Goal: Task Accomplishment & Management: Manage account settings

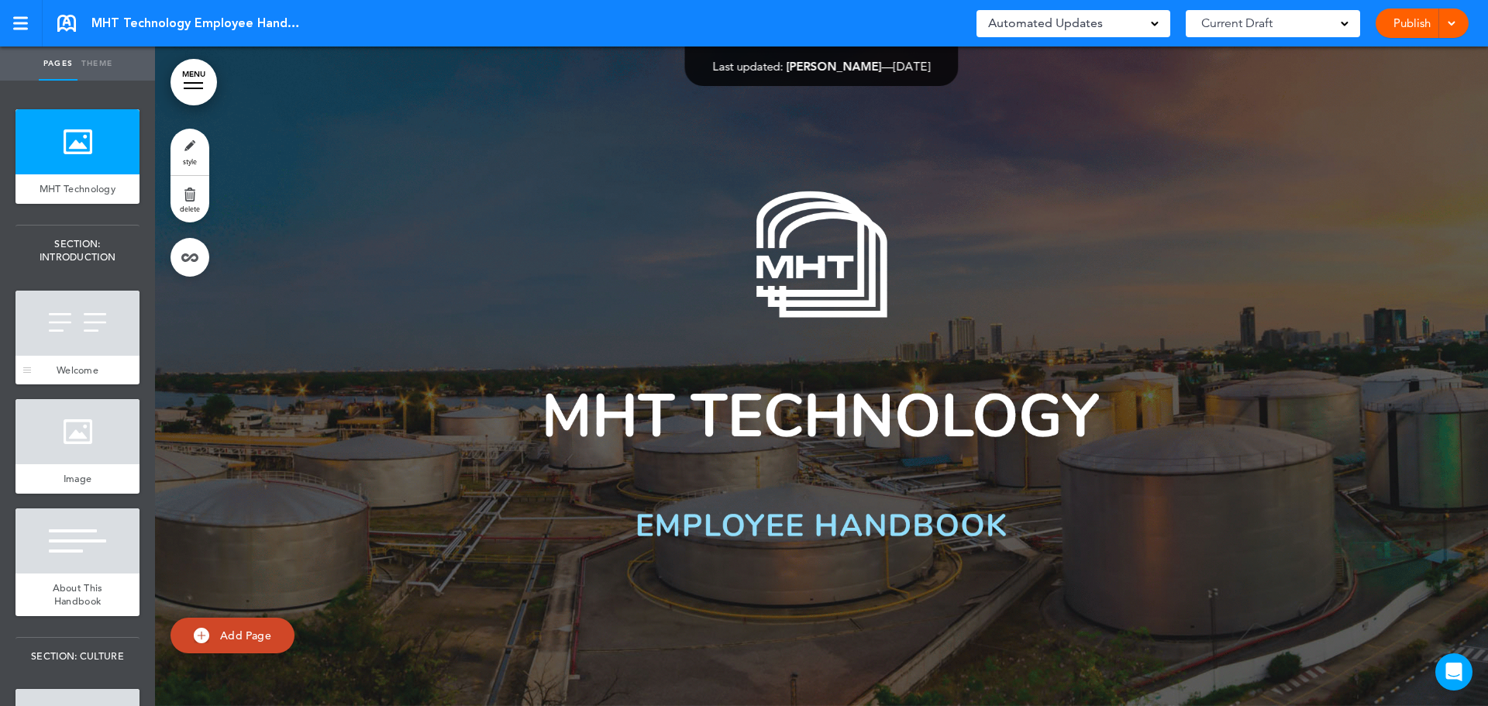
click at [72, 350] on div at bounding box center [77, 323] width 124 height 65
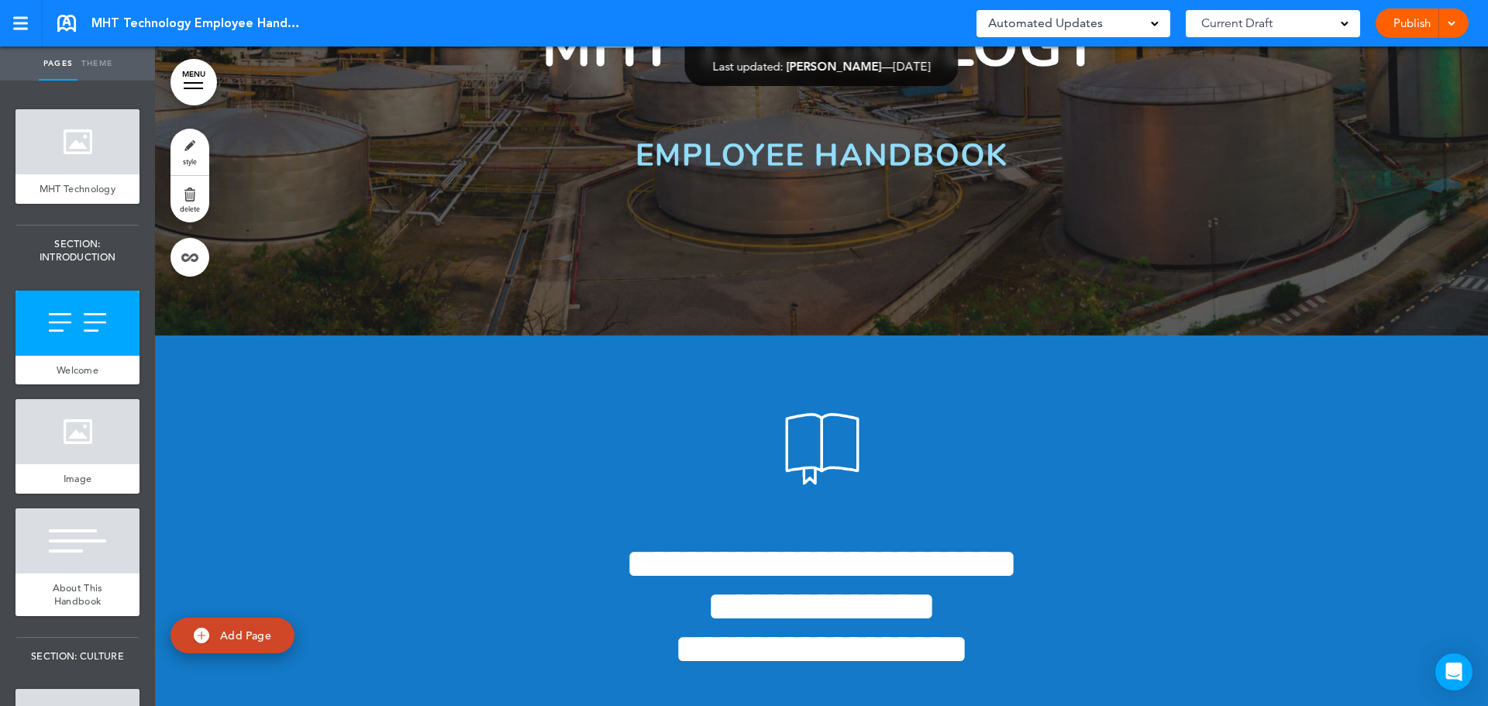
scroll to position [350, 0]
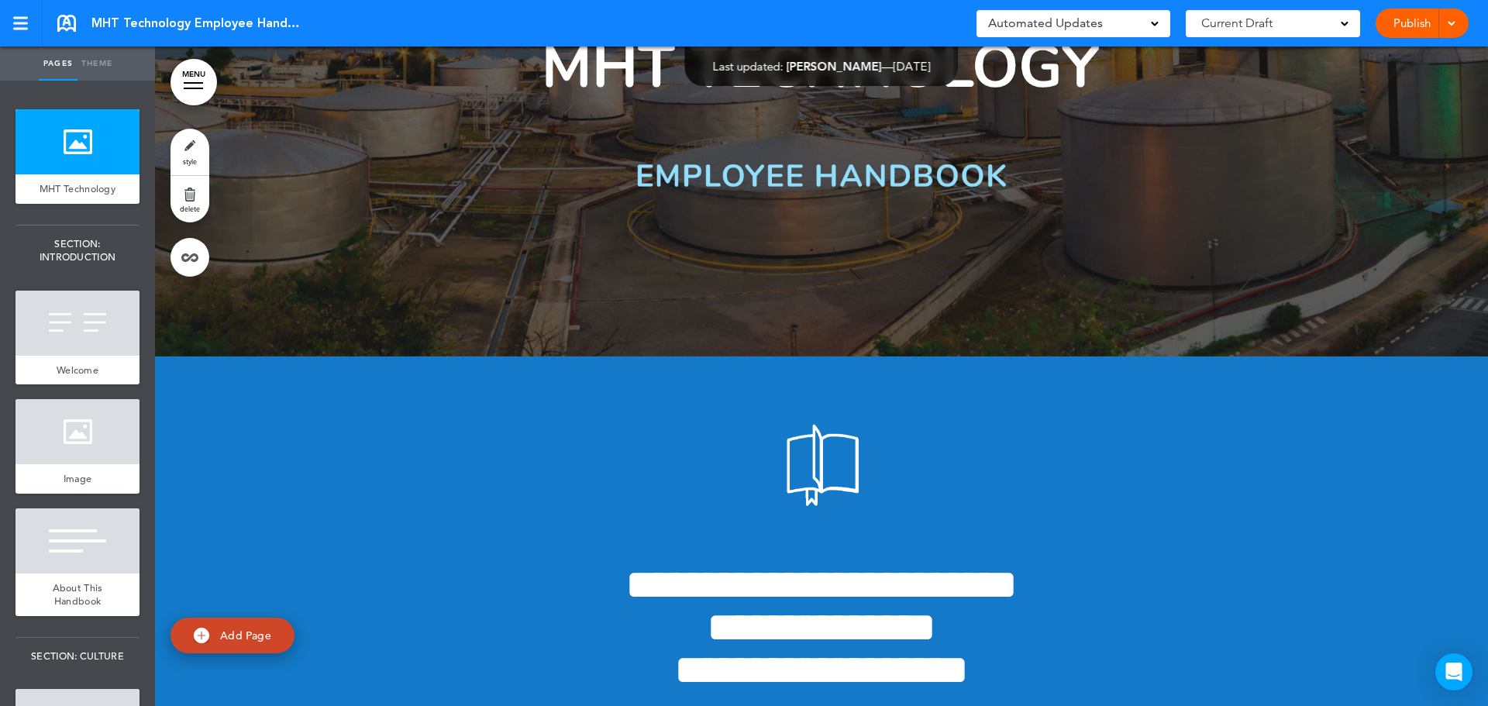
click at [1049, 24] on span "Automated Updates" at bounding box center [1045, 23] width 115 height 22
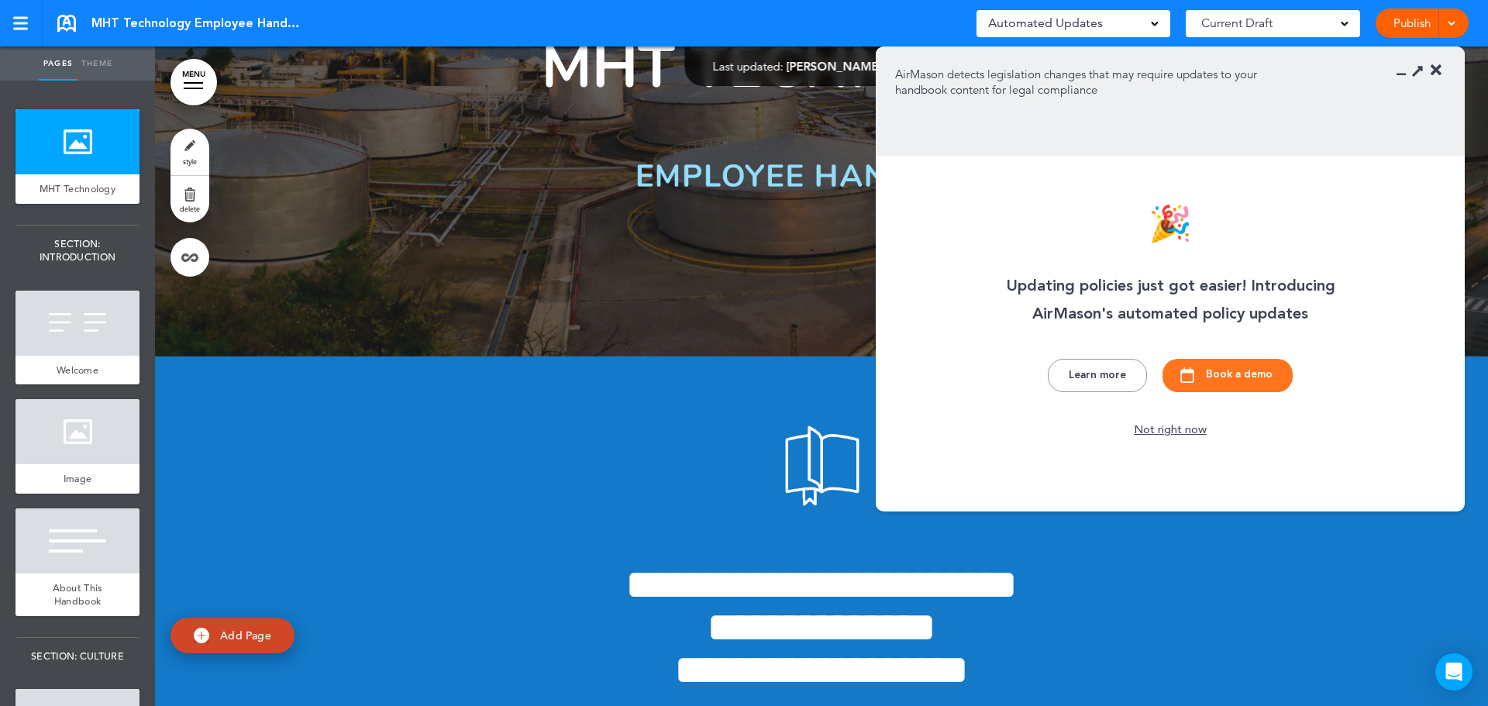
click at [1098, 372] on button "Learn more" at bounding box center [1097, 375] width 99 height 33
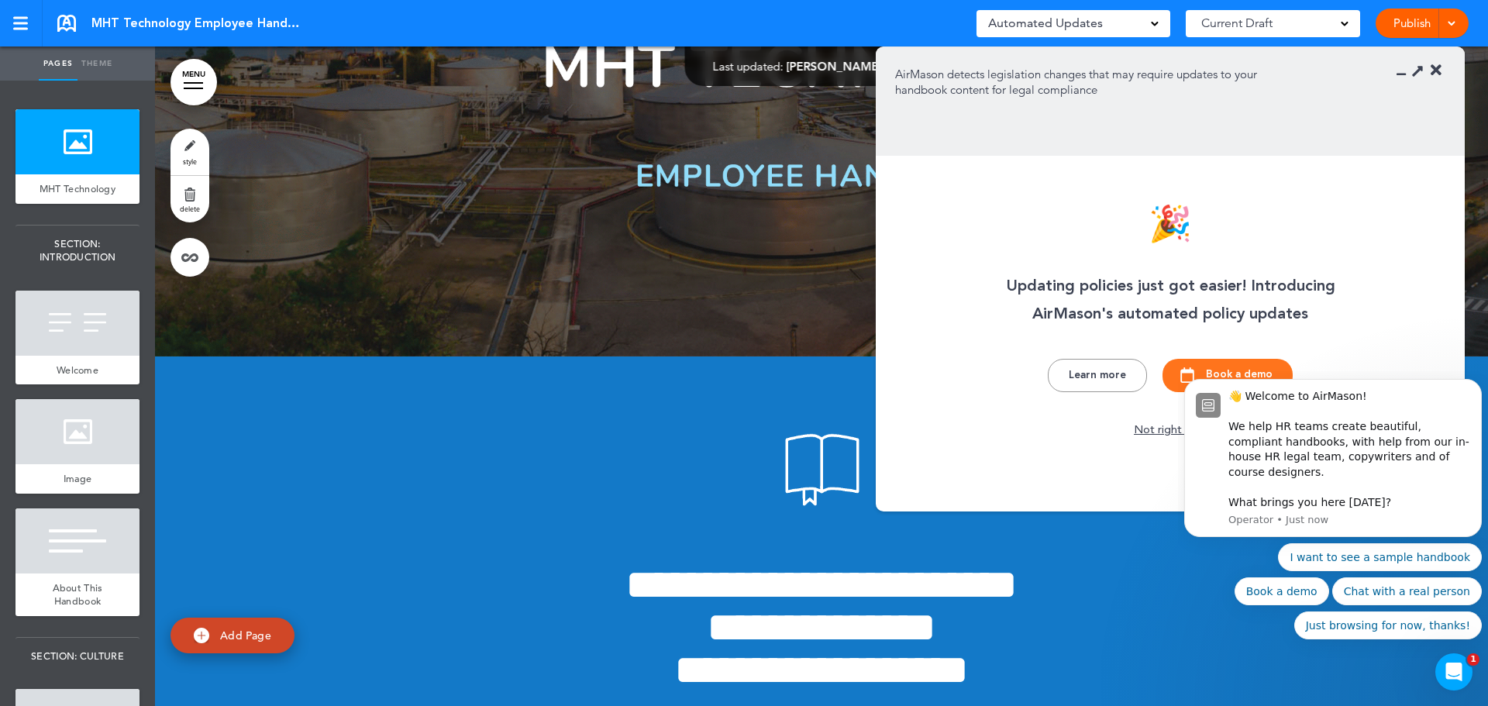
scroll to position [0, 0]
click at [1436, 67] on icon at bounding box center [1436, 70] width 11 height 15
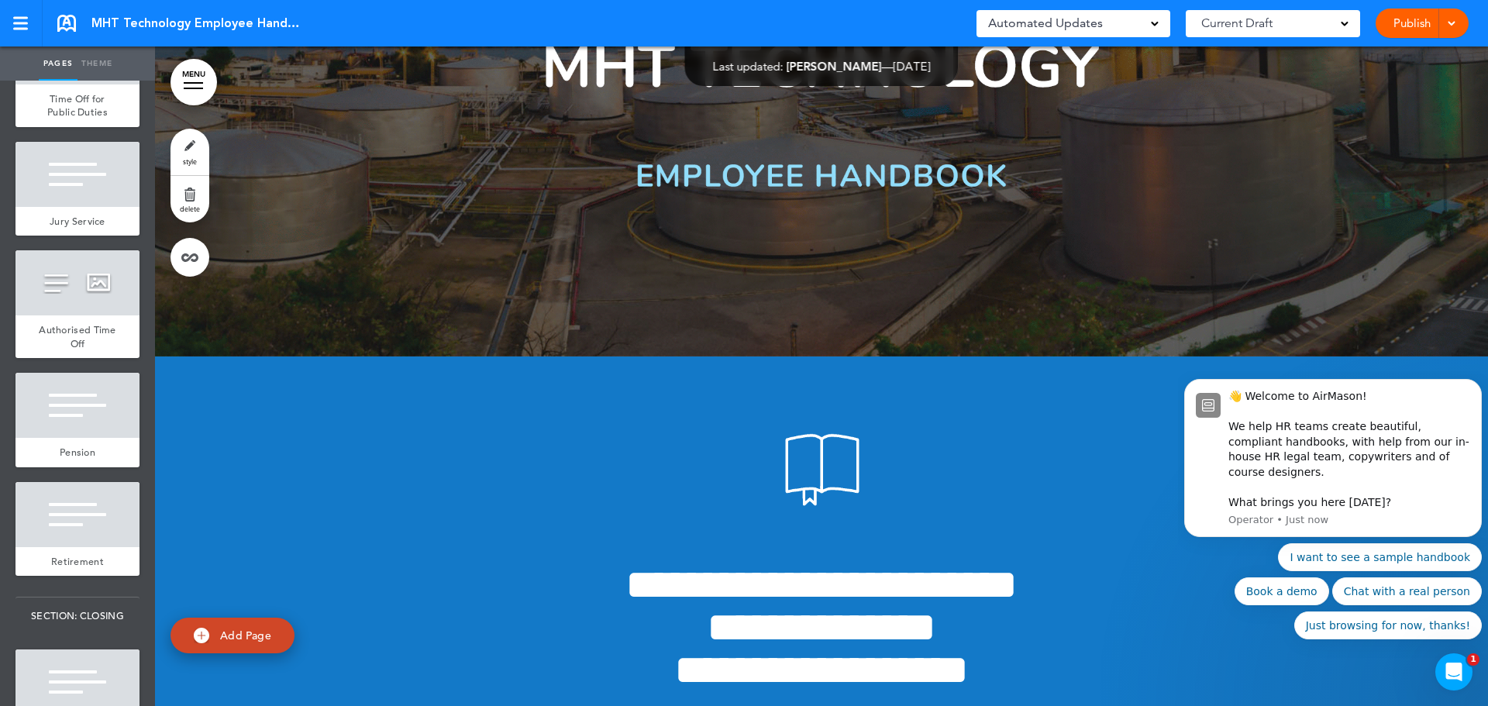
scroll to position [9687, 0]
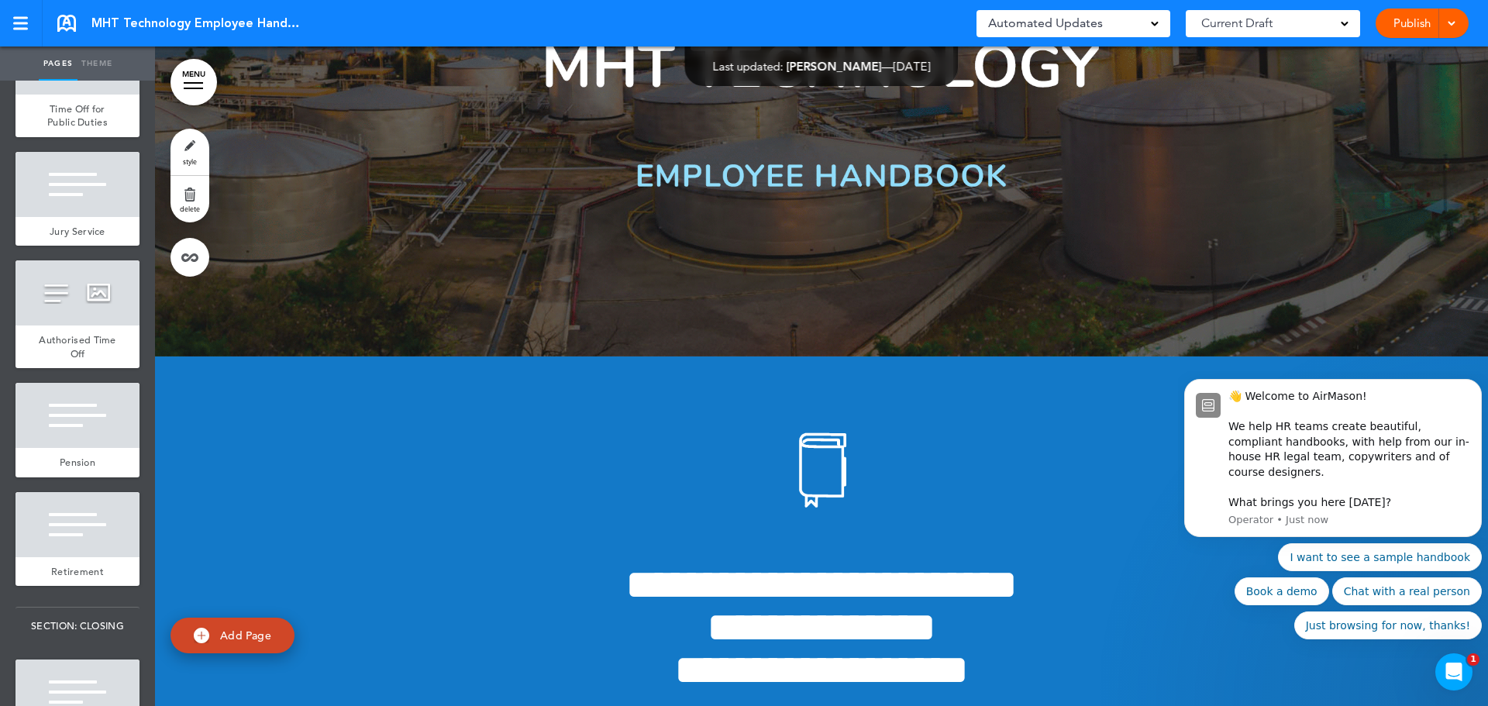
click at [780, 116] on div at bounding box center [821, 26] width 1333 height 659
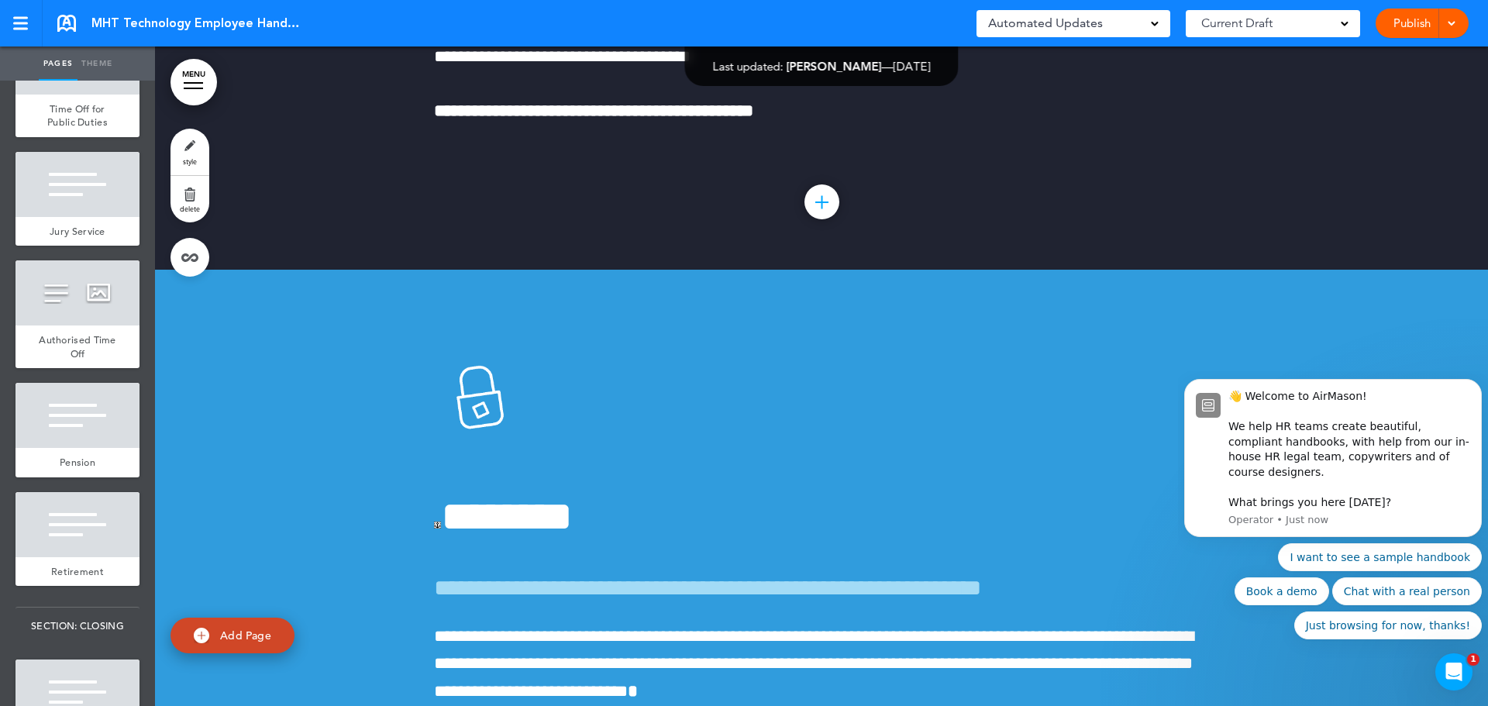
scroll to position [22205, 0]
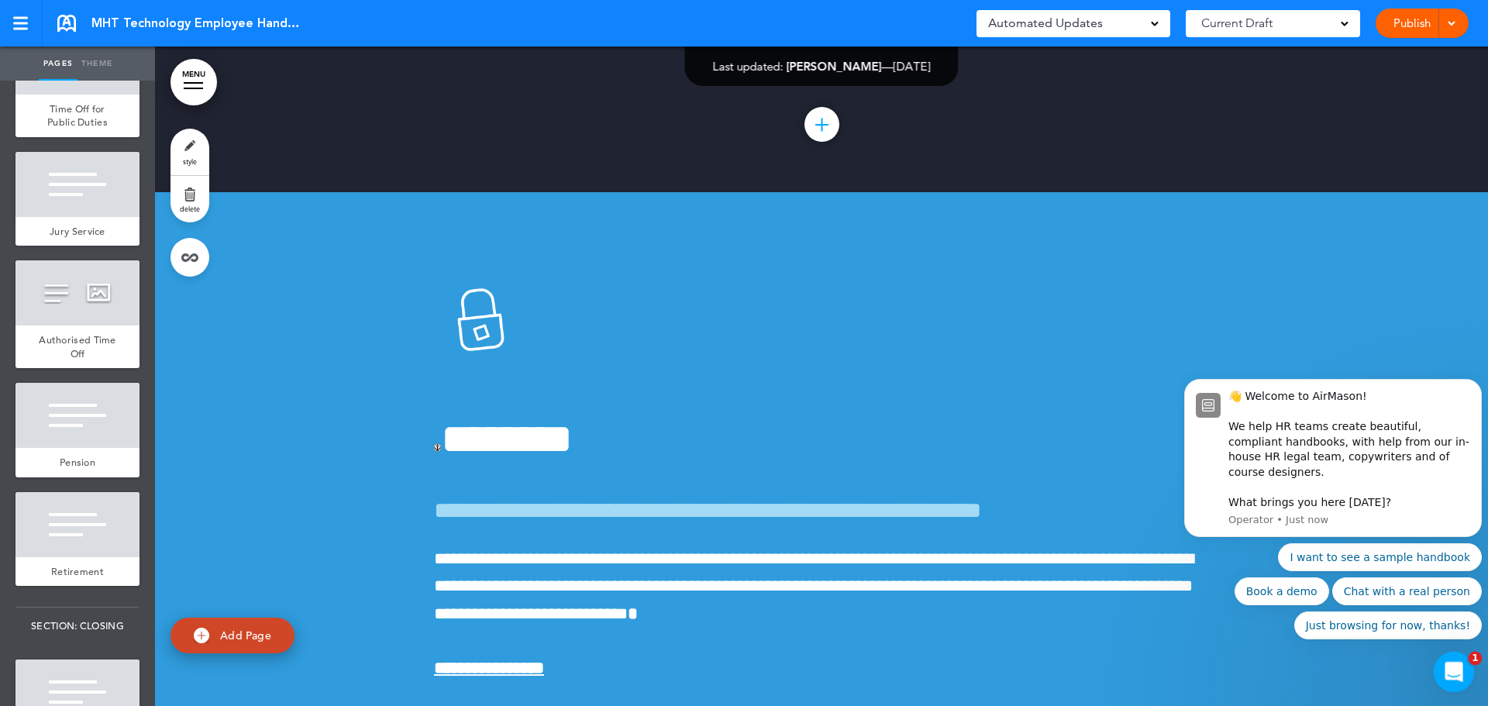
click at [1461, 672] on icon "Open Intercom Messenger" at bounding box center [1452, 670] width 26 height 26
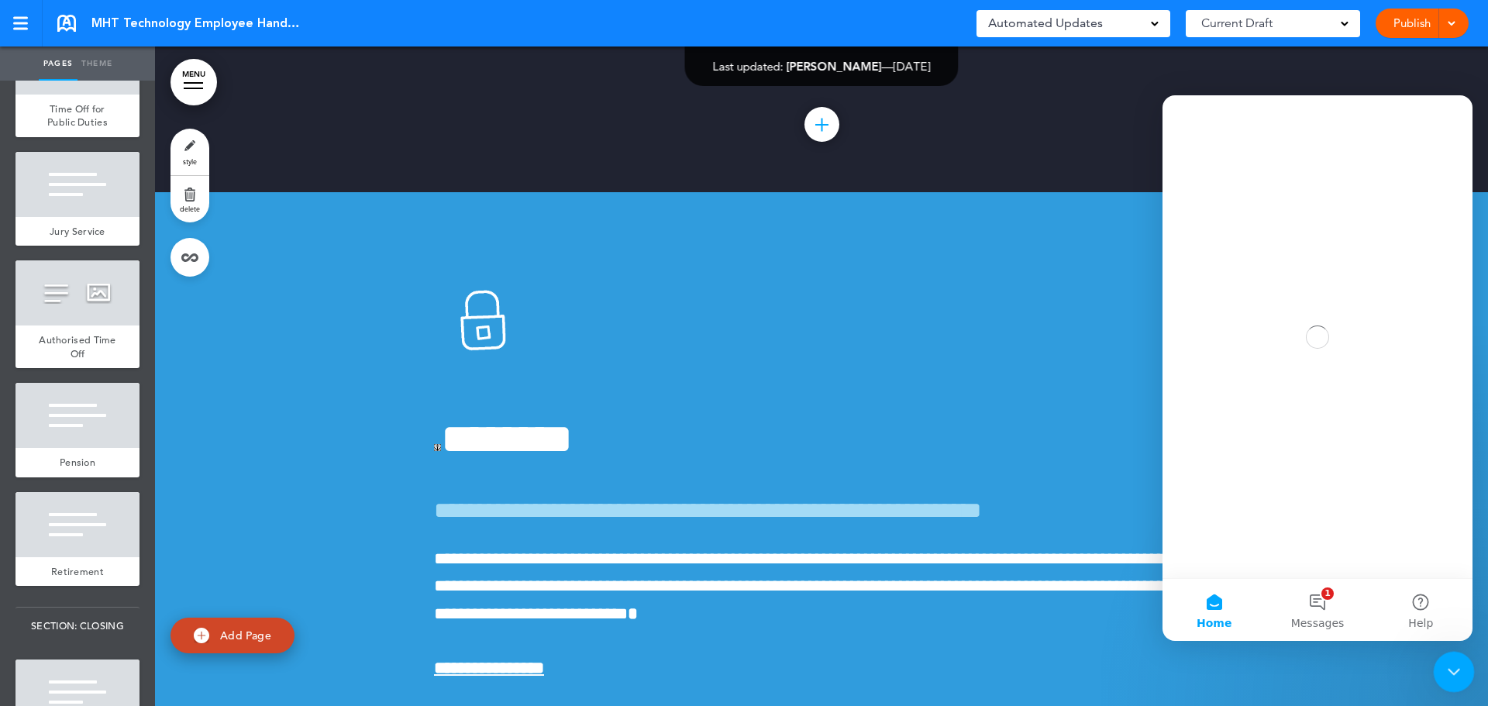
scroll to position [0, 0]
click at [1453, 670] on icon "Close Intercom Messenger" at bounding box center [1451, 669] width 11 height 6
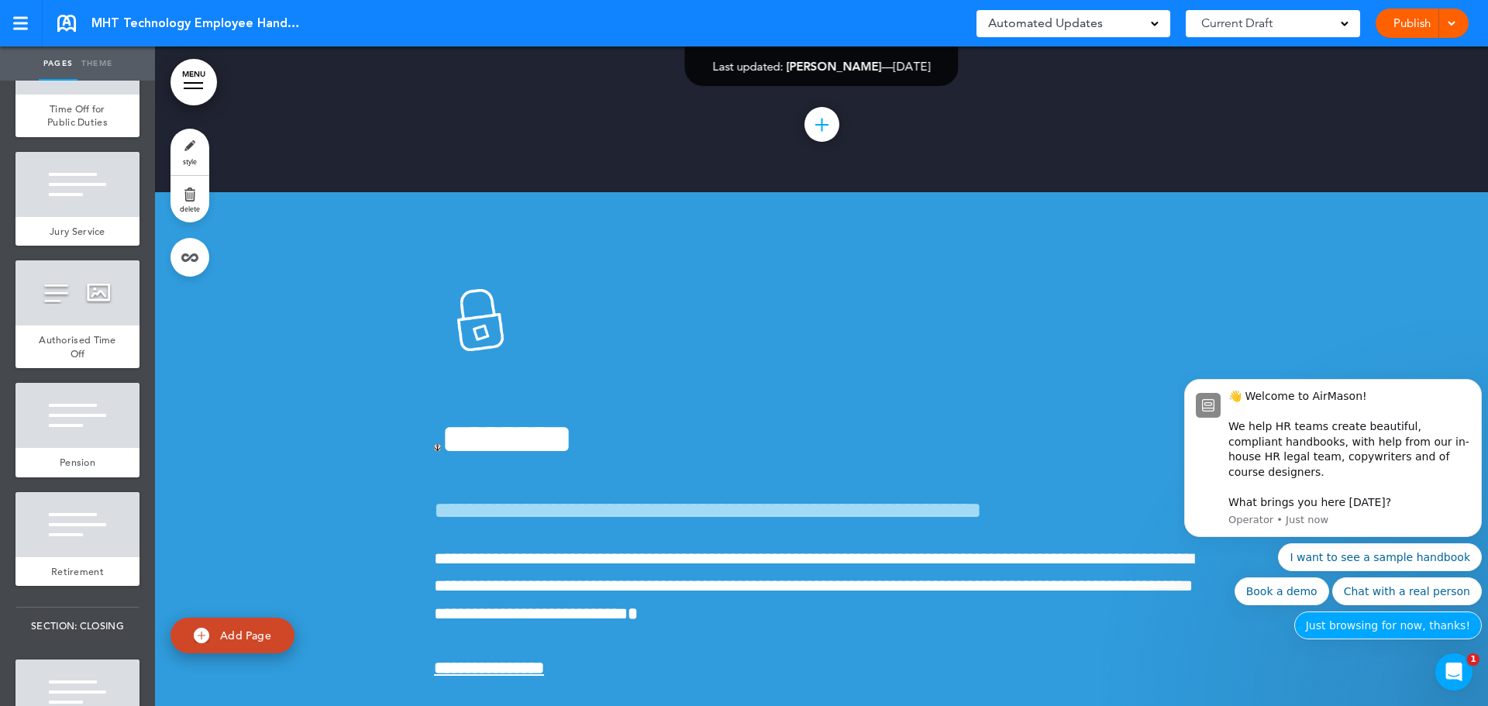
click at [1365, 627] on button "Just browsing for now, thanks!" at bounding box center [1388, 625] width 188 height 28
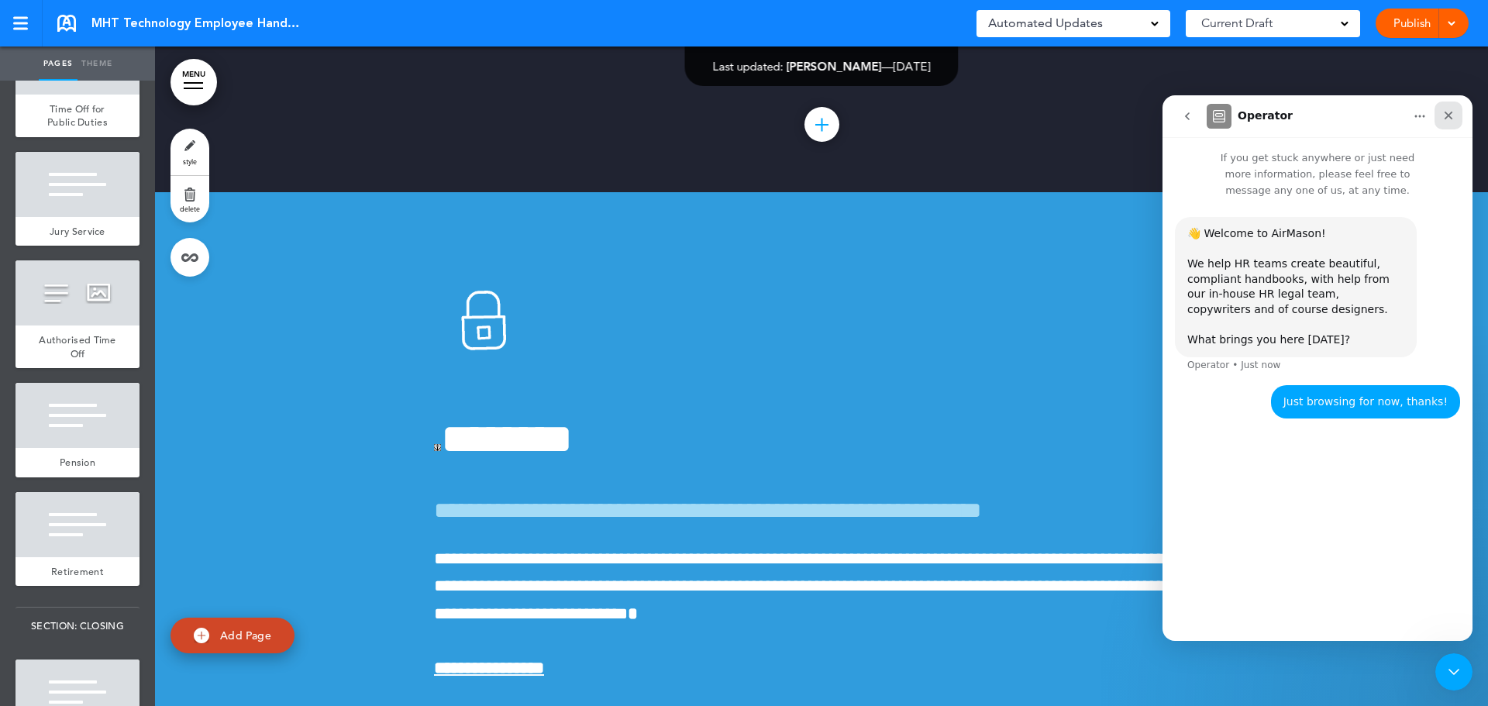
click at [1451, 116] on icon "Close" at bounding box center [1448, 115] width 12 height 12
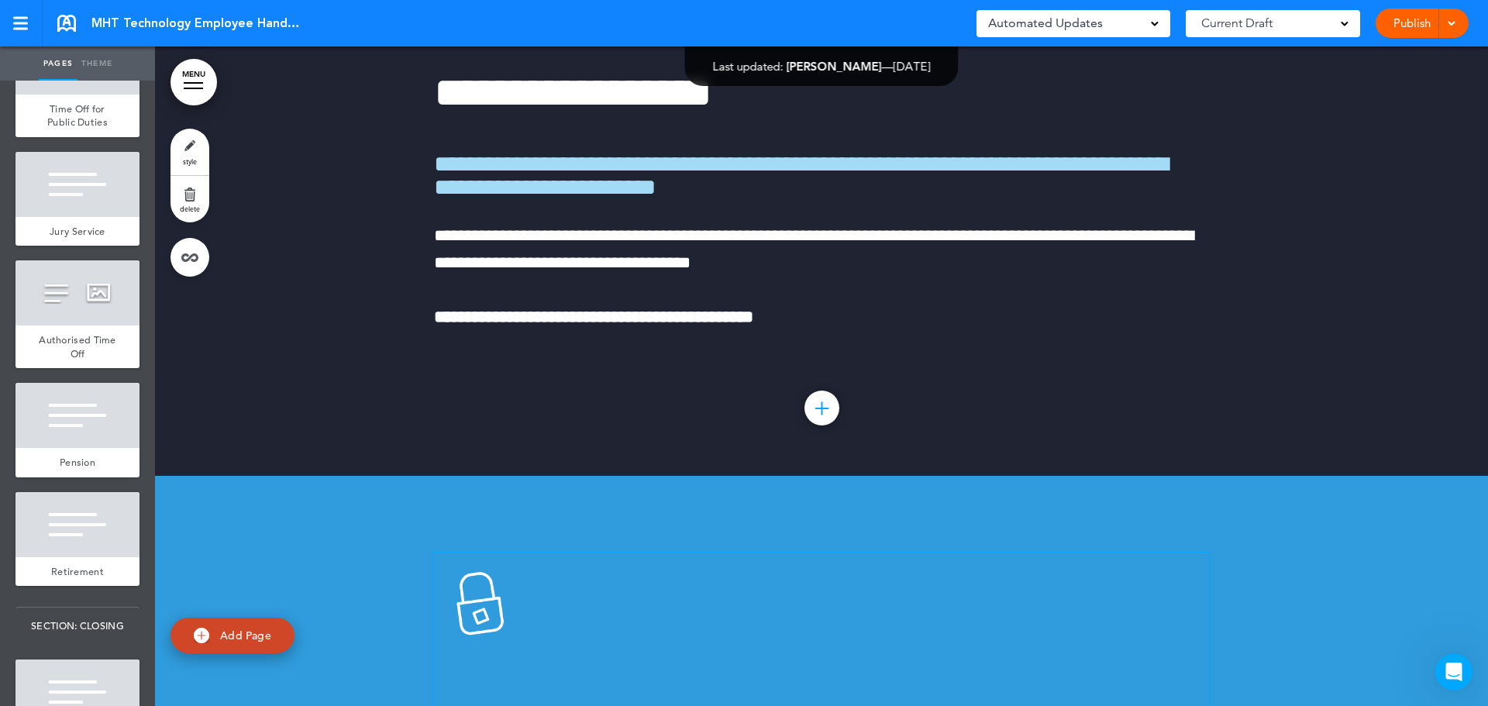
scroll to position [21895, 0]
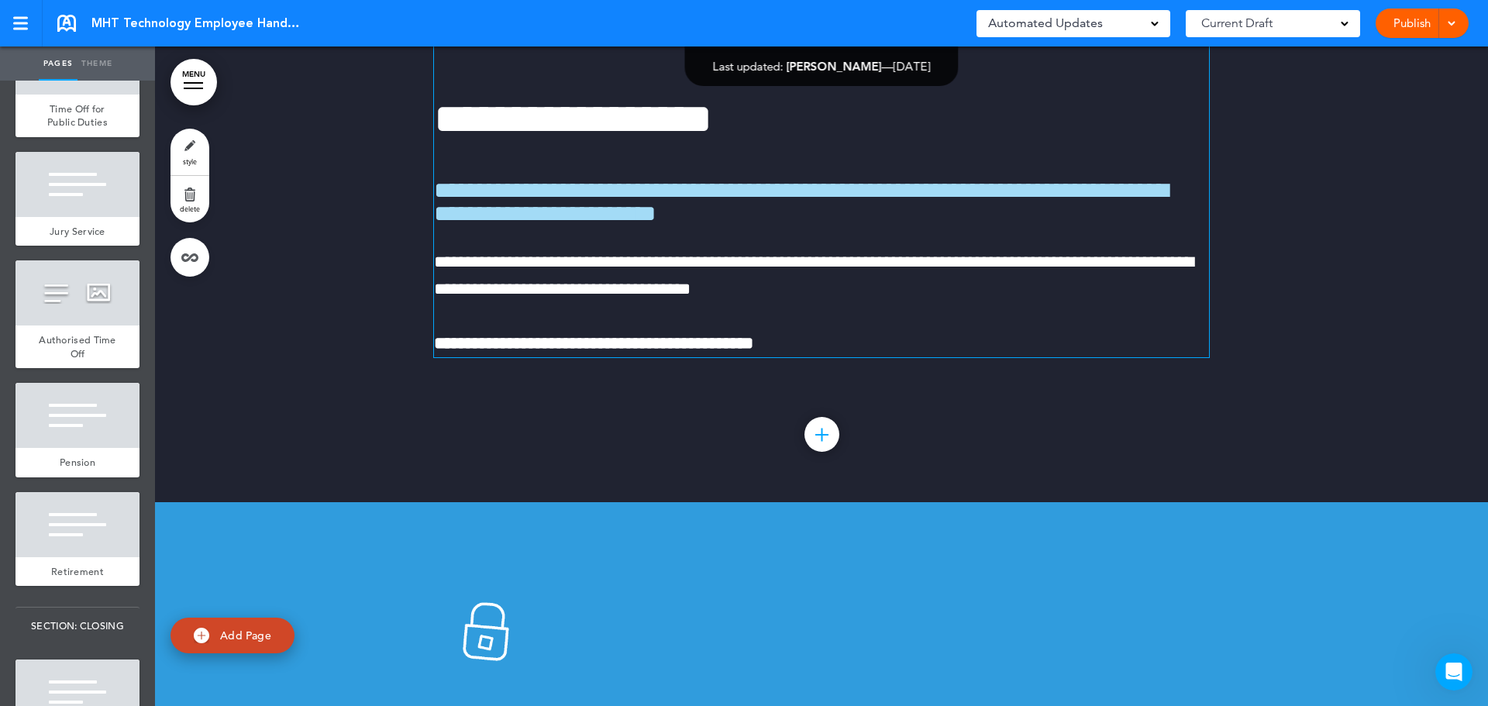
click at [753, 352] on strong "**********" at bounding box center [593, 343] width 319 height 17
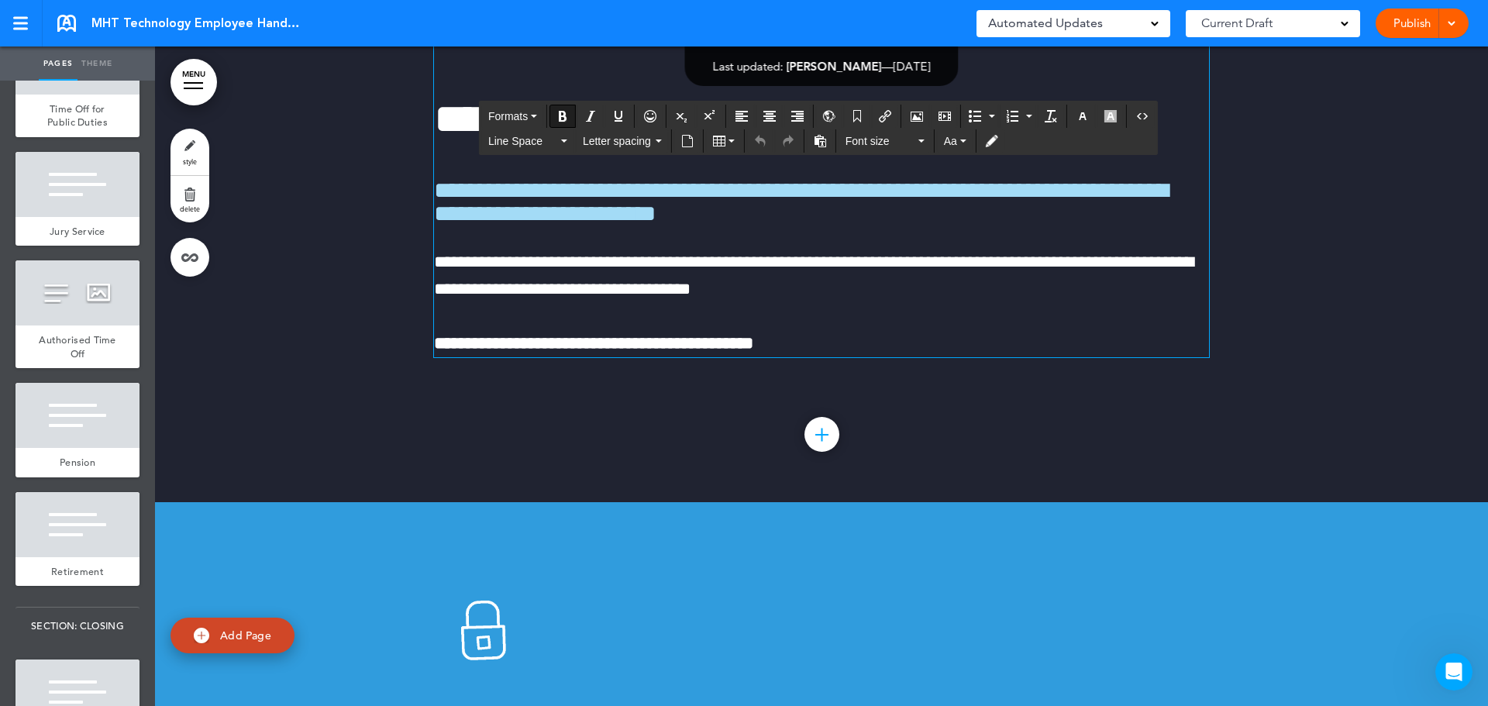
click at [807, 357] on p "**********" at bounding box center [821, 343] width 775 height 27
click at [815, 452] on div at bounding box center [821, 434] width 35 height 35
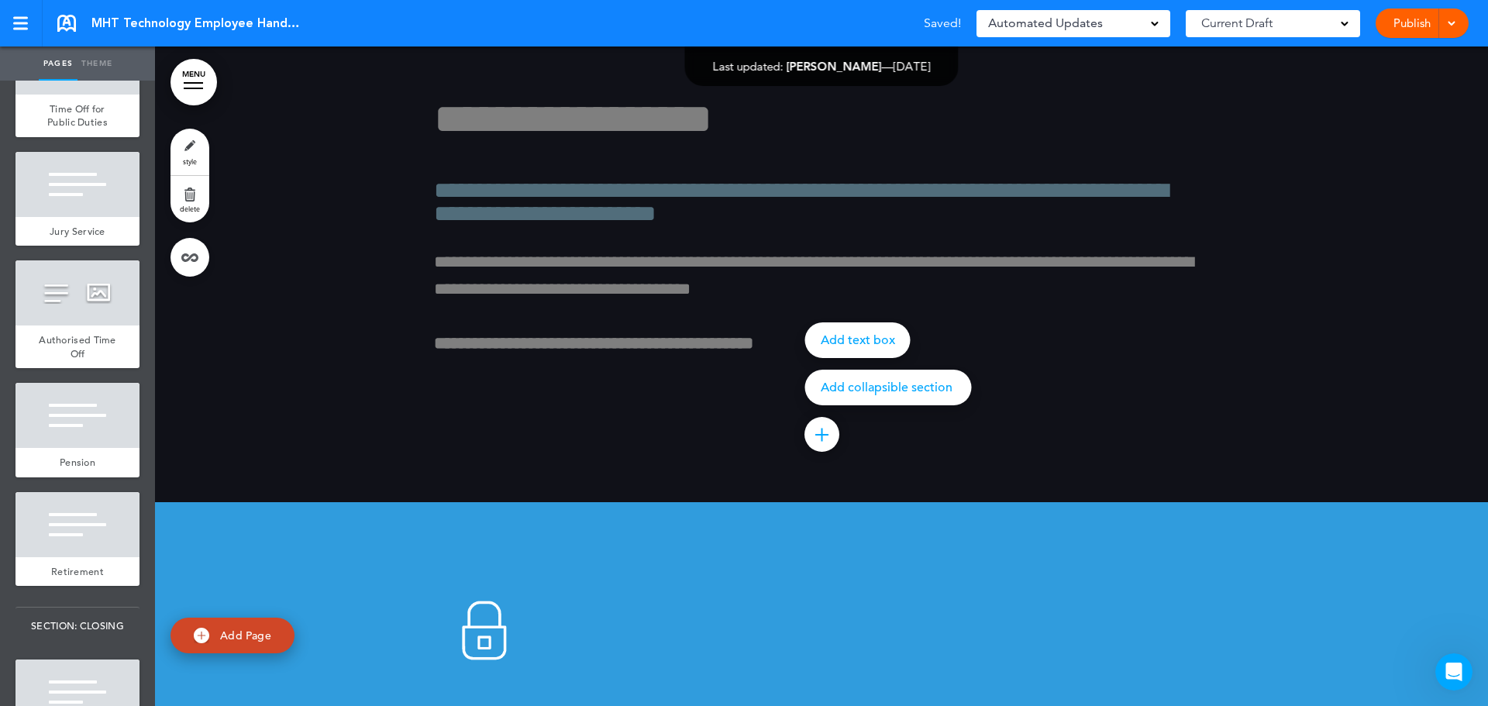
click at [922, 467] on div at bounding box center [899, 353] width 1488 height 706
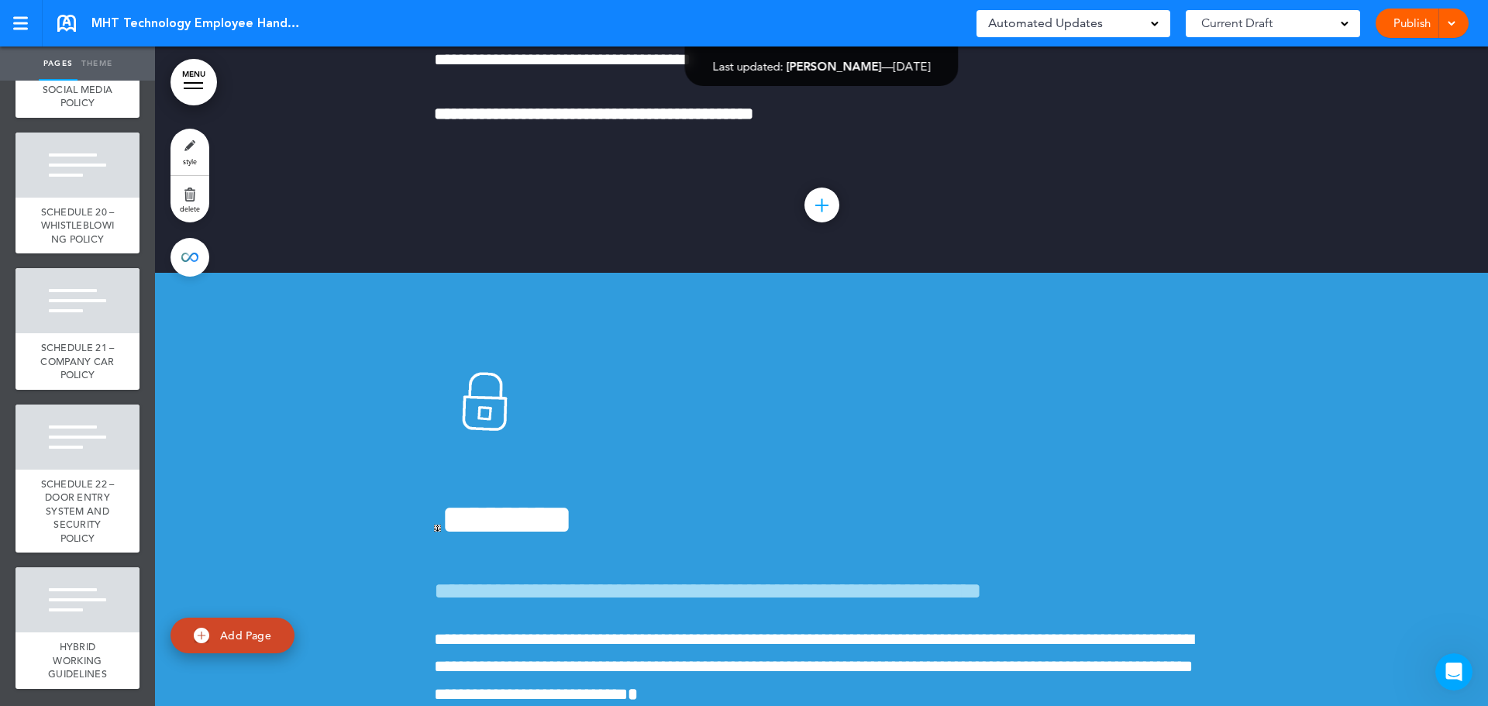
scroll to position [22127, 0]
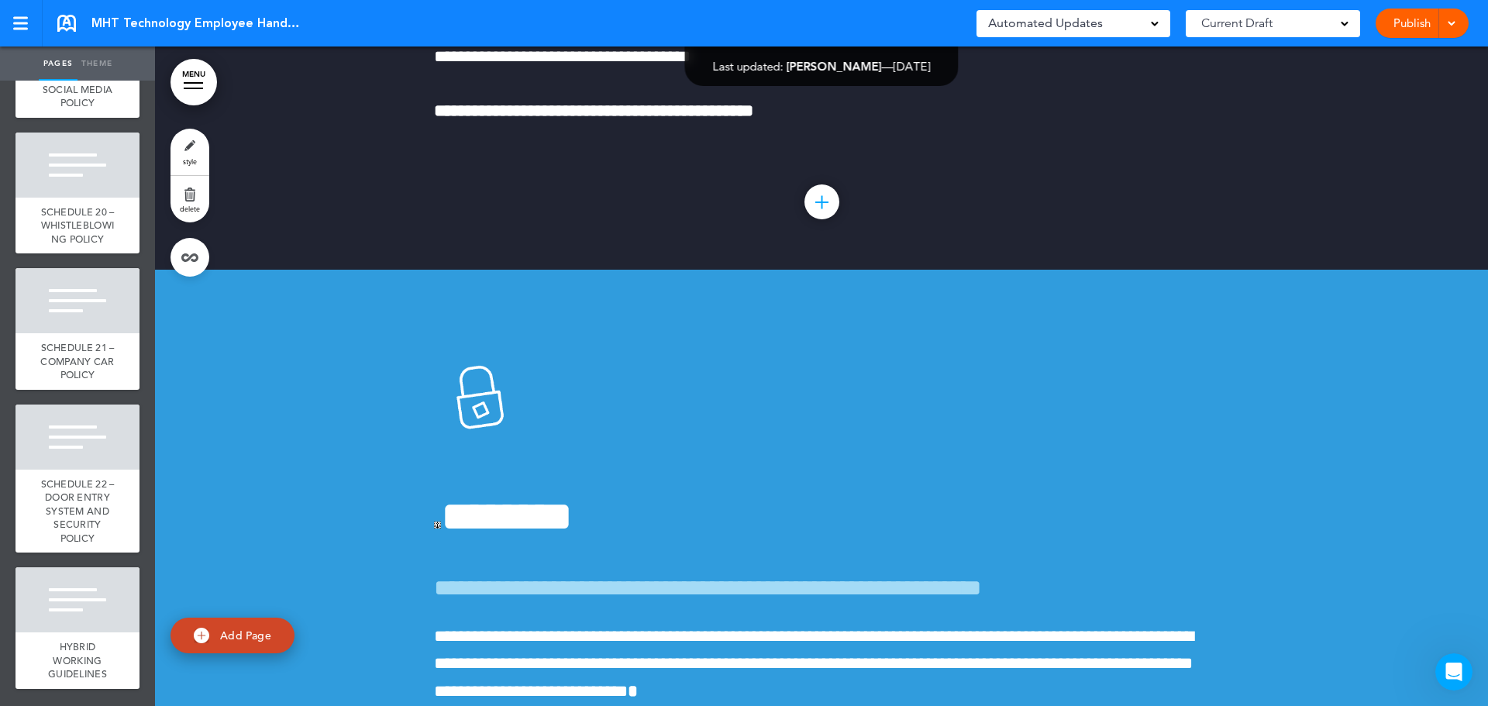
click at [248, 634] on span "Add Page" at bounding box center [245, 635] width 51 height 14
type input "********"
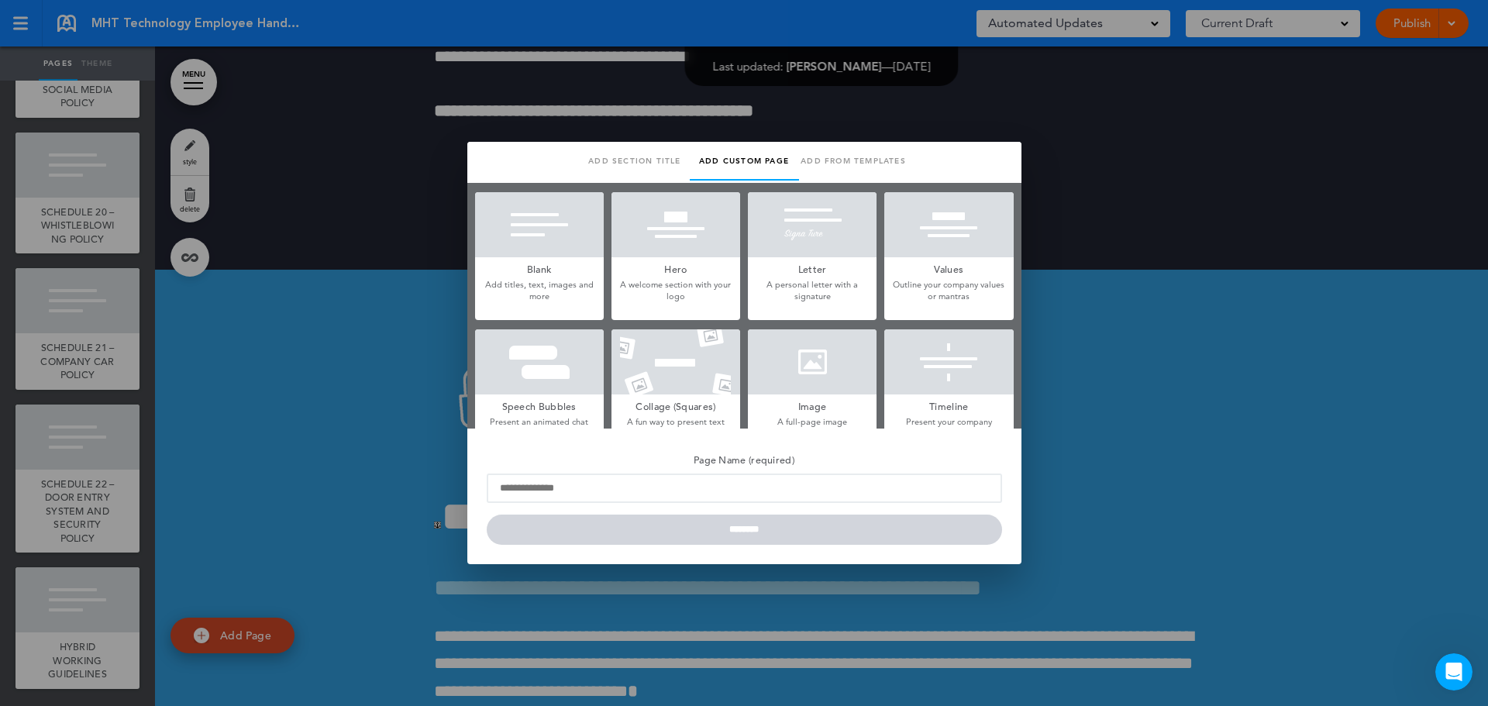
click at [64, 615] on div at bounding box center [744, 353] width 1488 height 706
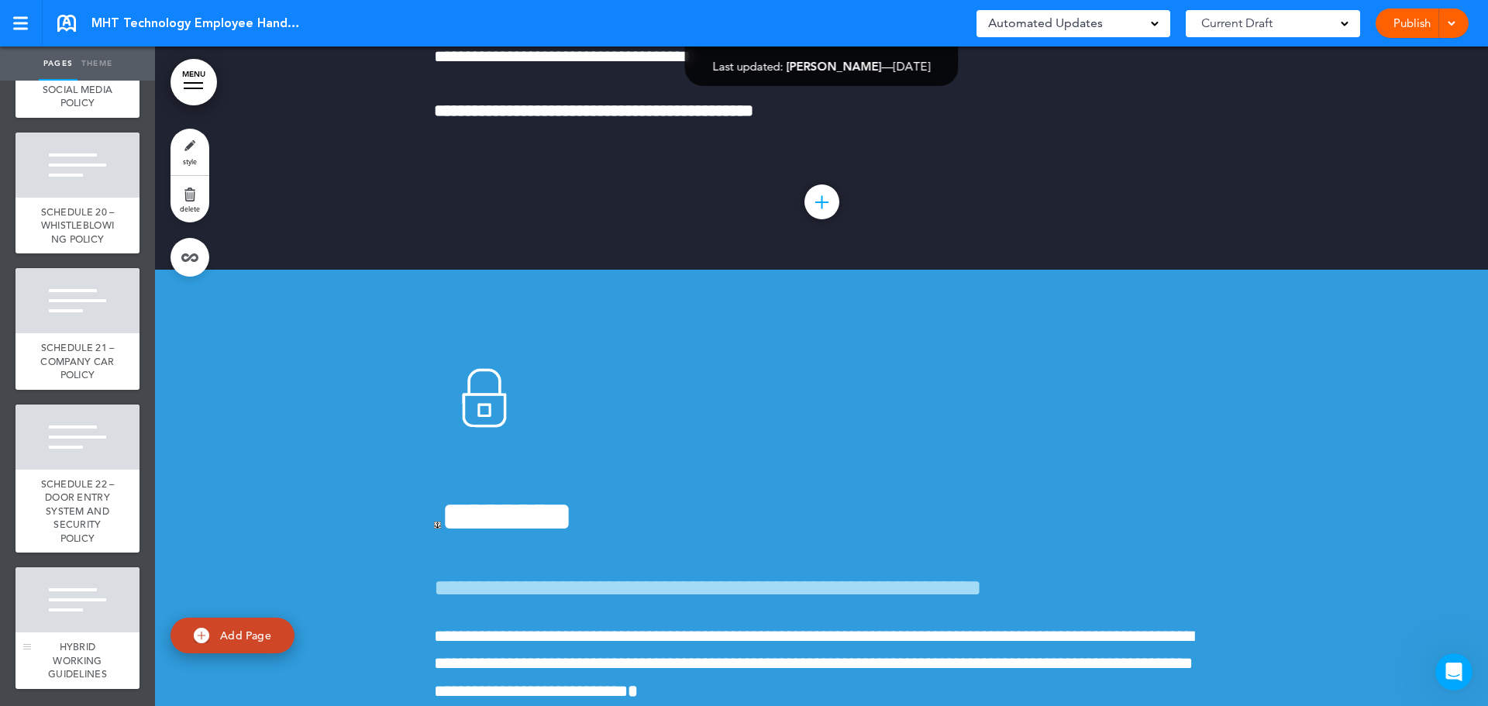
click at [71, 611] on div at bounding box center [77, 599] width 124 height 65
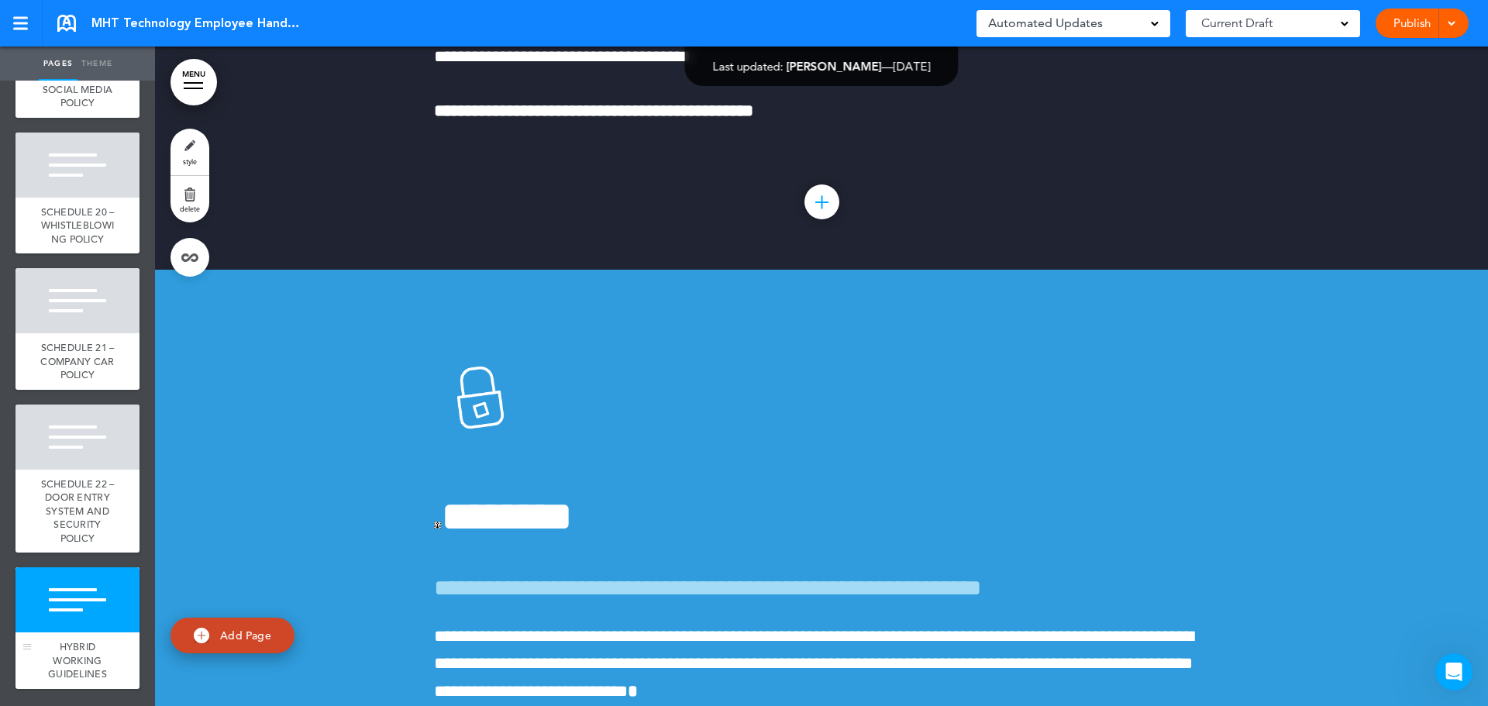
scroll to position [234928, 0]
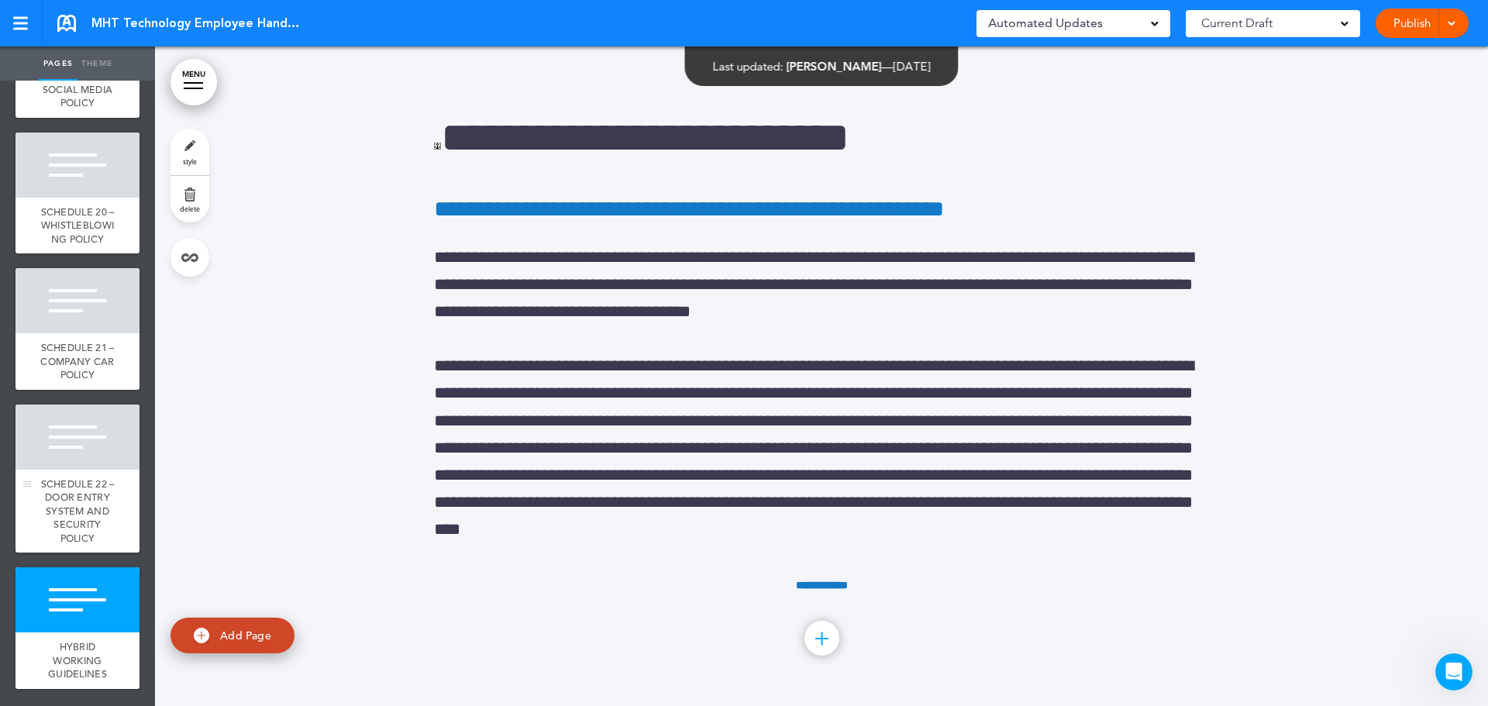
click at [93, 439] on div at bounding box center [77, 437] width 124 height 65
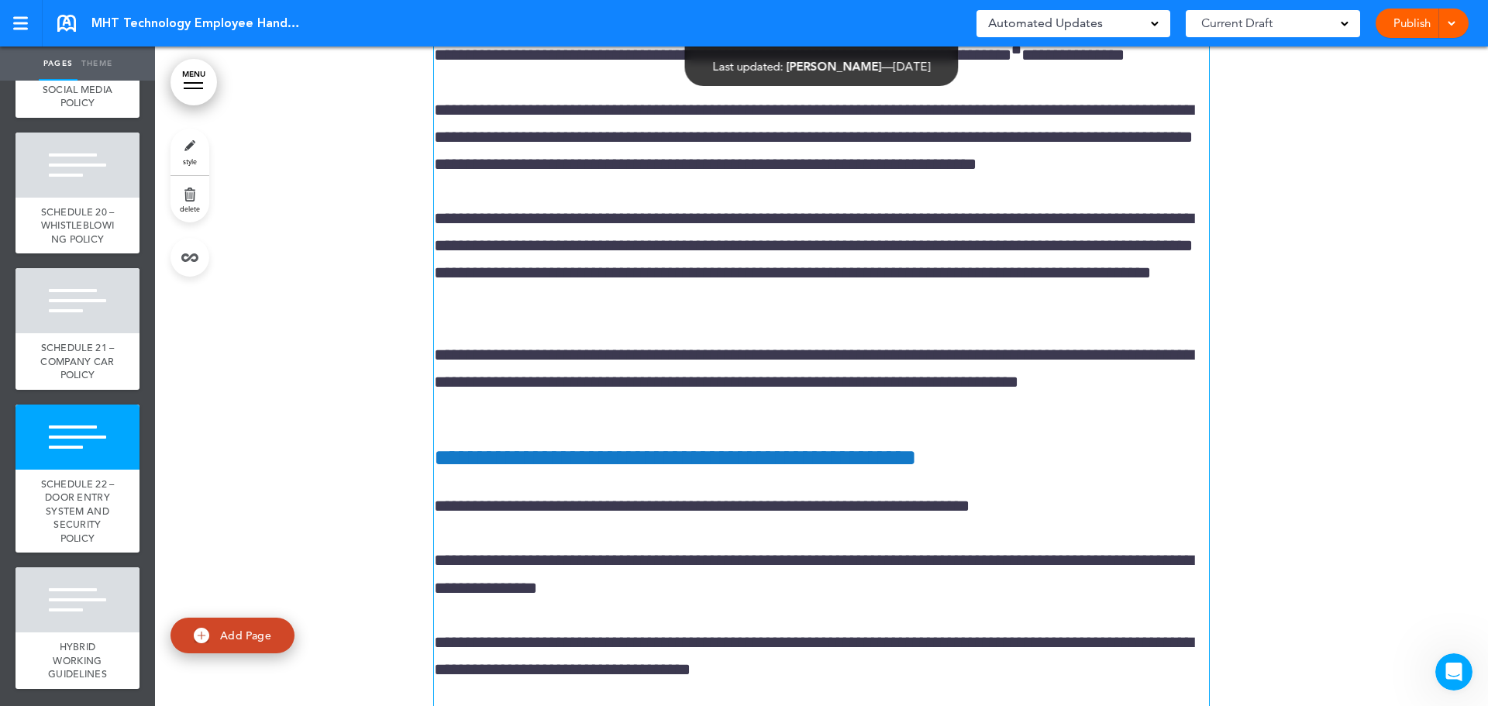
scroll to position [230266, 0]
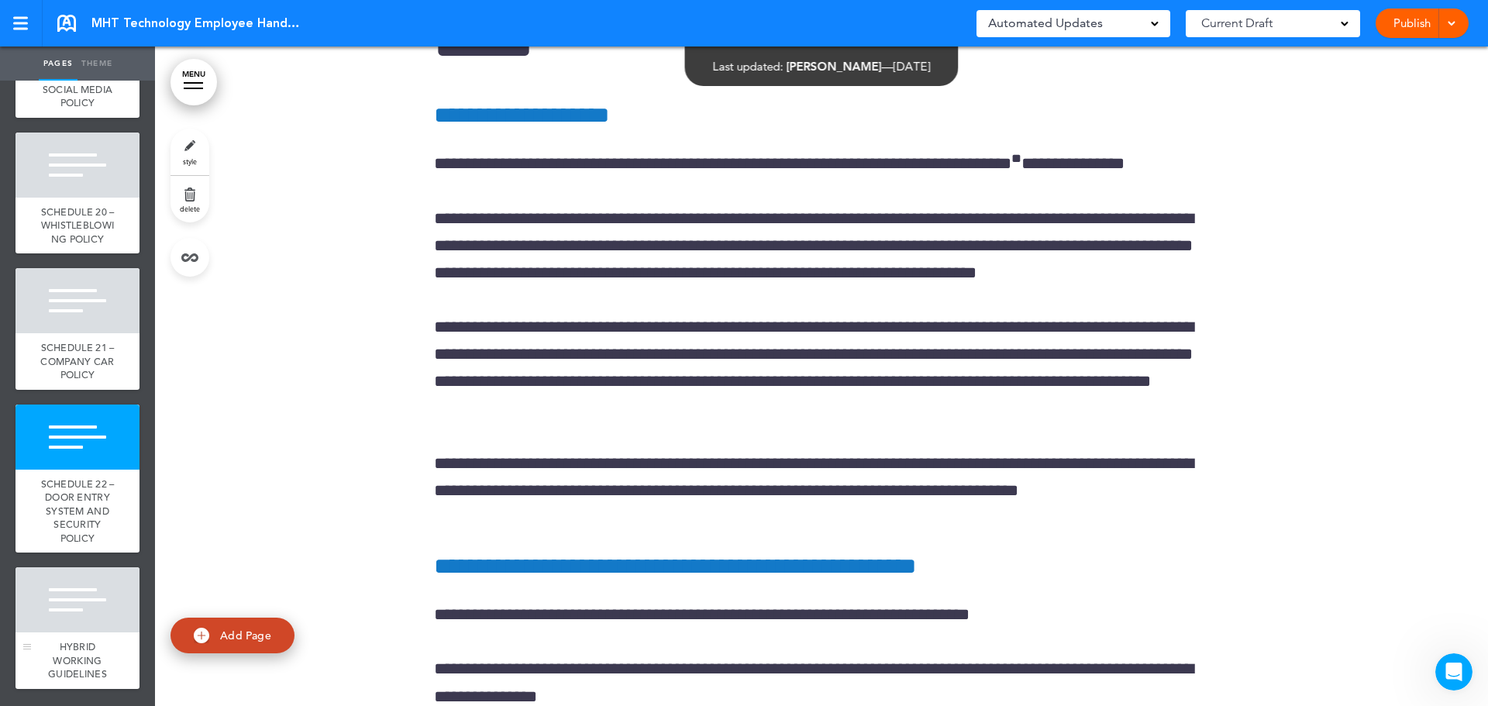
click at [79, 597] on div at bounding box center [77, 599] width 124 height 65
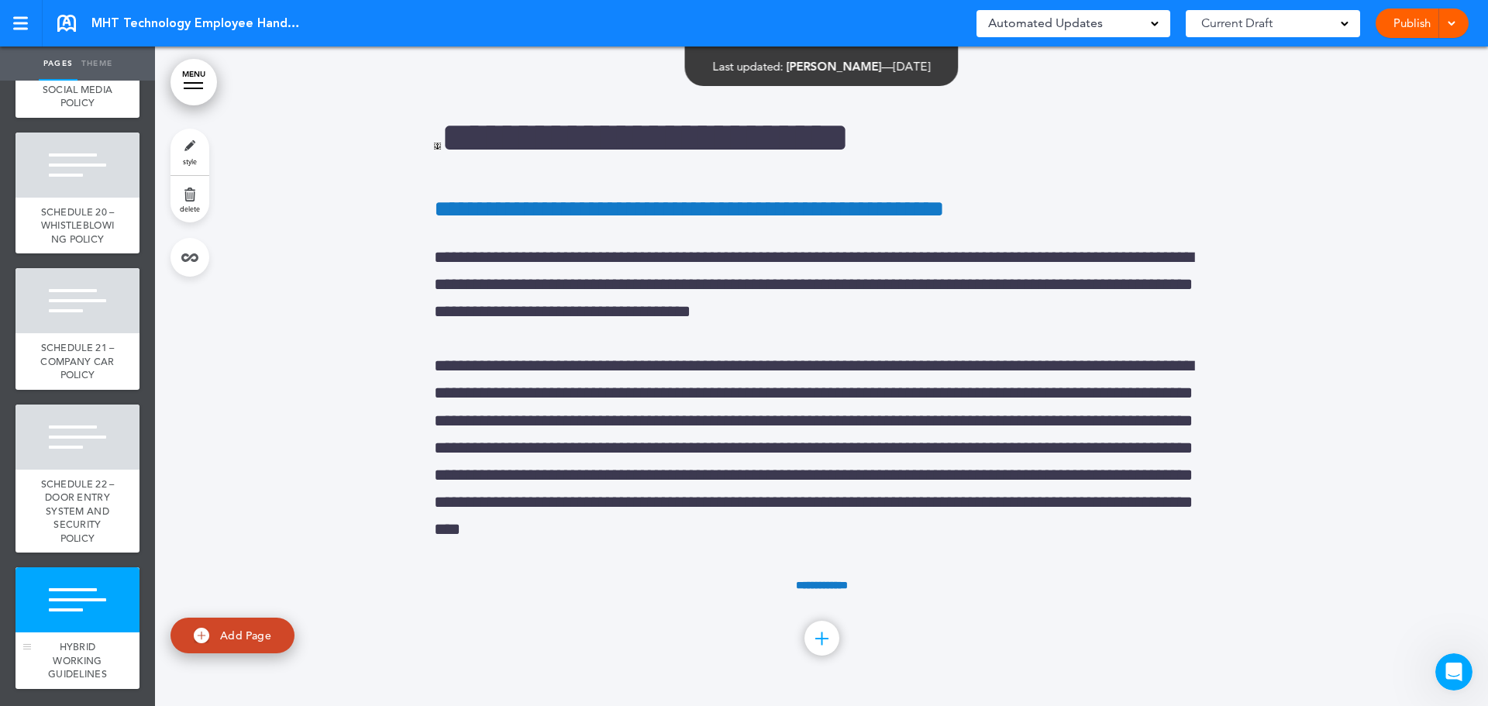
scroll to position [234928, 0]
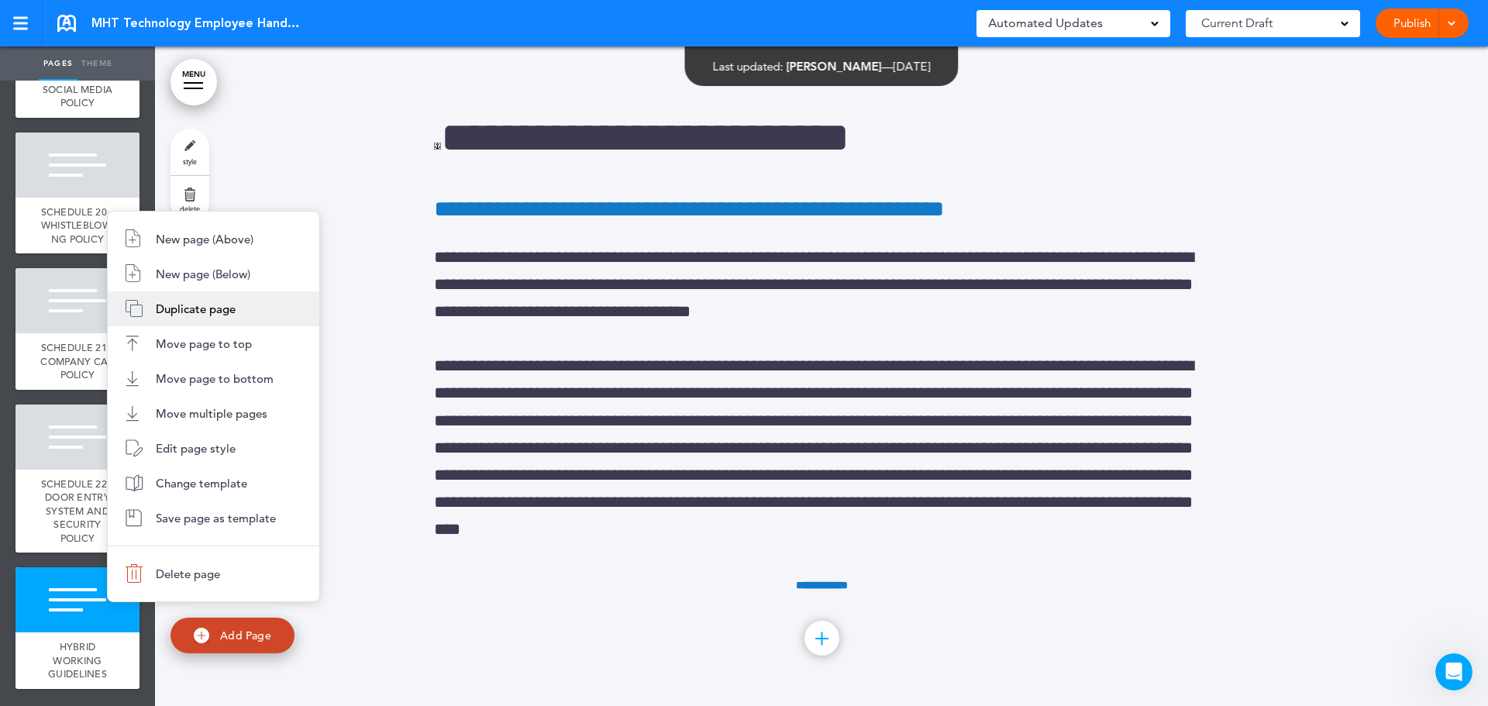
click at [201, 314] on span "Duplicate page" at bounding box center [196, 308] width 80 height 15
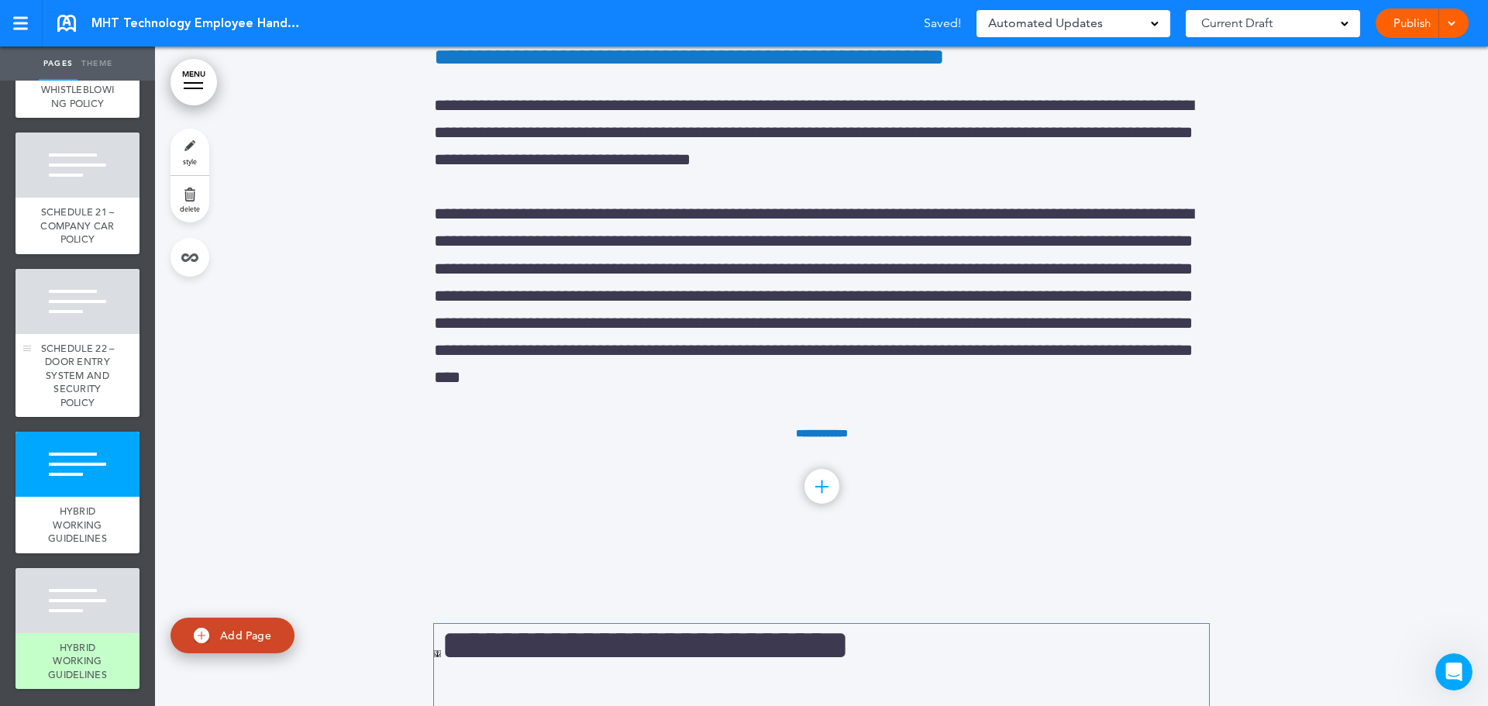
scroll to position [16802, 0]
click at [95, 621] on div at bounding box center [77, 600] width 124 height 65
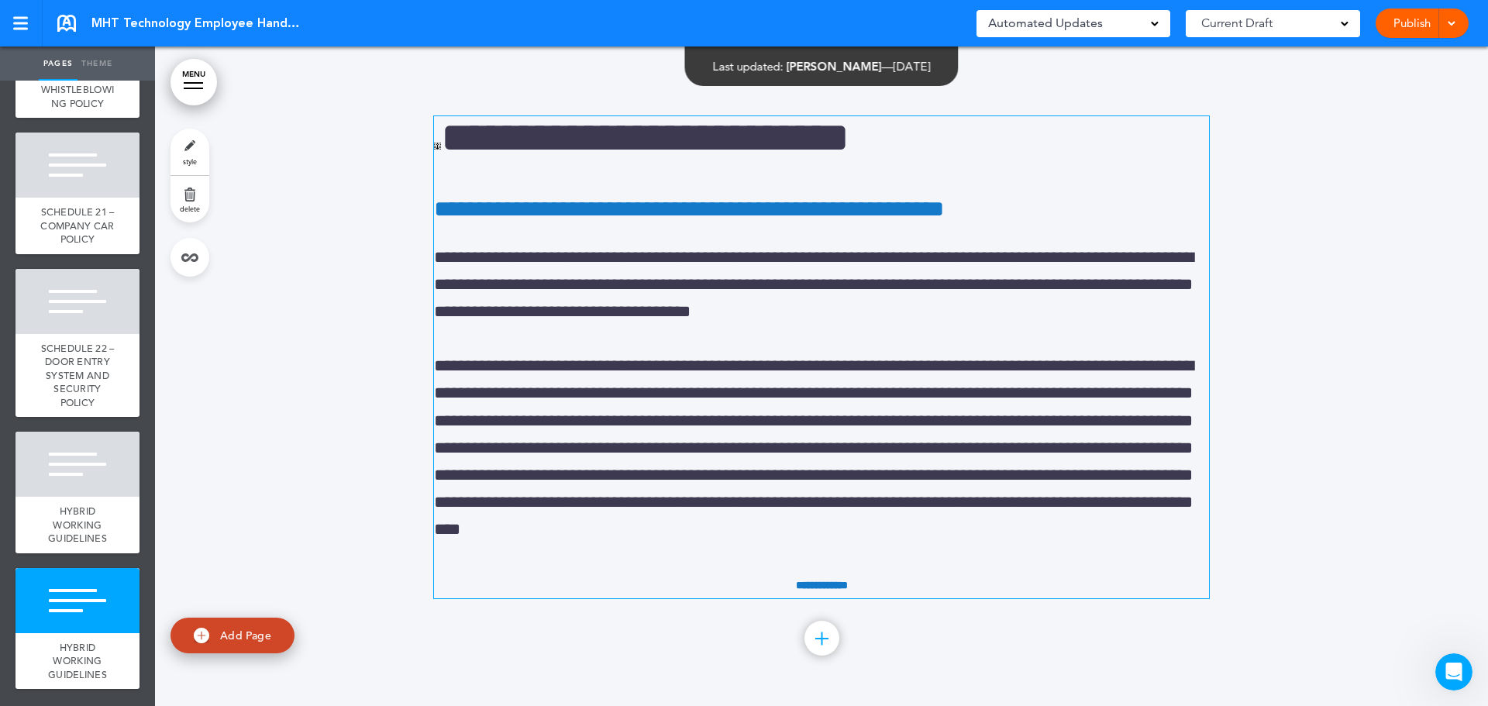
scroll to position [235587, 0]
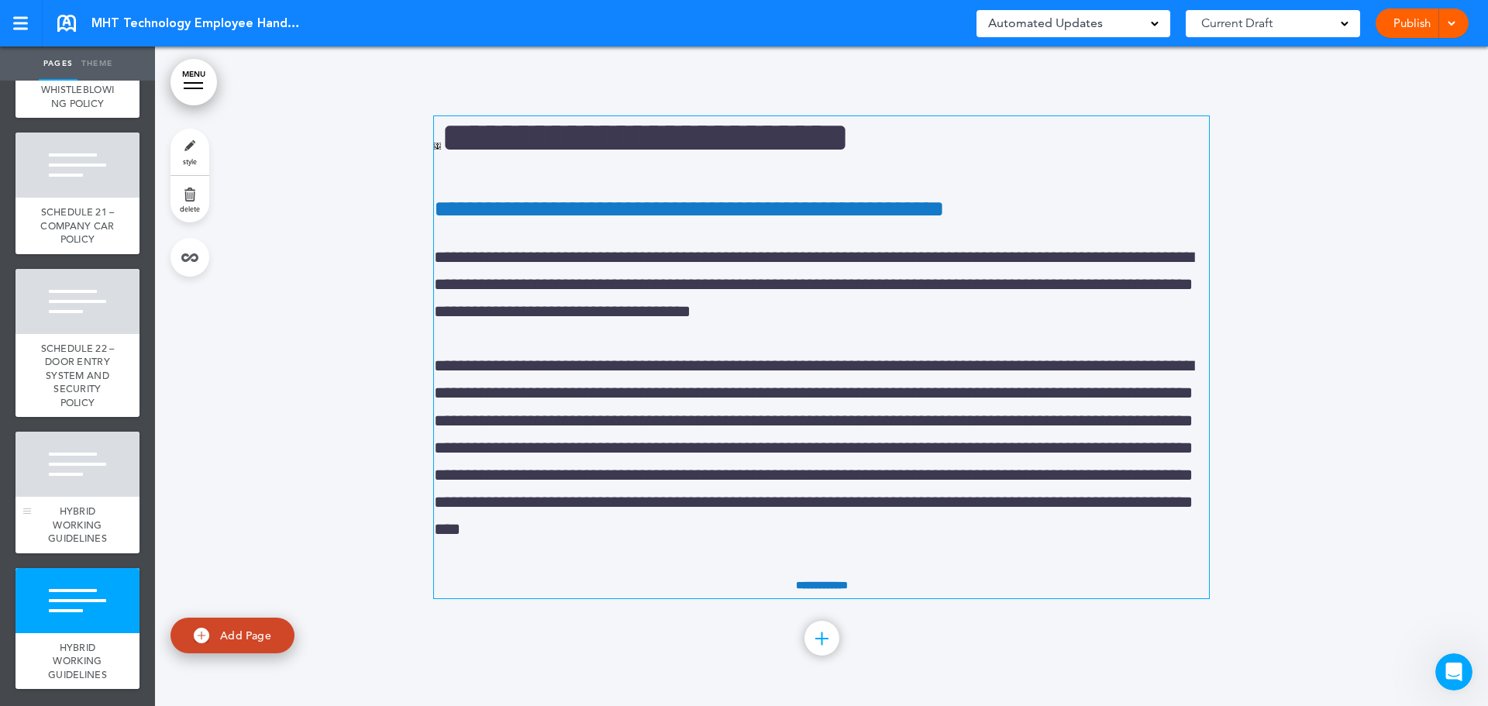
click at [50, 482] on div at bounding box center [77, 464] width 124 height 65
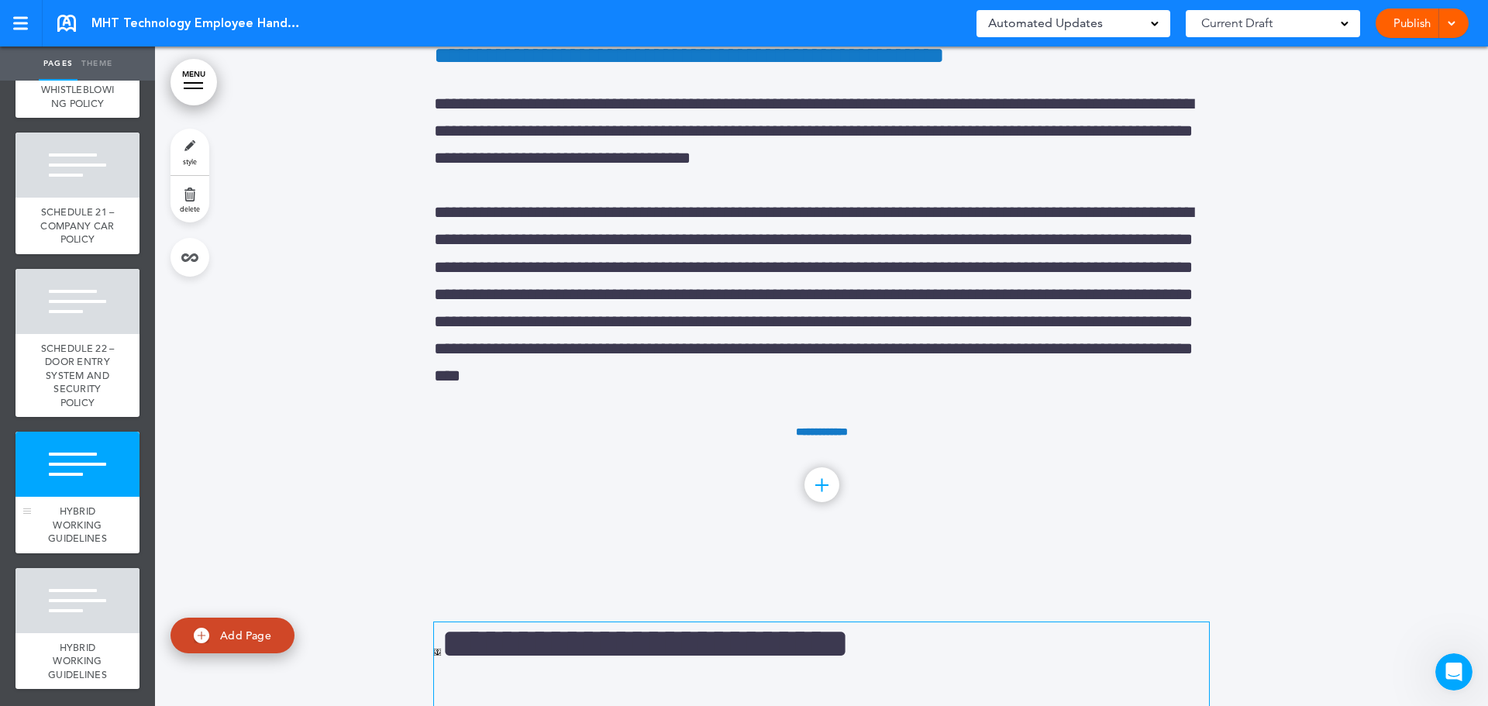
scroll to position [234928, 0]
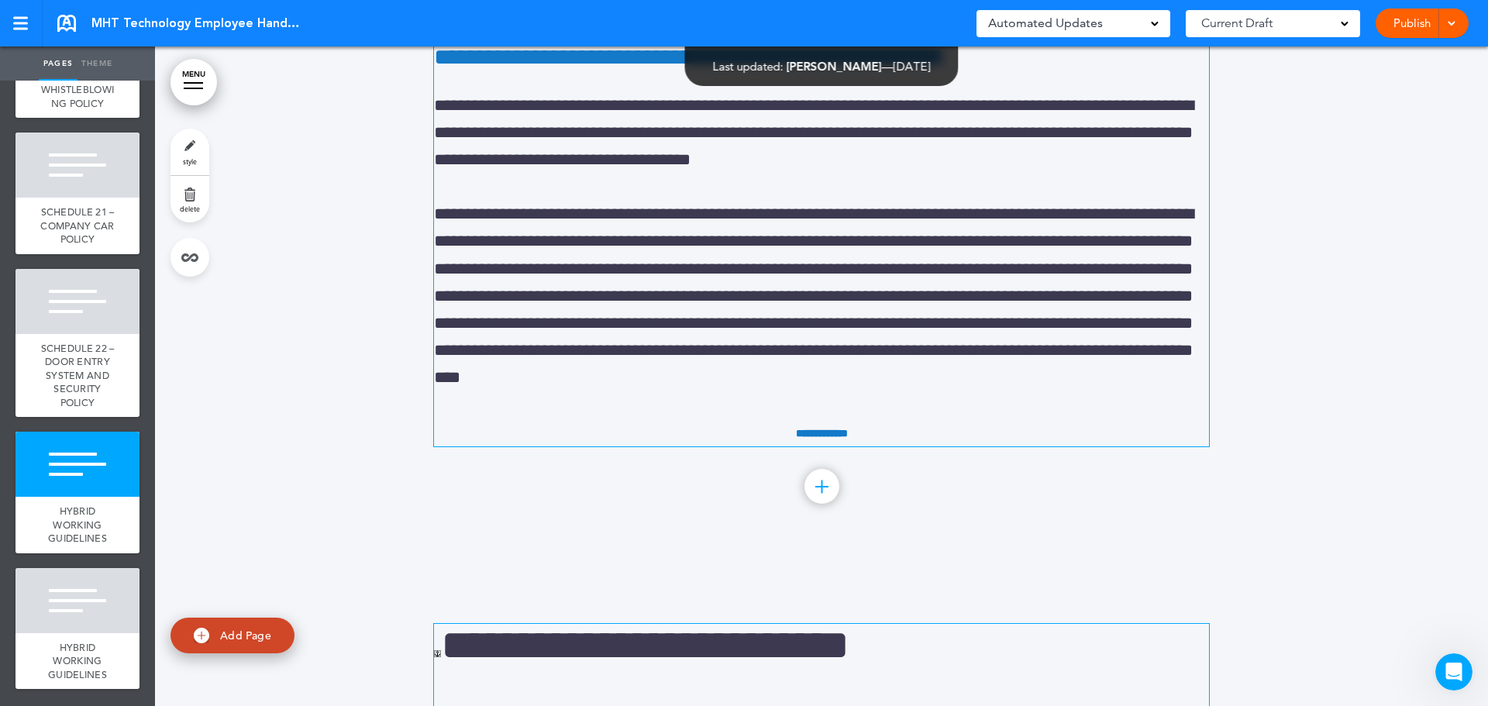
click at [808, 439] on link "**********" at bounding box center [822, 433] width 52 height 11
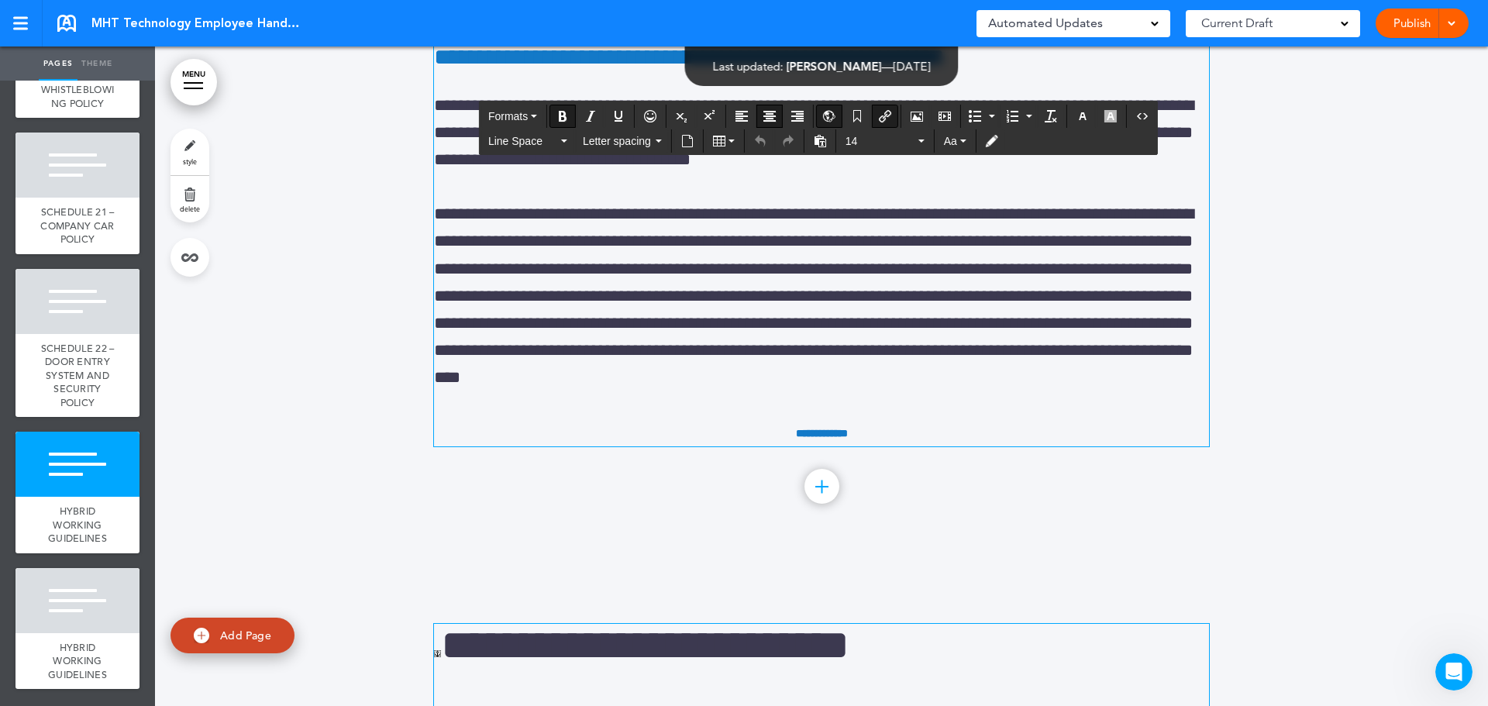
click at [808, 439] on link "**********" at bounding box center [822, 433] width 52 height 11
click at [828, 439] on link "**********" at bounding box center [822, 433] width 52 height 11
click at [16, 25] on div at bounding box center [20, 23] width 14 height 13
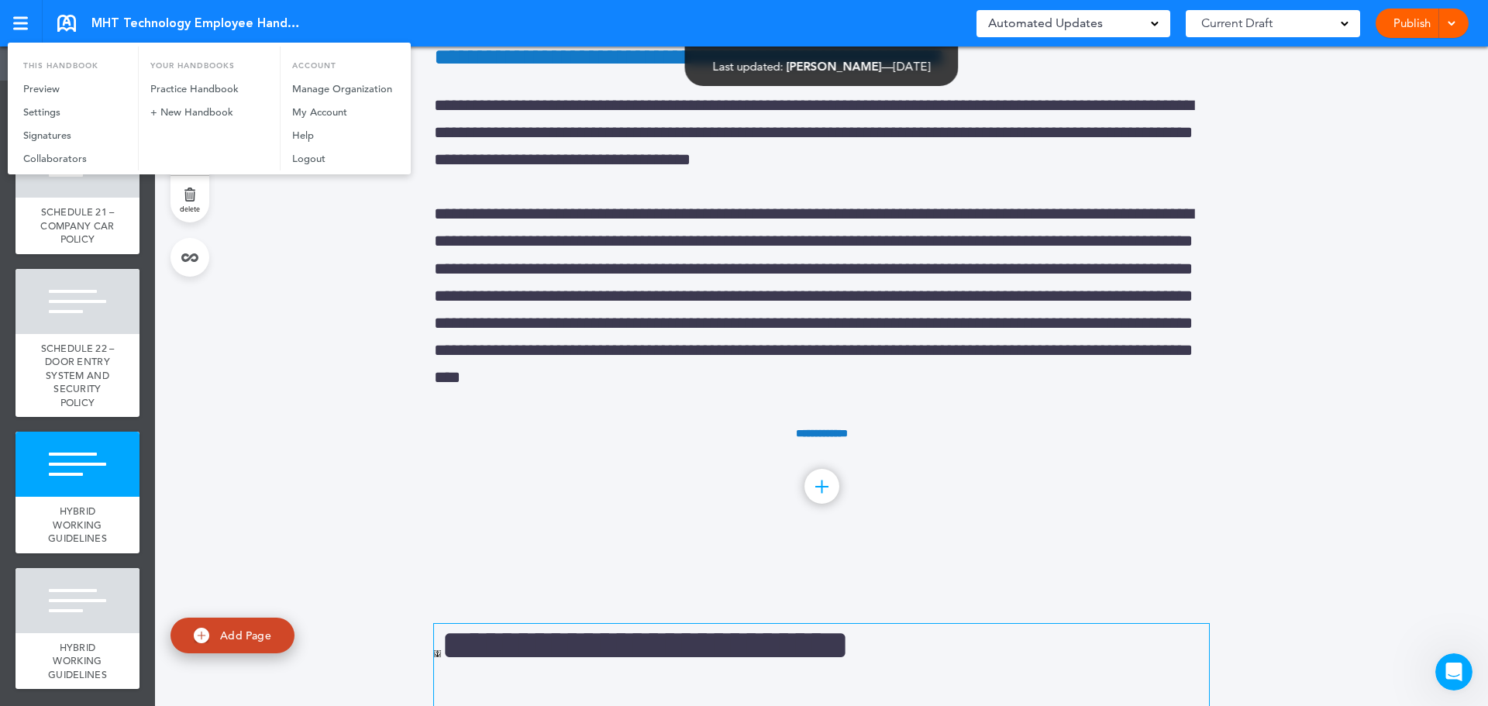
click at [17, 26] on div at bounding box center [744, 353] width 1488 height 706
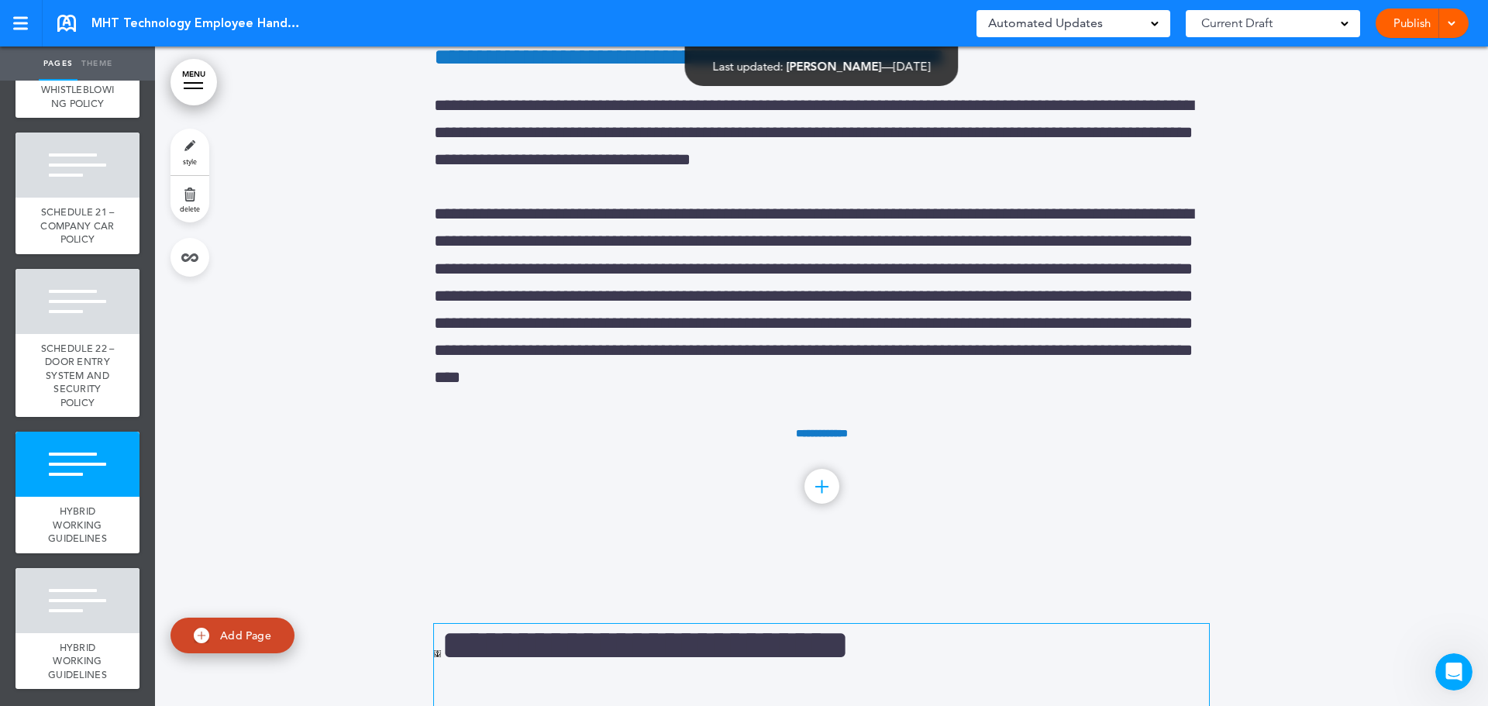
drag, startPoint x: 87, startPoint y: 555, endPoint x: 24, endPoint y: 22, distance: 536.1
click at [24, 22] on div at bounding box center [20, 23] width 15 height 2
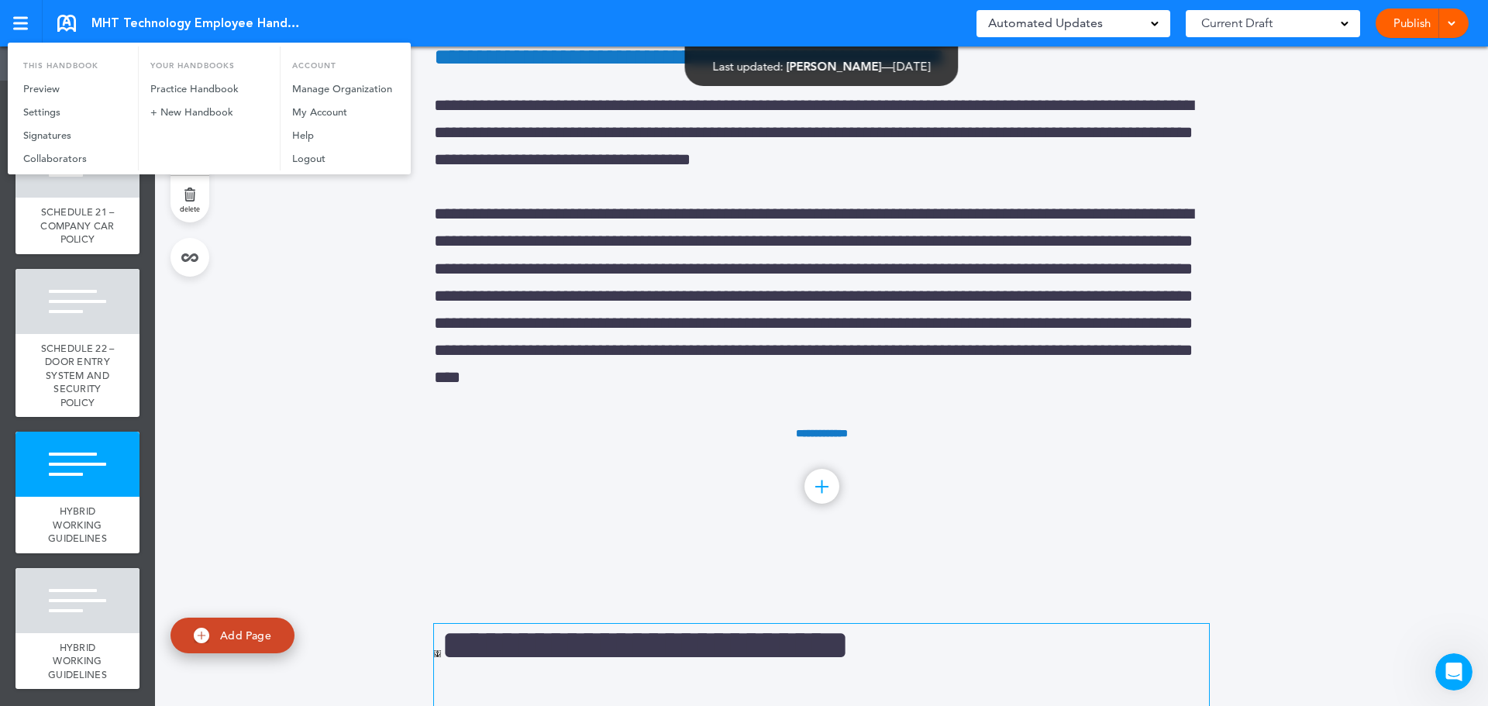
click at [21, 21] on div at bounding box center [744, 353] width 1488 height 706
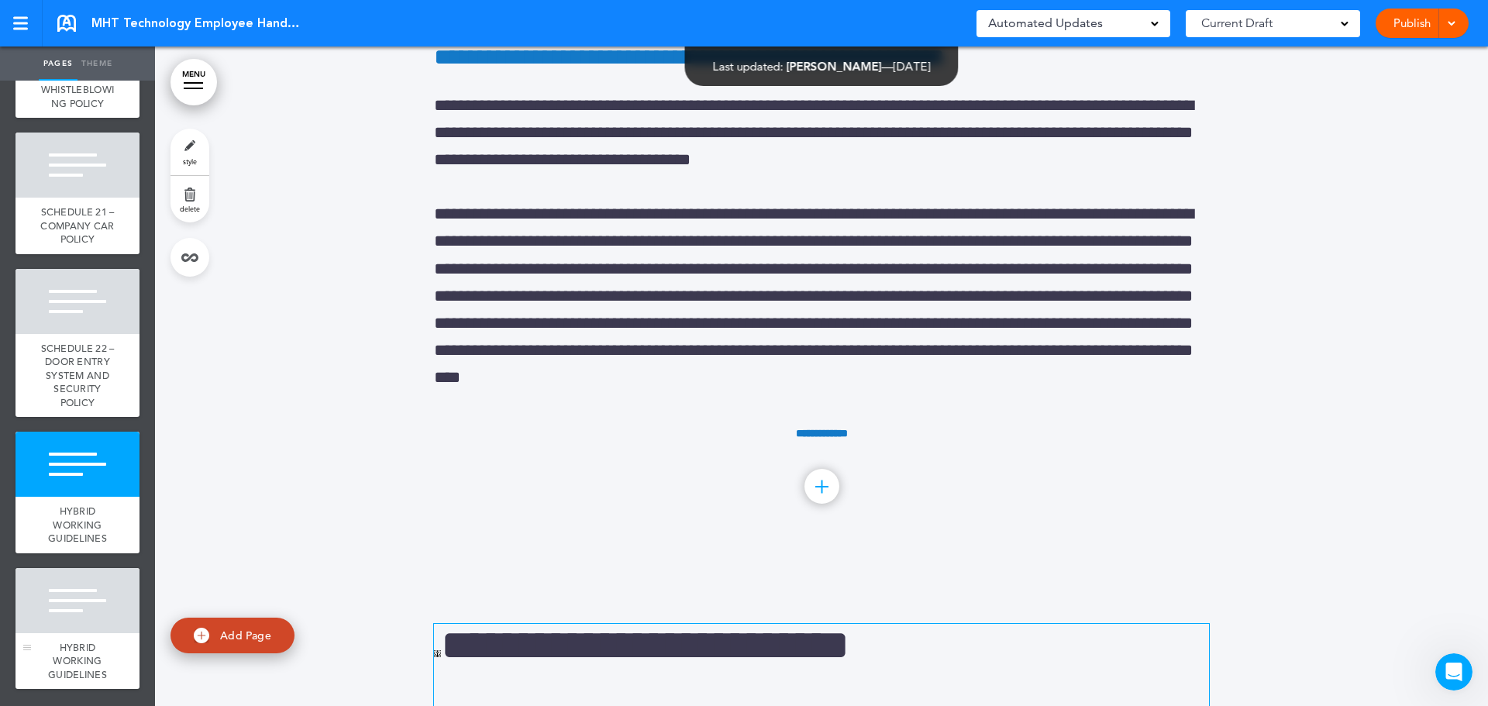
click at [65, 608] on div at bounding box center [77, 600] width 124 height 65
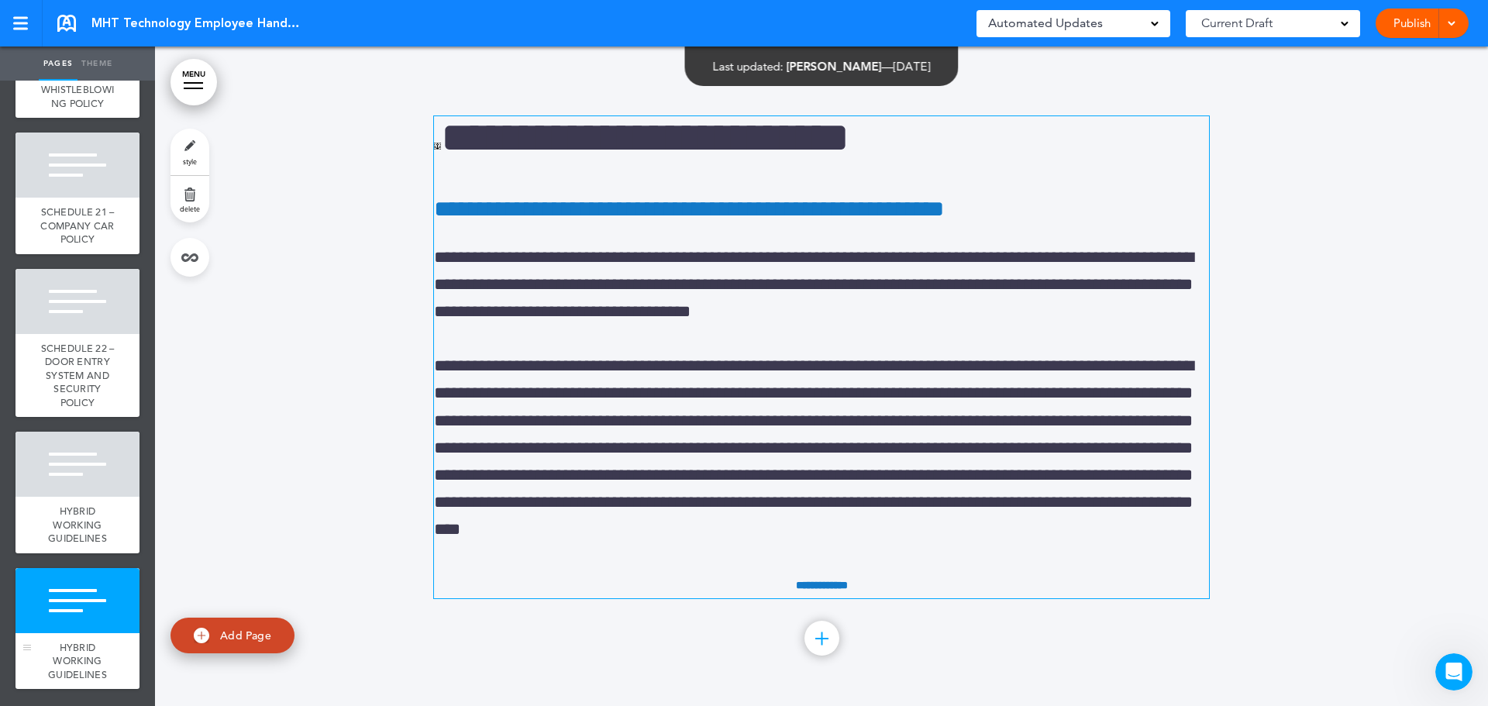
scroll to position [235587, 0]
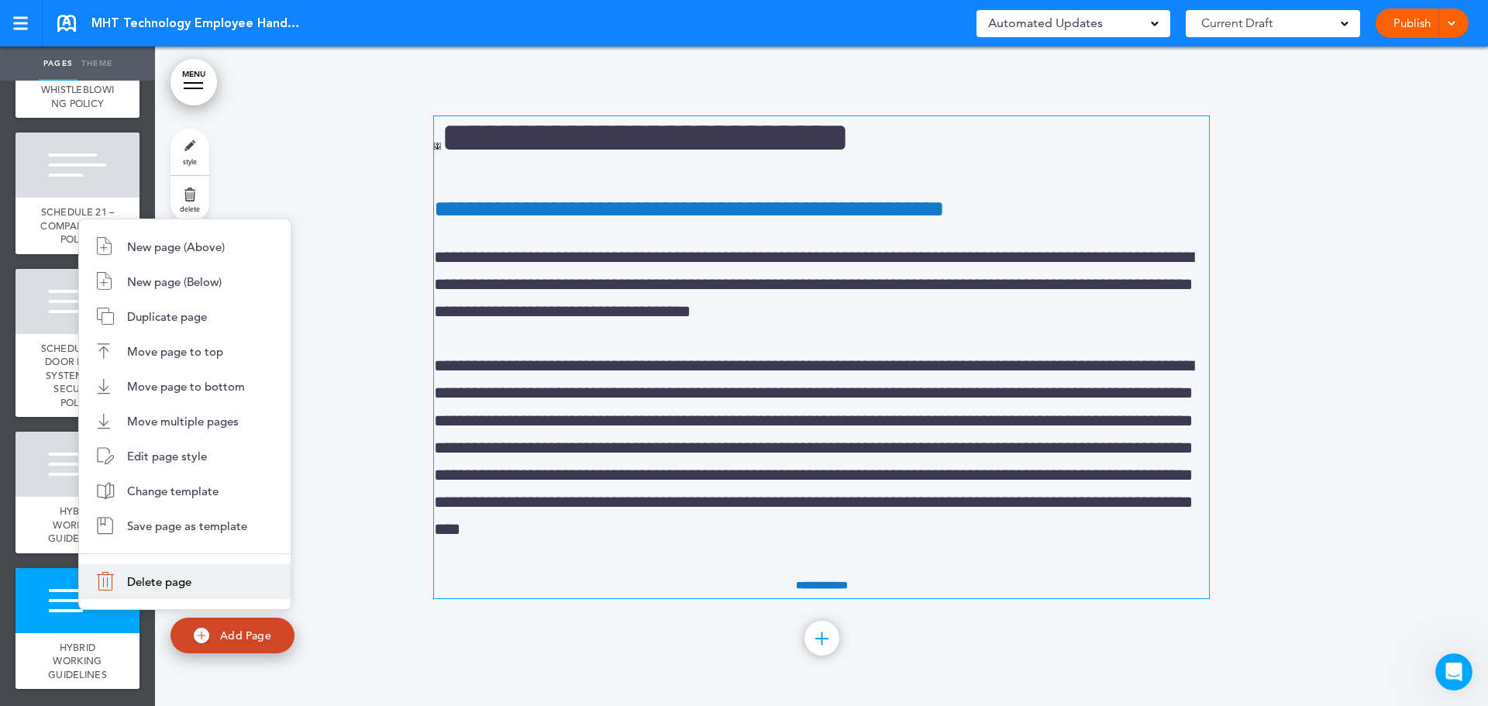
click at [142, 576] on span "Delete page" at bounding box center [159, 581] width 64 height 15
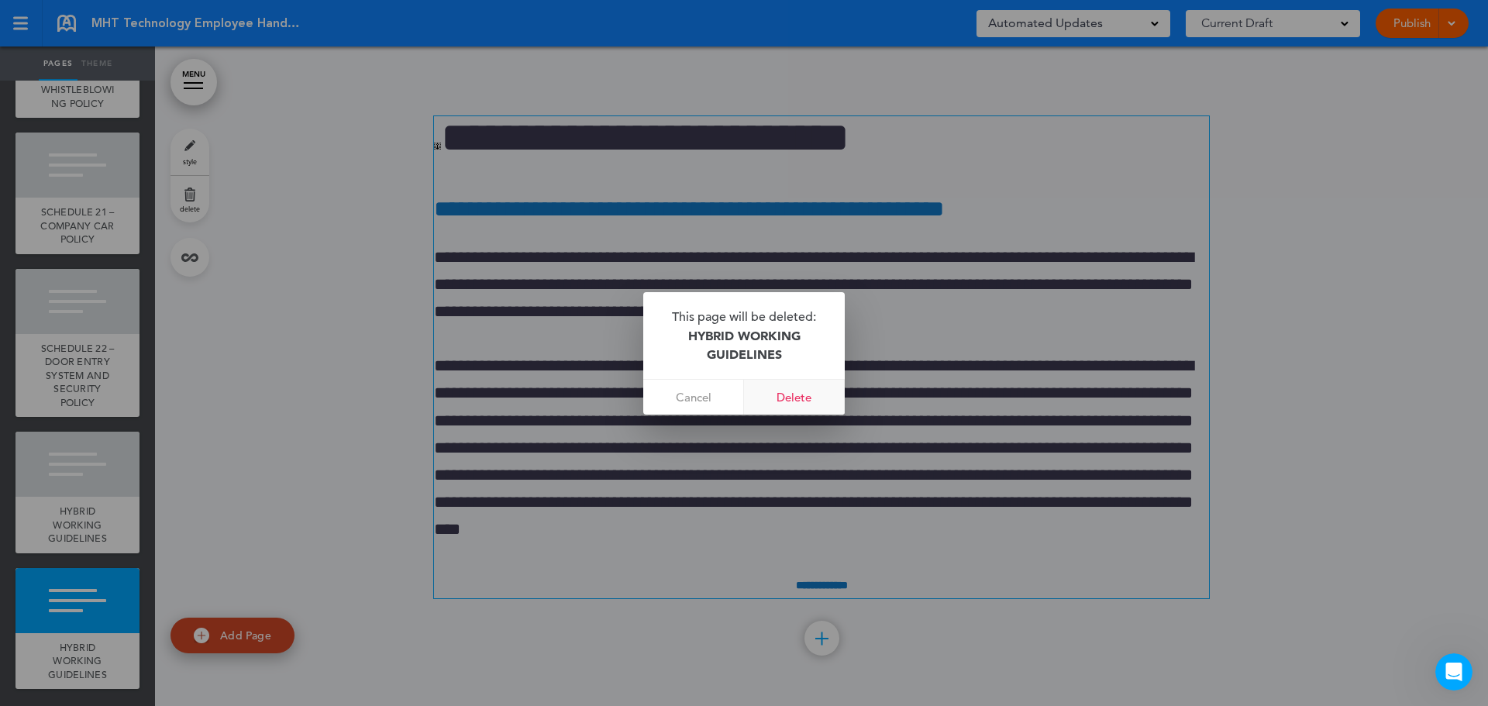
click at [794, 399] on link "Delete" at bounding box center [794, 397] width 101 height 35
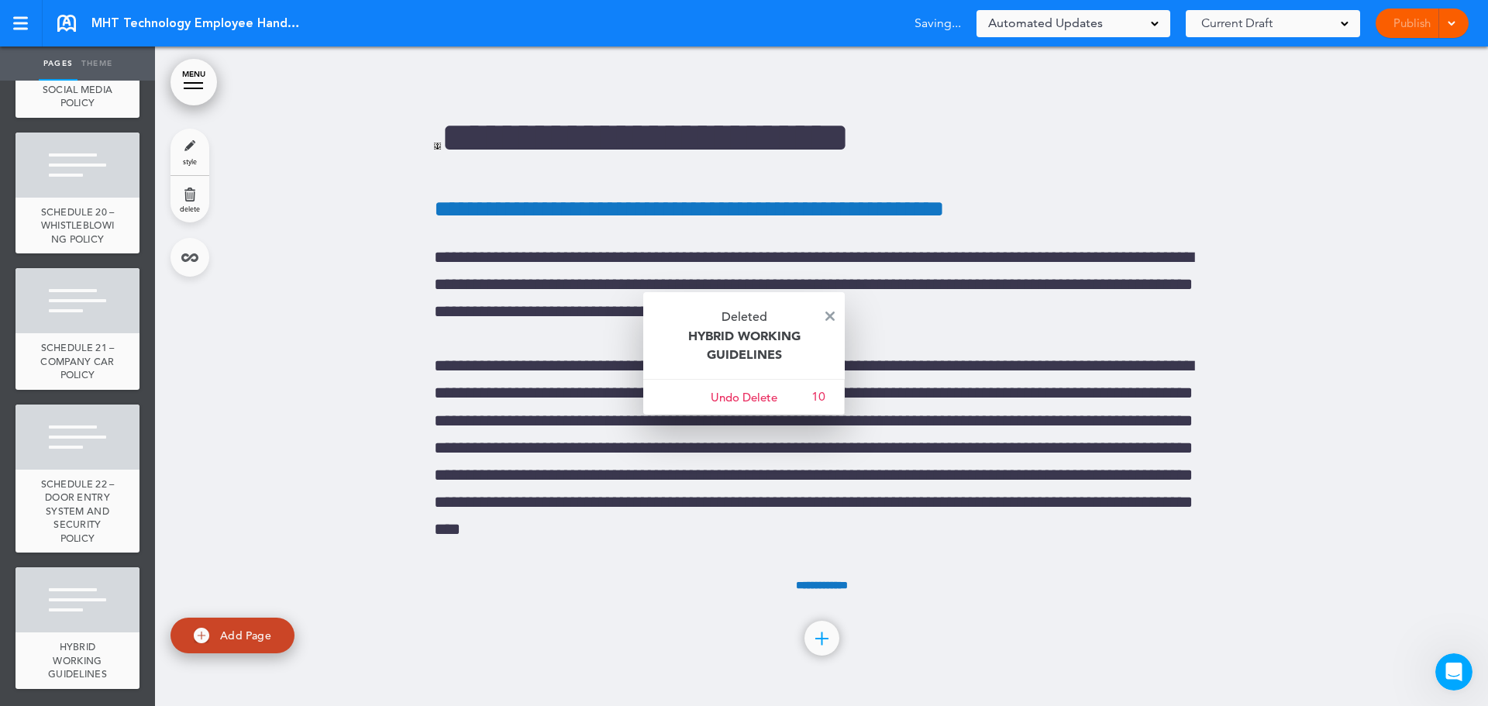
scroll to position [16667, 0]
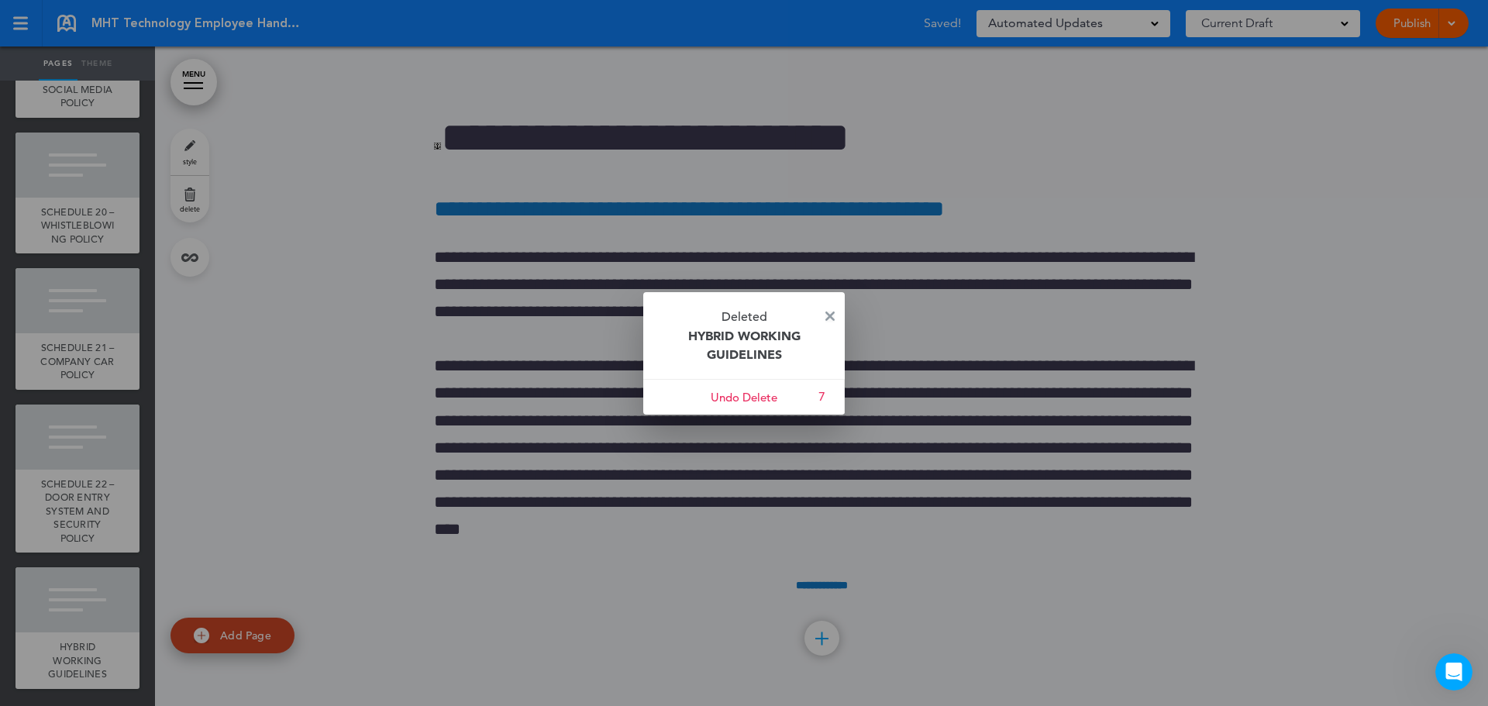
click at [834, 317] on img at bounding box center [829, 316] width 9 height 9
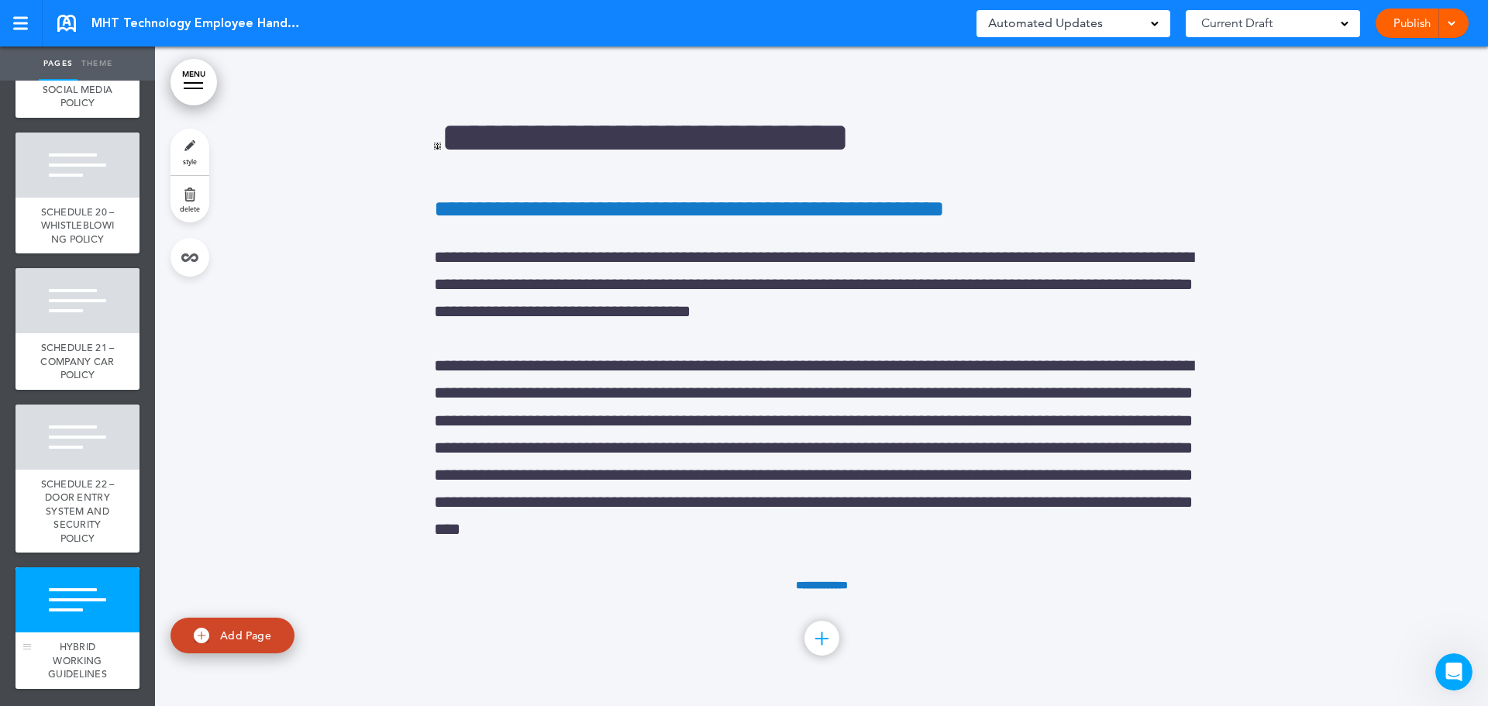
click at [60, 618] on div at bounding box center [77, 599] width 124 height 65
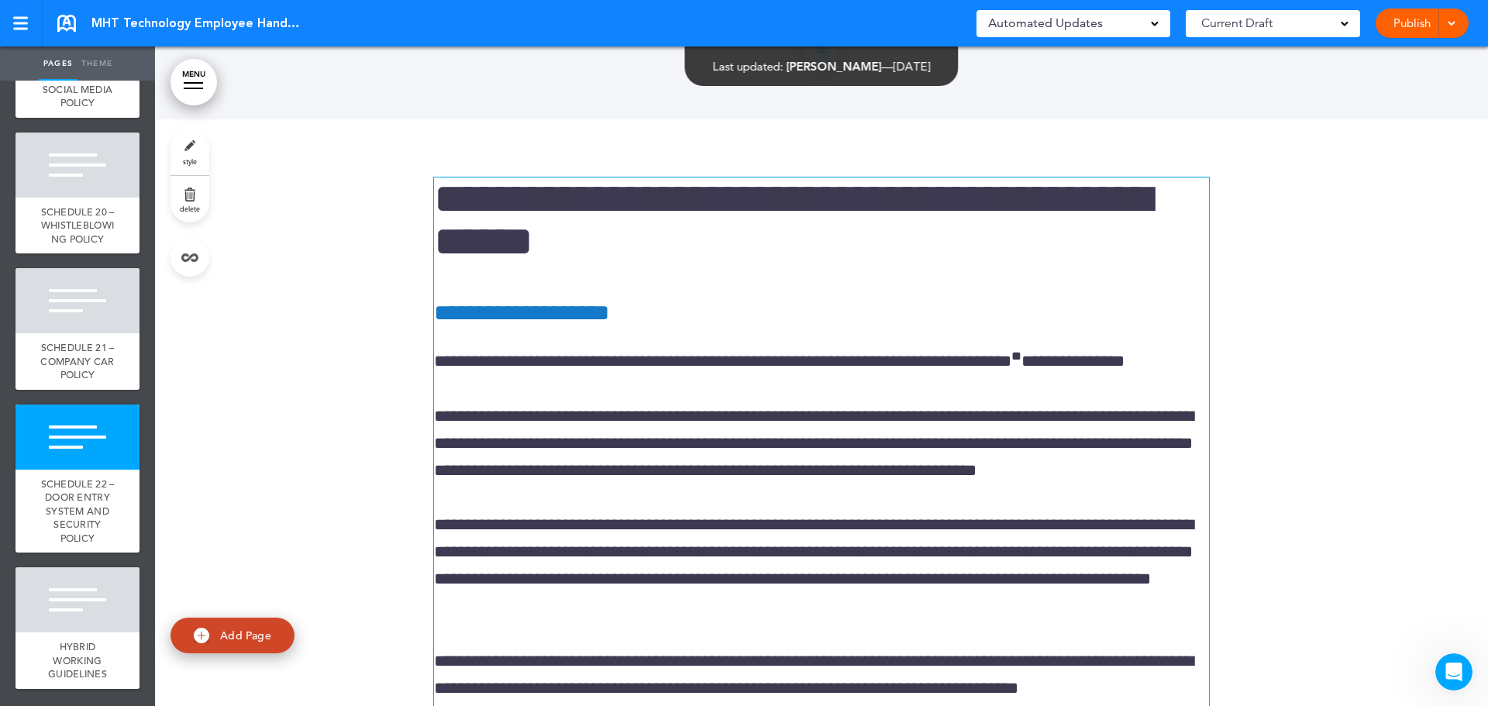
scroll to position [230045, 0]
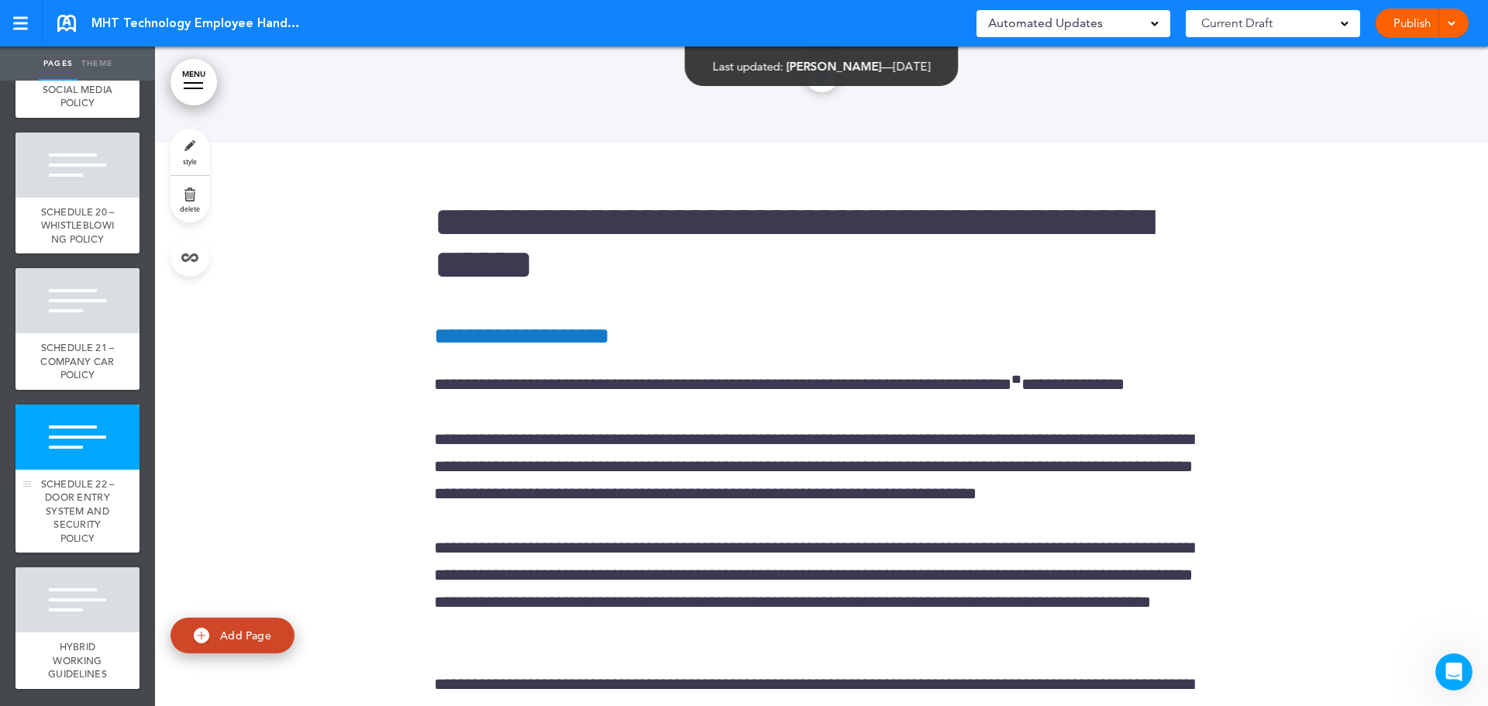
click at [84, 470] on div "SCHEDULE 22 – DOOR ENTRY SYSTEM AND SECURITY POLICY" at bounding box center [77, 512] width 124 height 84
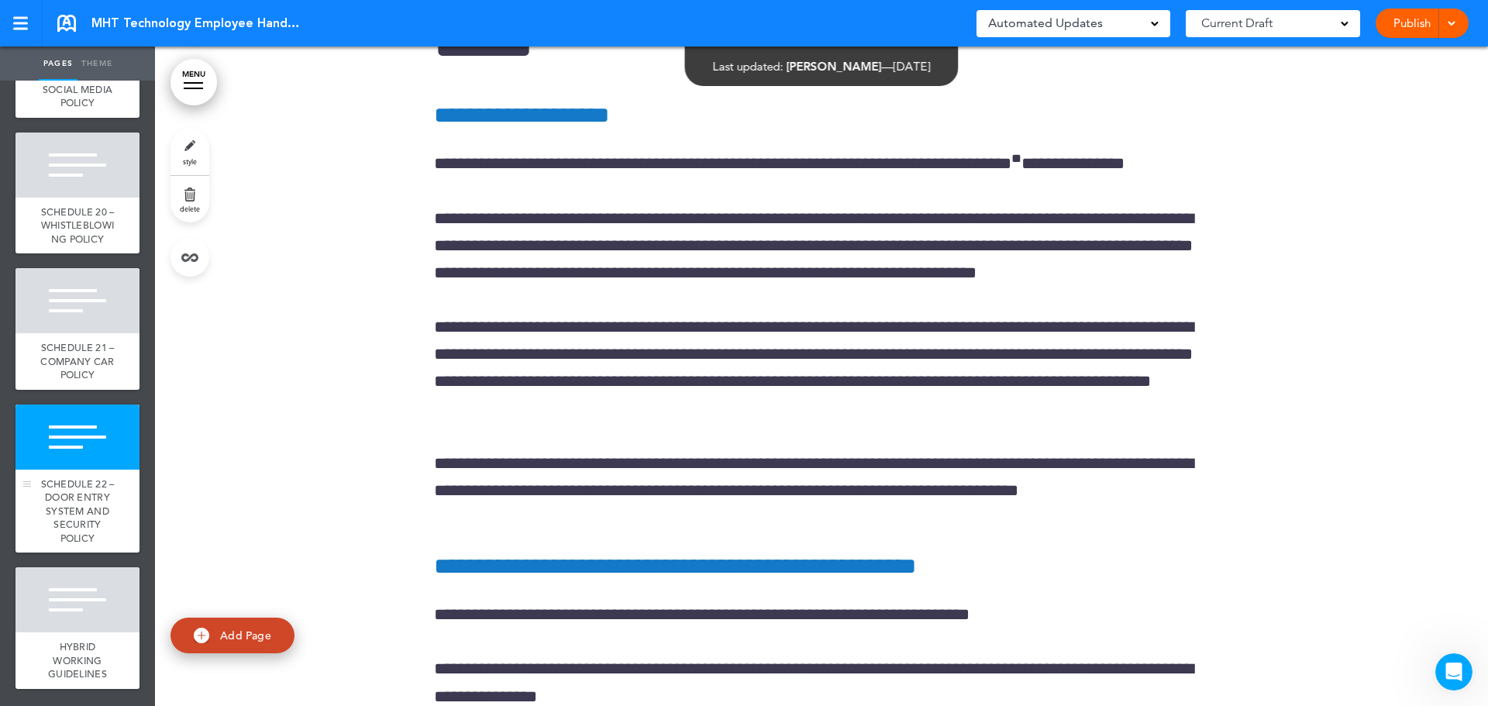
scroll to position [230266, 0]
click at [1459, 22] on div "Publish Publish Preview Draft" at bounding box center [1422, 23] width 93 height 29
click at [55, 477] on span "SCHEDULE 22 – DOOR ENTRY SYSTEM AND SECURITY POLICY" at bounding box center [78, 510] width 74 height 67
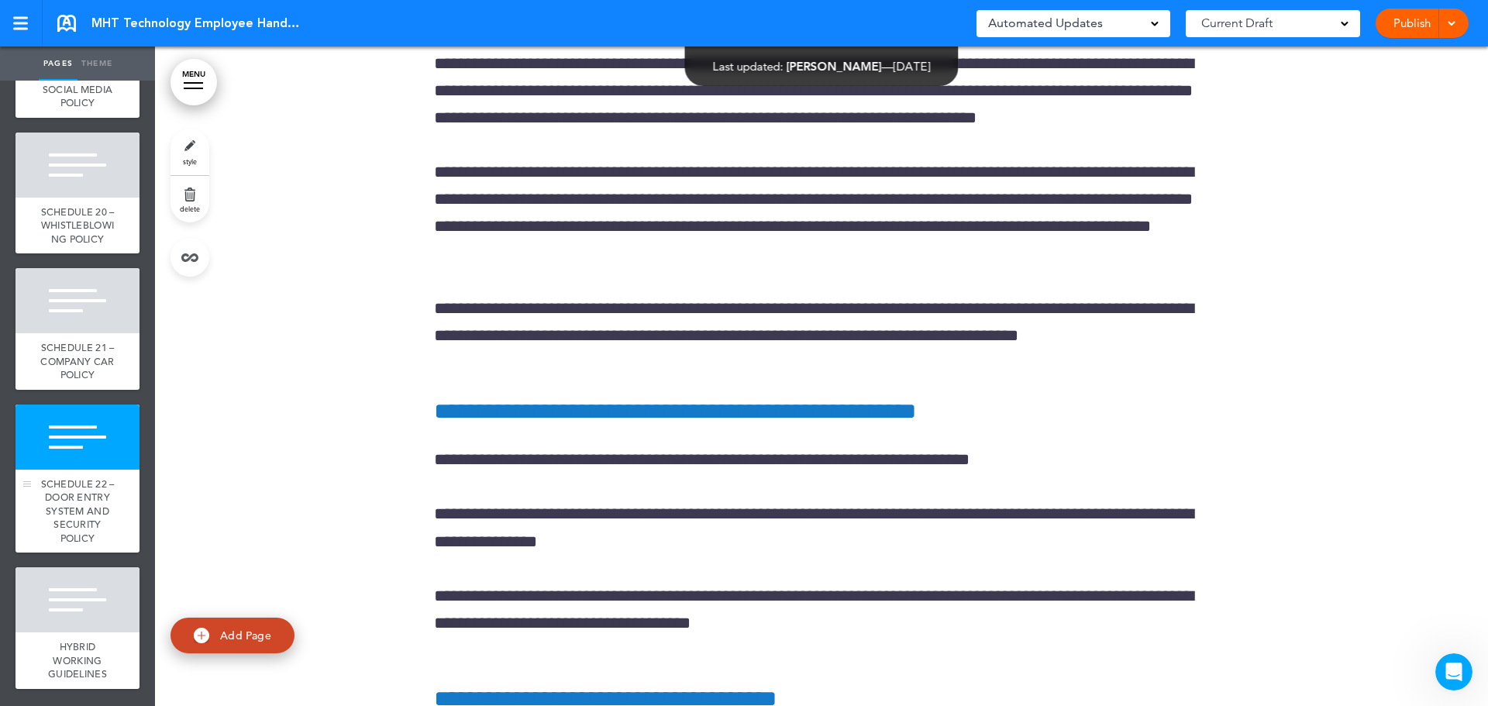
click at [89, 486] on span "SCHEDULE 22 – DOOR ENTRY SYSTEM AND SECURITY POLICY" at bounding box center [78, 510] width 74 height 67
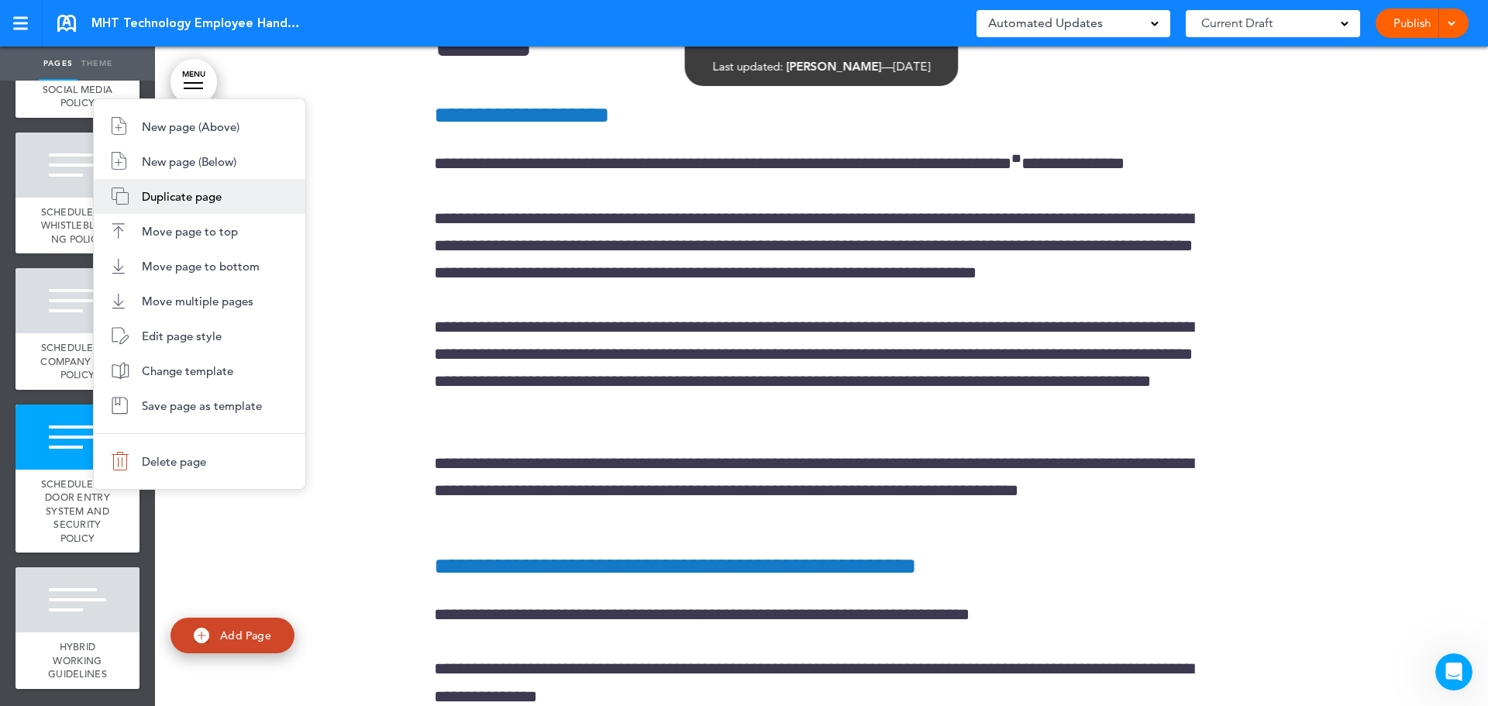
click at [167, 200] on span "Duplicate page" at bounding box center [182, 196] width 80 height 15
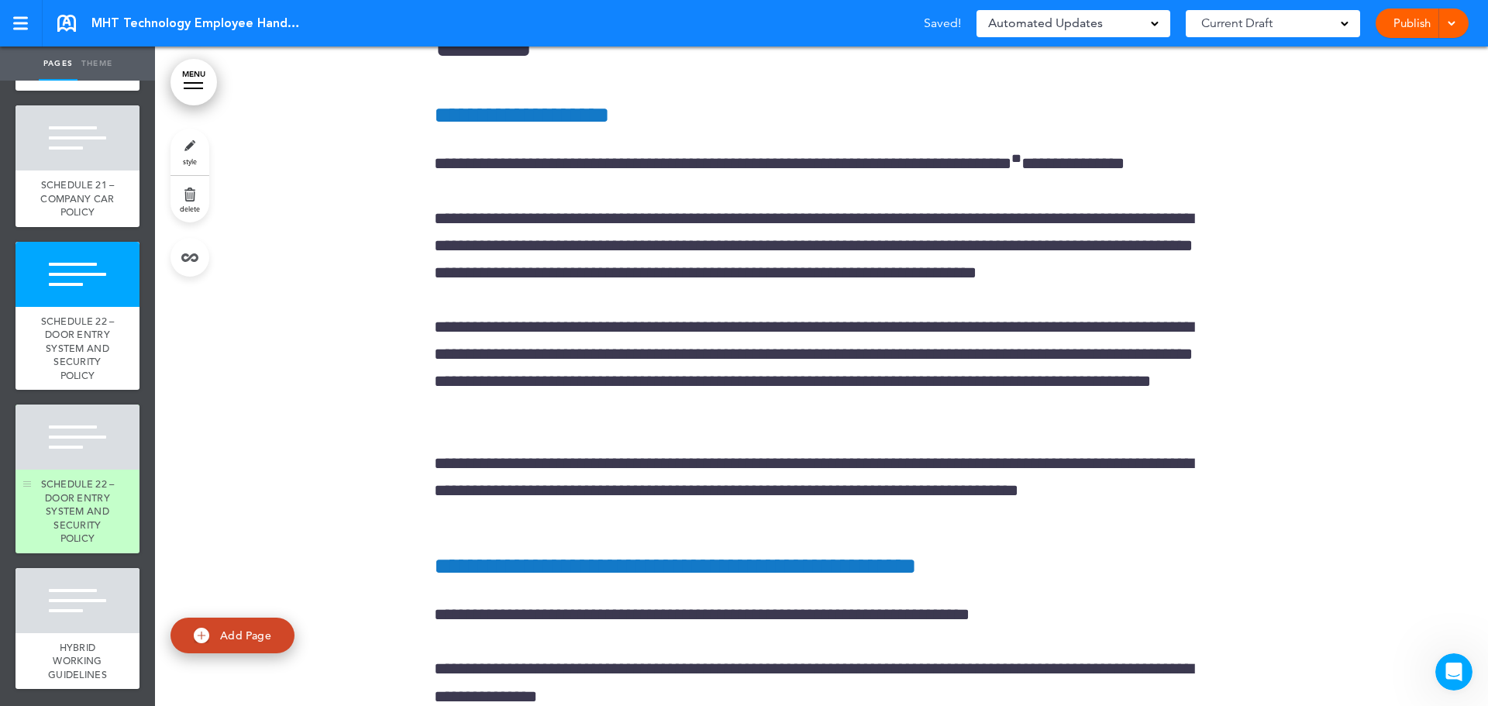
drag, startPoint x: 88, startPoint y: 629, endPoint x: 100, endPoint y: 613, distance: 20.0
click at [88, 470] on div at bounding box center [77, 437] width 124 height 65
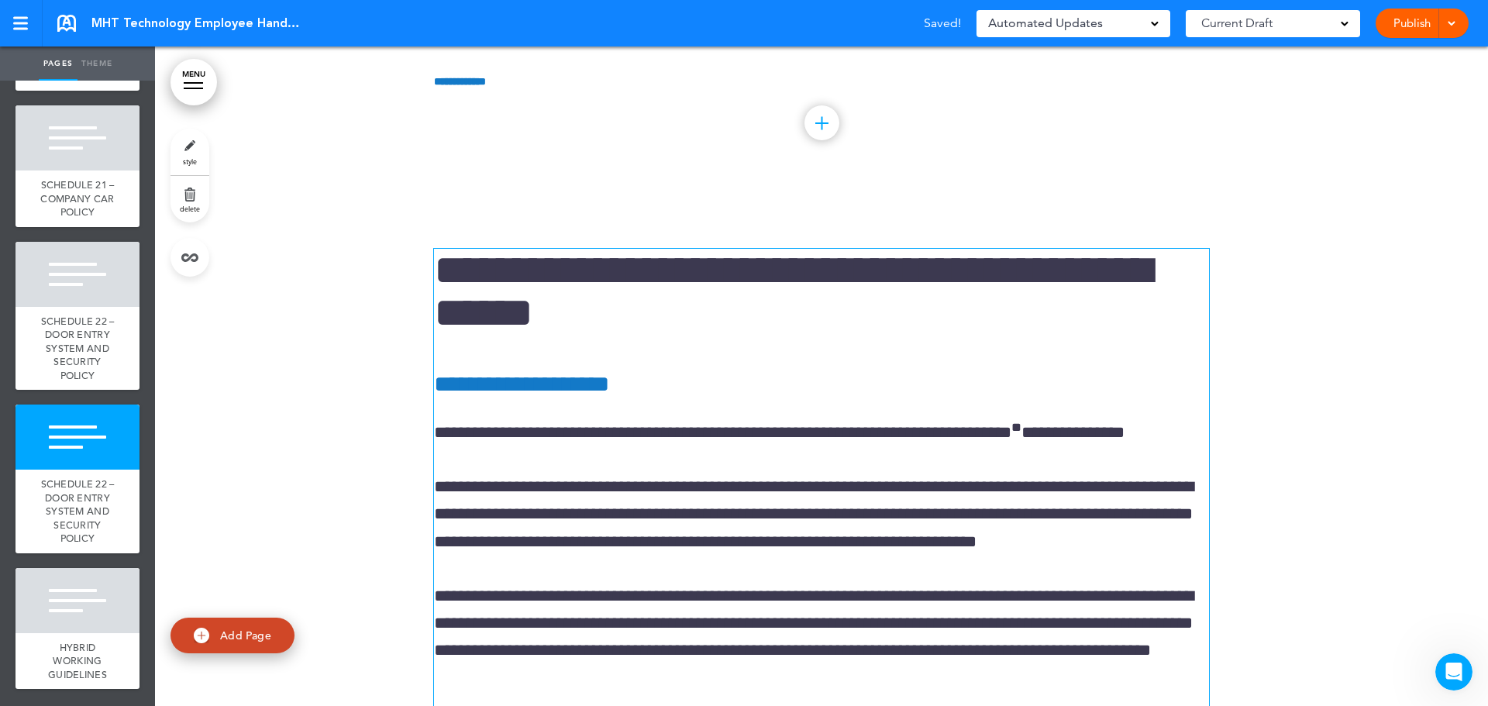
scroll to position [234928, 0]
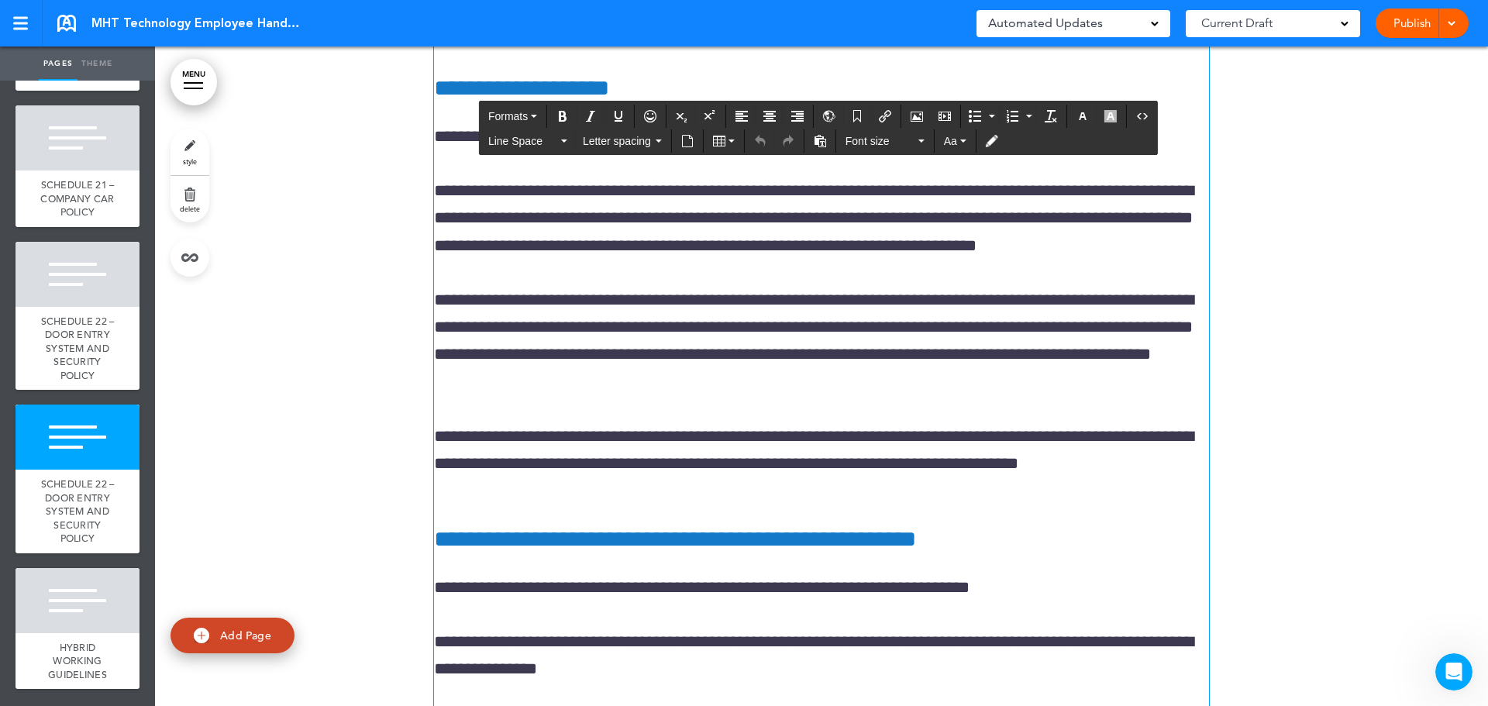
drag, startPoint x: 433, startPoint y: 125, endPoint x: 1113, endPoint y: 181, distance: 682.0
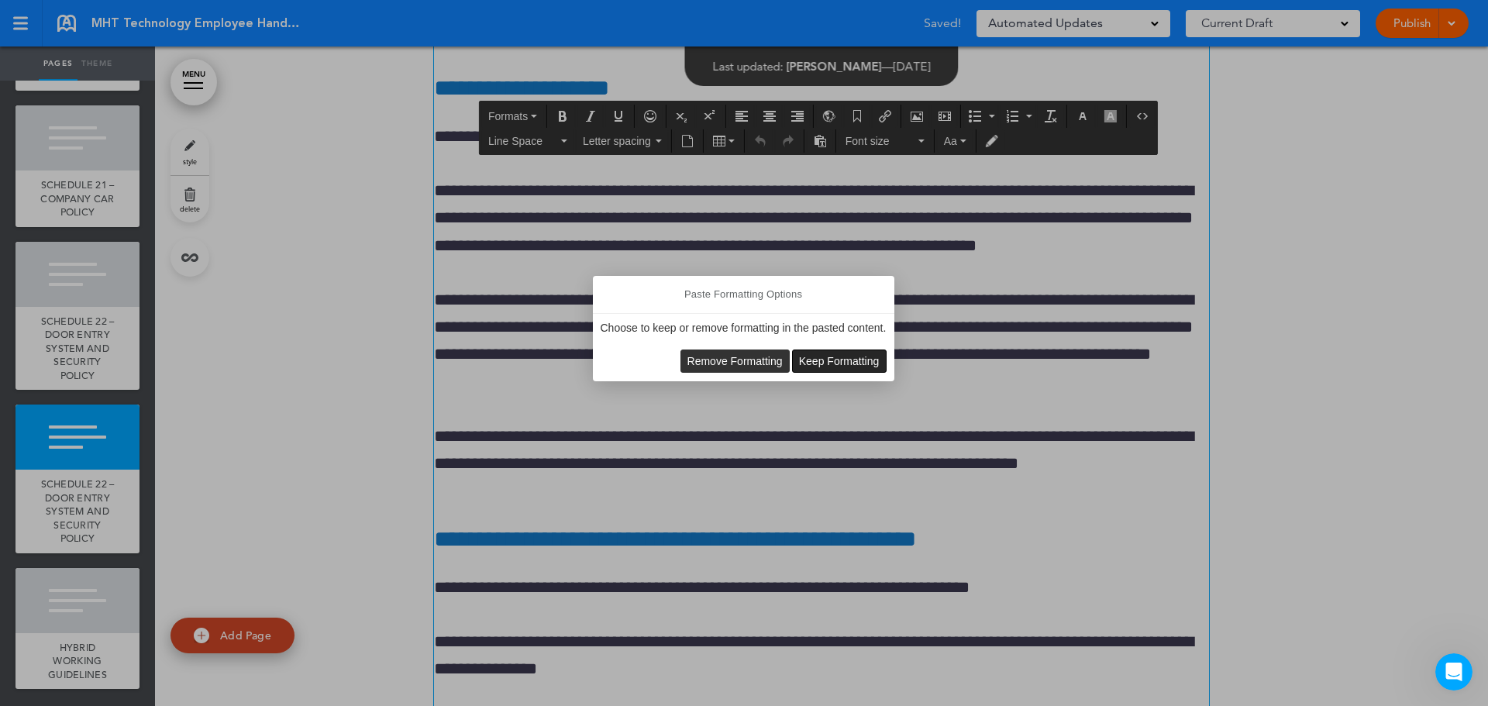
click at [836, 350] on button "Keep Formatting" at bounding box center [839, 361] width 93 height 22
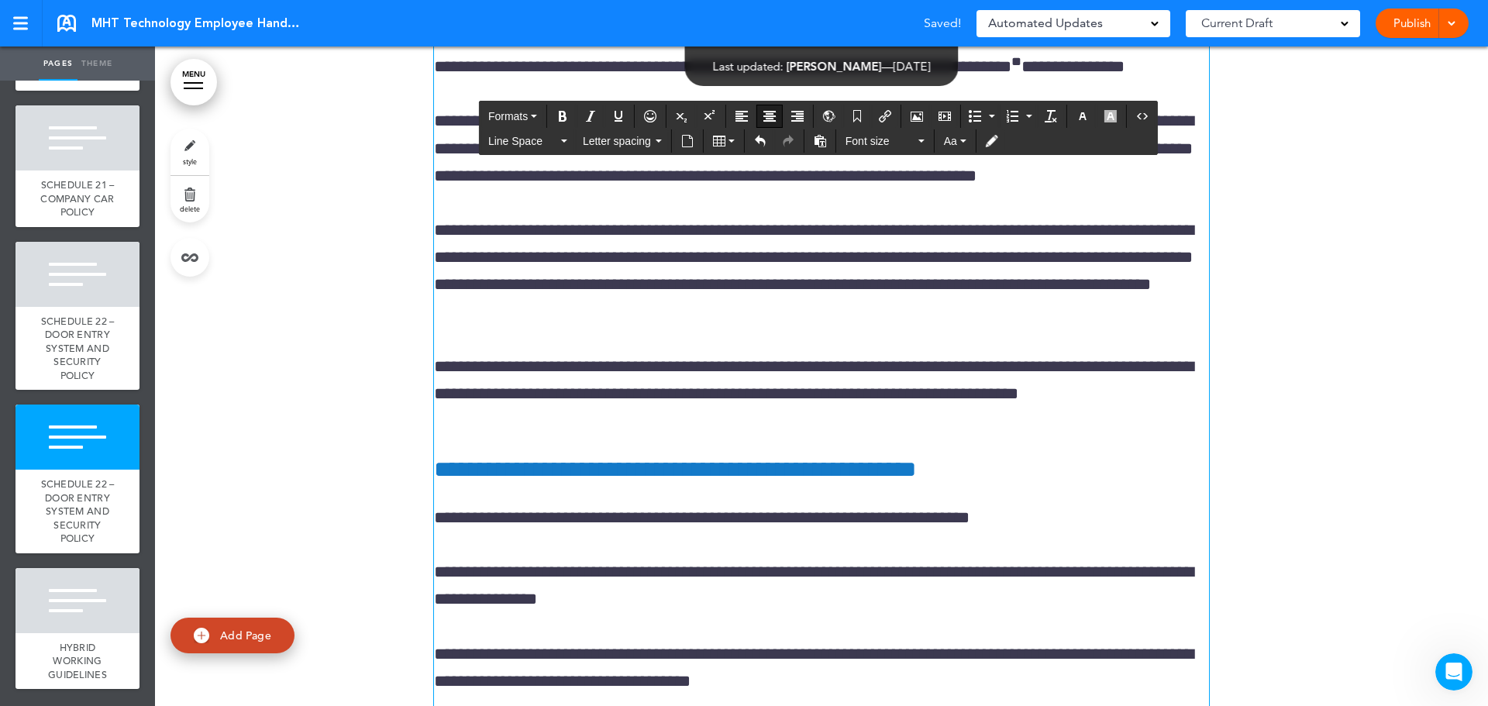
click at [766, 190] on p "**********" at bounding box center [821, 149] width 775 height 82
click at [615, 190] on p "**********" at bounding box center [821, 149] width 775 height 82
click at [696, 81] on p "**********" at bounding box center [821, 66] width 775 height 27
click at [1061, 190] on p "**********" at bounding box center [821, 149] width 775 height 82
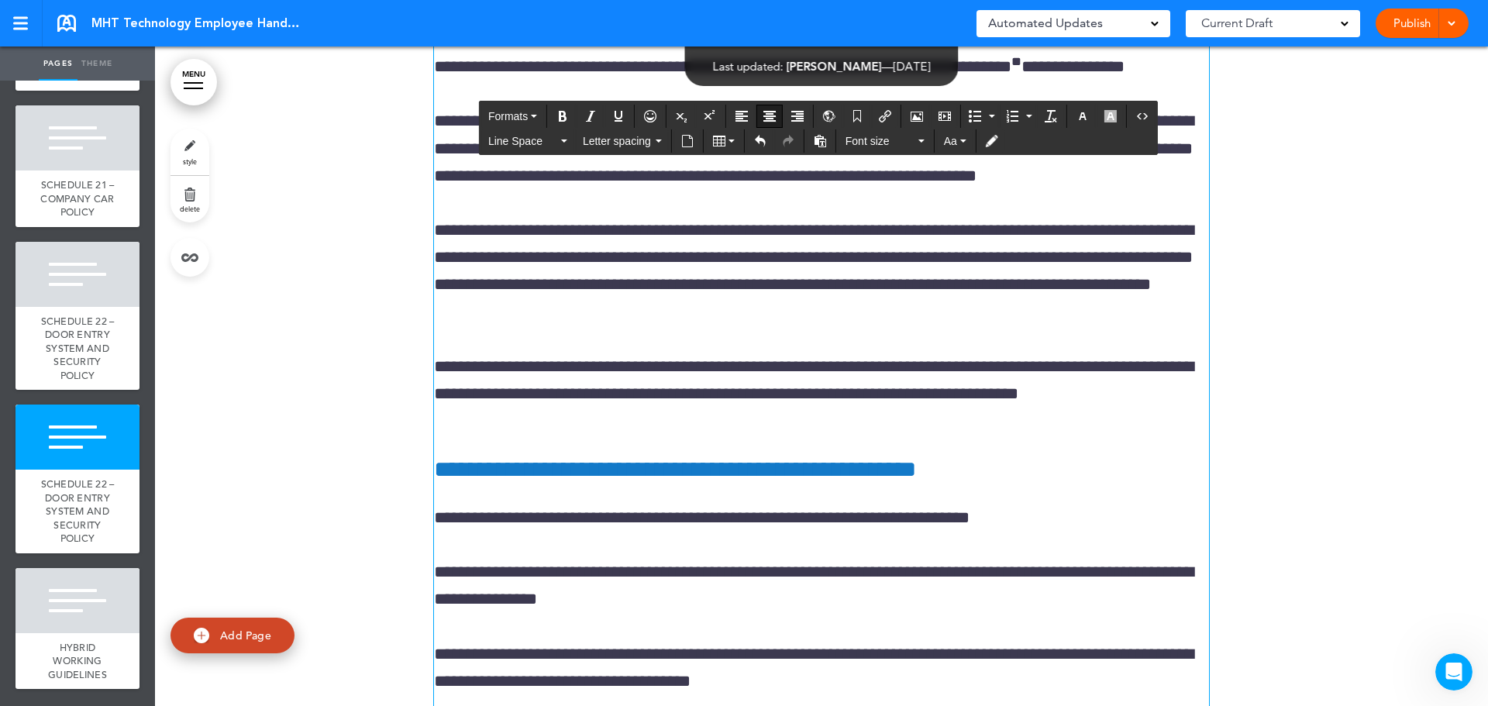
click at [870, 190] on div "**********" at bounding box center [821, 513] width 775 height 1012
click at [655, 190] on p "**********" at bounding box center [821, 149] width 775 height 82
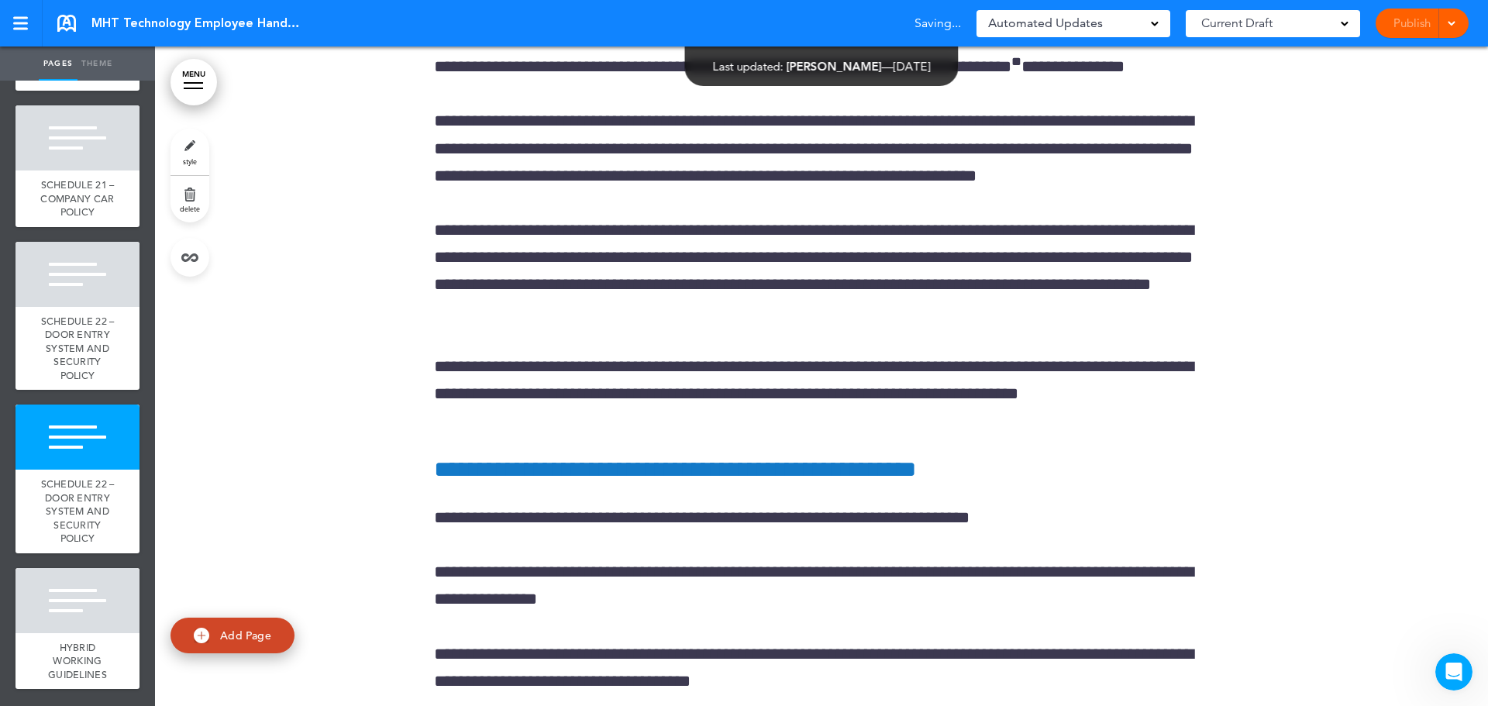
drag, startPoint x: 1433, startPoint y: 273, endPoint x: 1366, endPoint y: 257, distance: 68.4
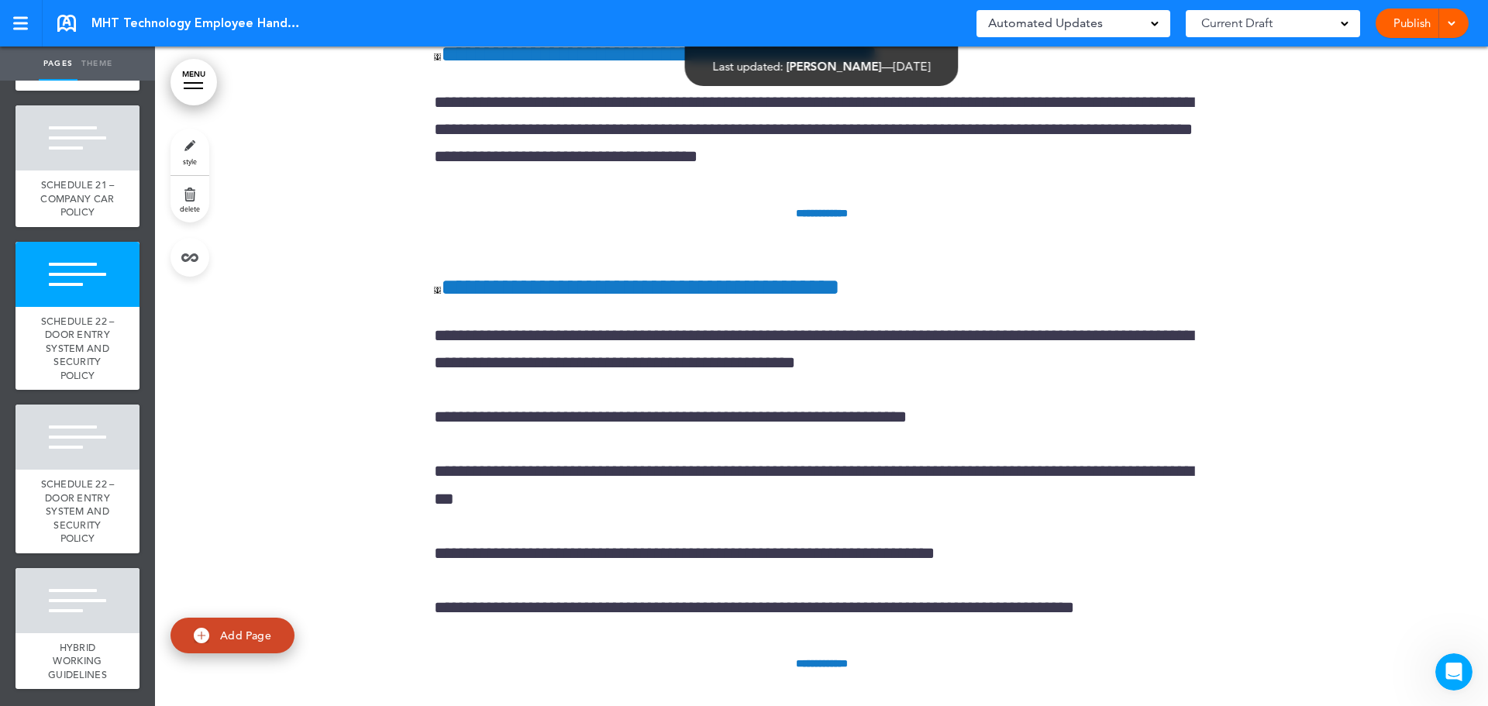
scroll to position [232138, 0]
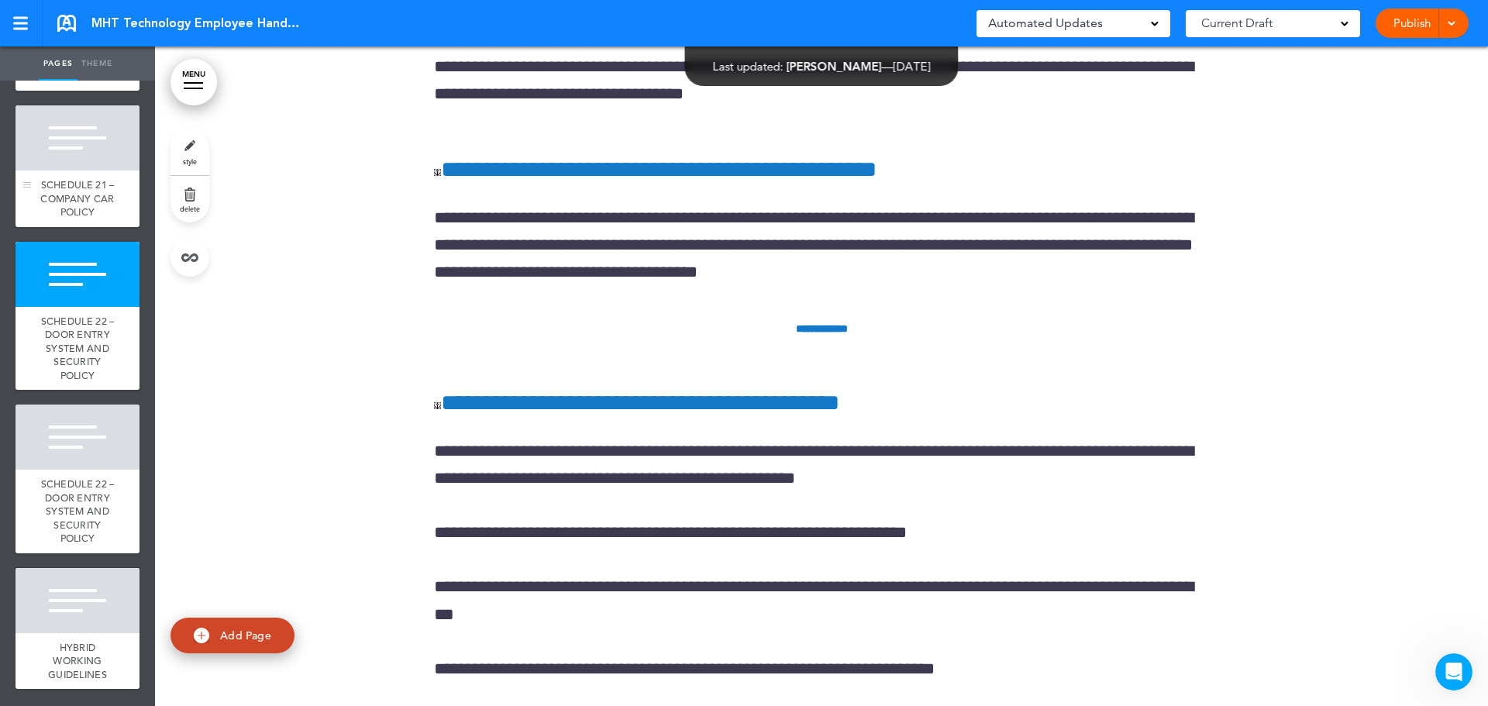
click at [96, 227] on div "SCHEDULE 21 – COMPANY CAR POLICY" at bounding box center [77, 198] width 124 height 57
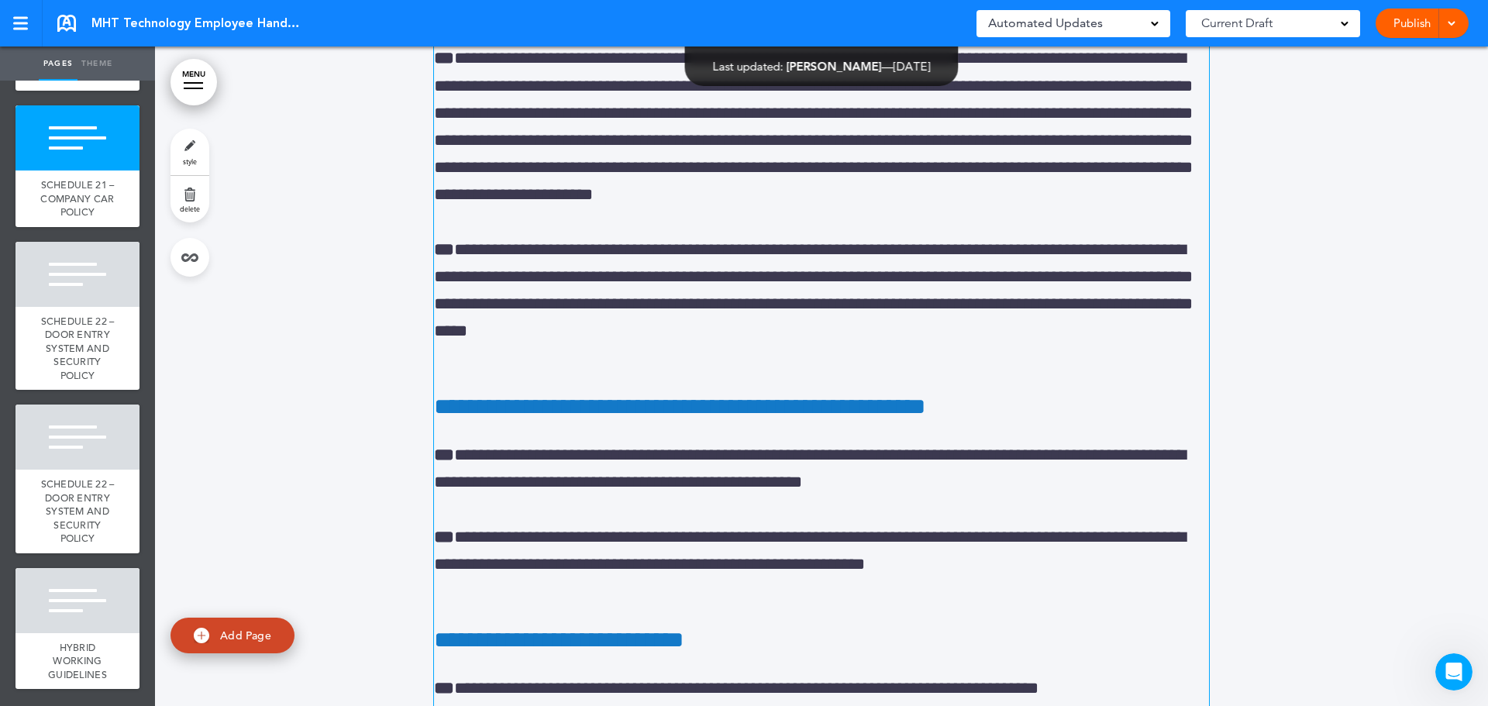
scroll to position [217638, 0]
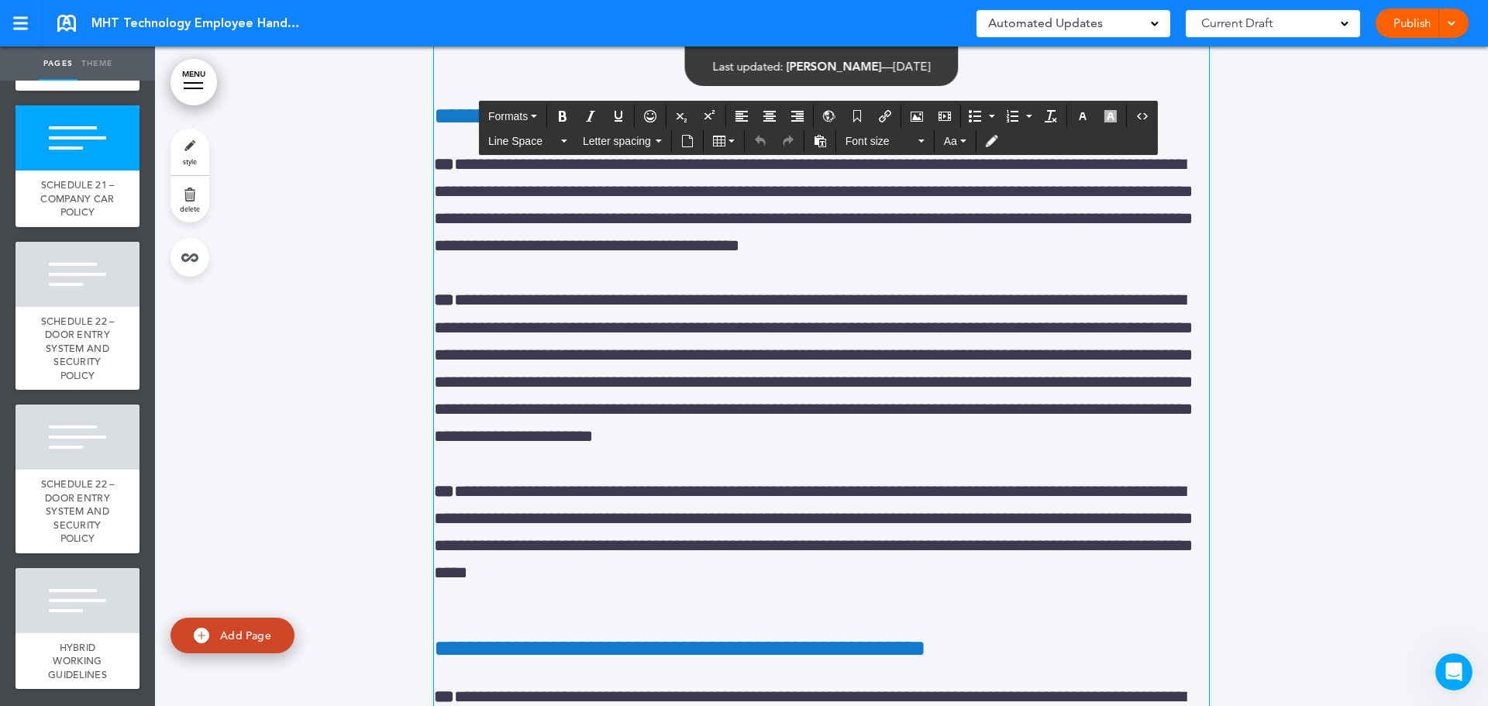
click at [463, 66] on h1 "**********" at bounding box center [821, 23] width 775 height 85
click at [95, 470] on div at bounding box center [77, 437] width 124 height 65
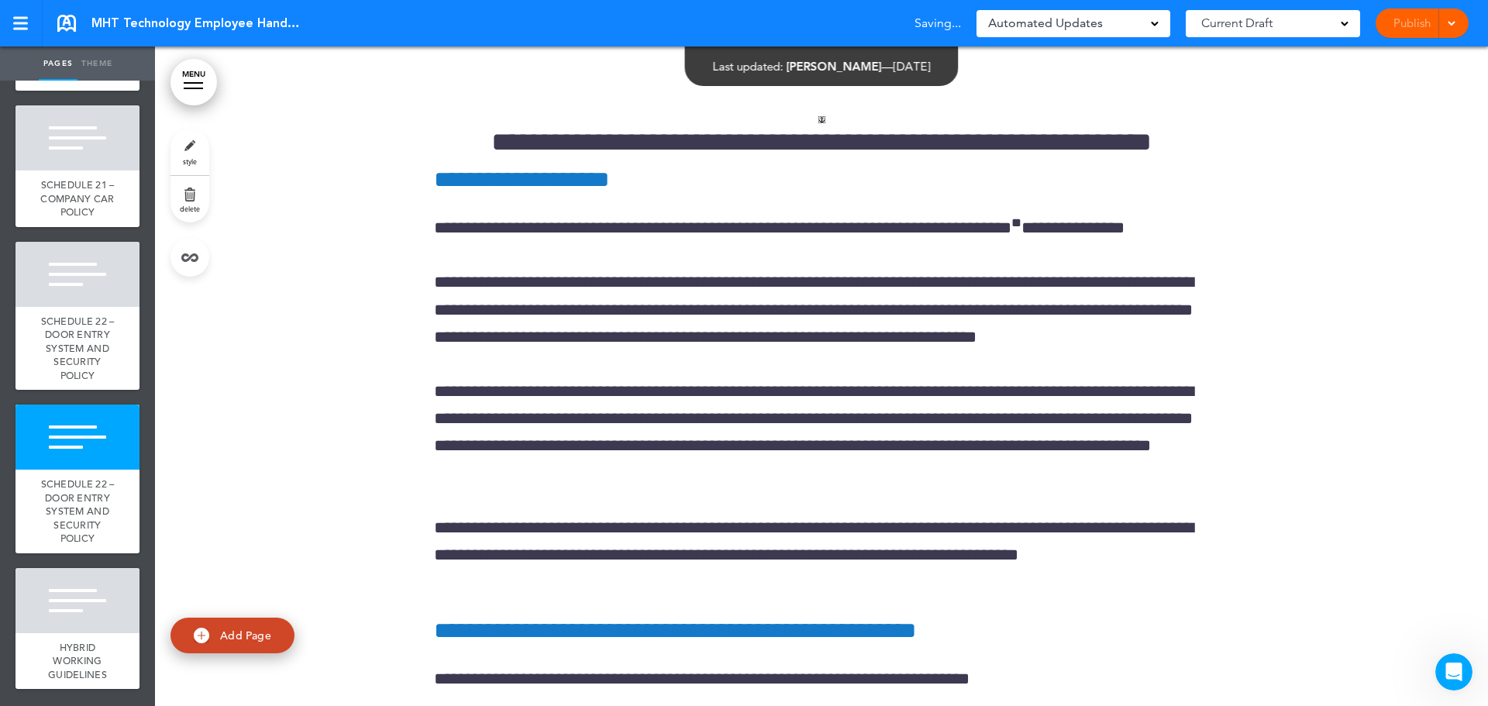
scroll to position [234928, 0]
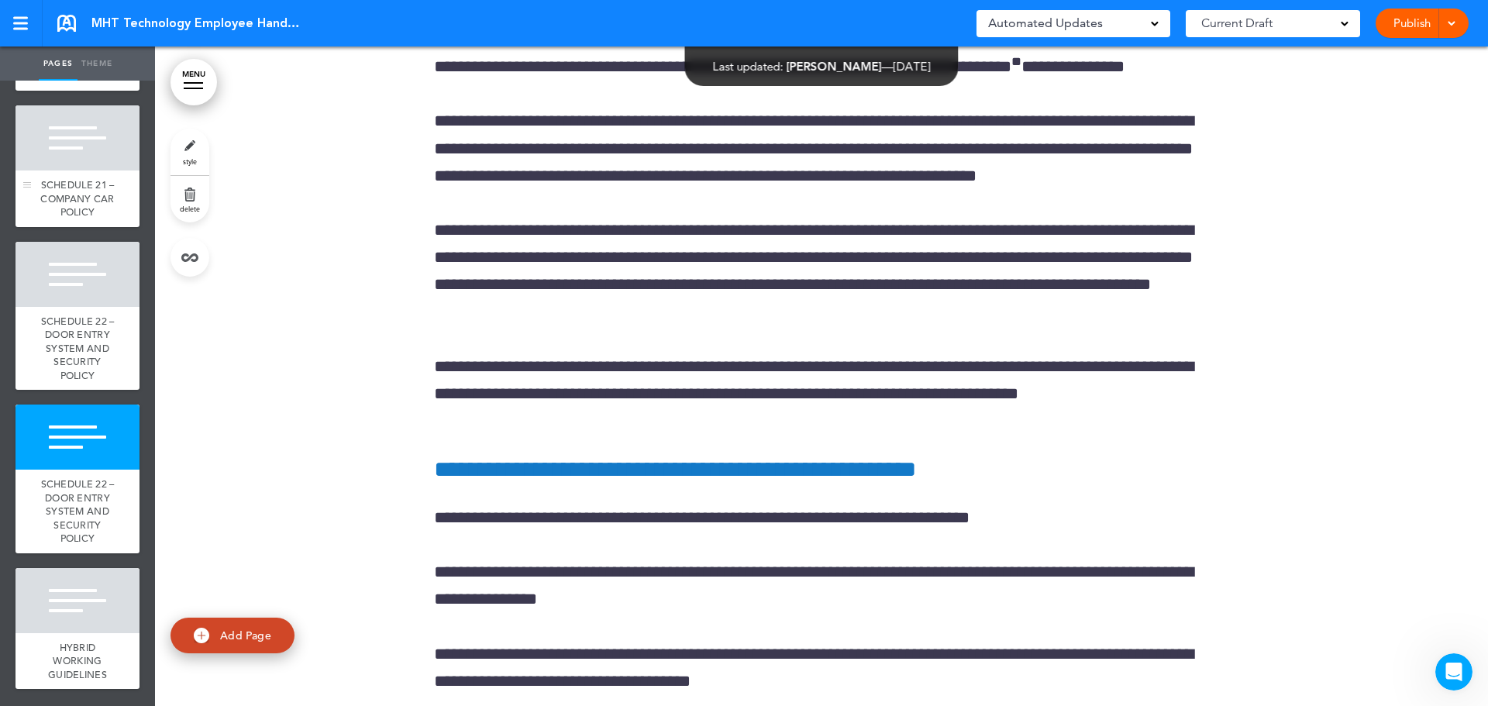
click at [88, 219] on span "SCHEDULE 21 – COMPANY CAR POLICY" at bounding box center [77, 198] width 74 height 40
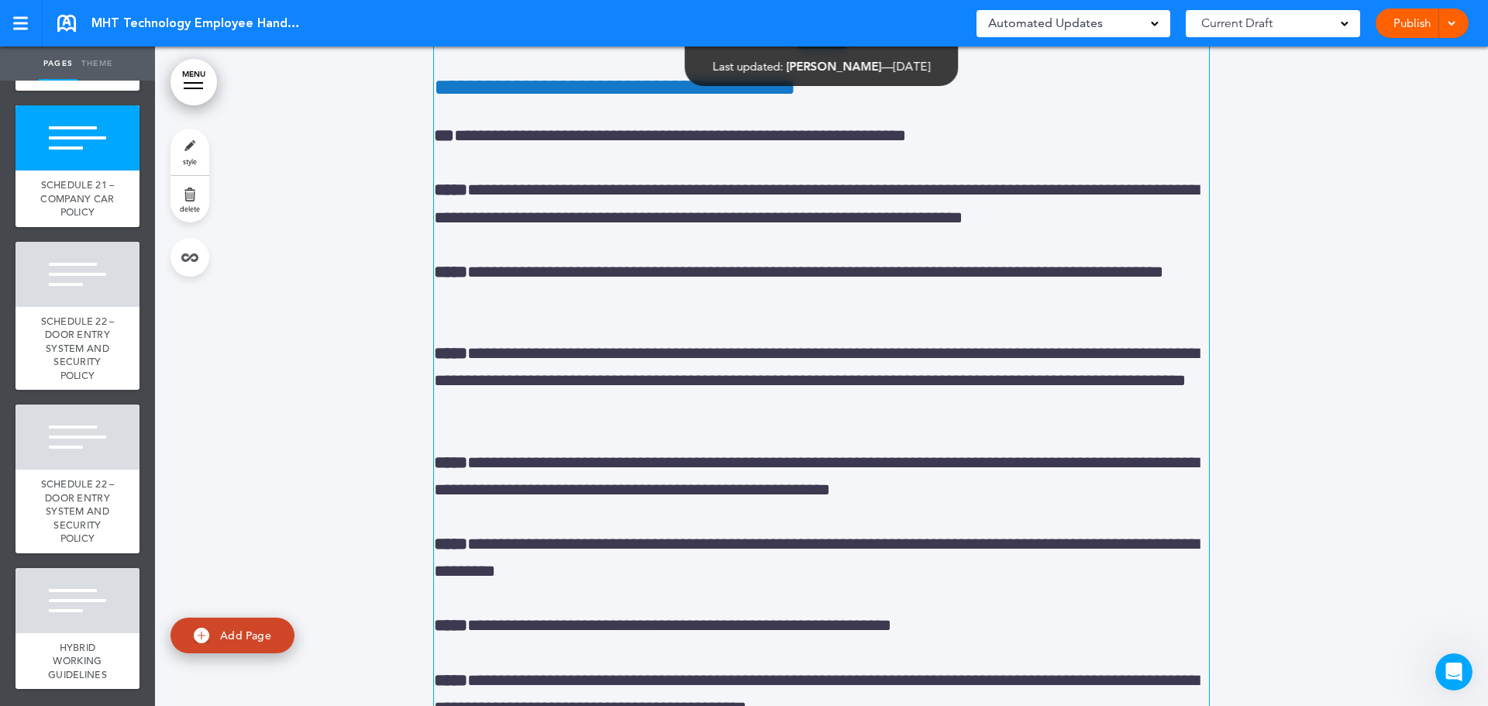
scroll to position [219886, 0]
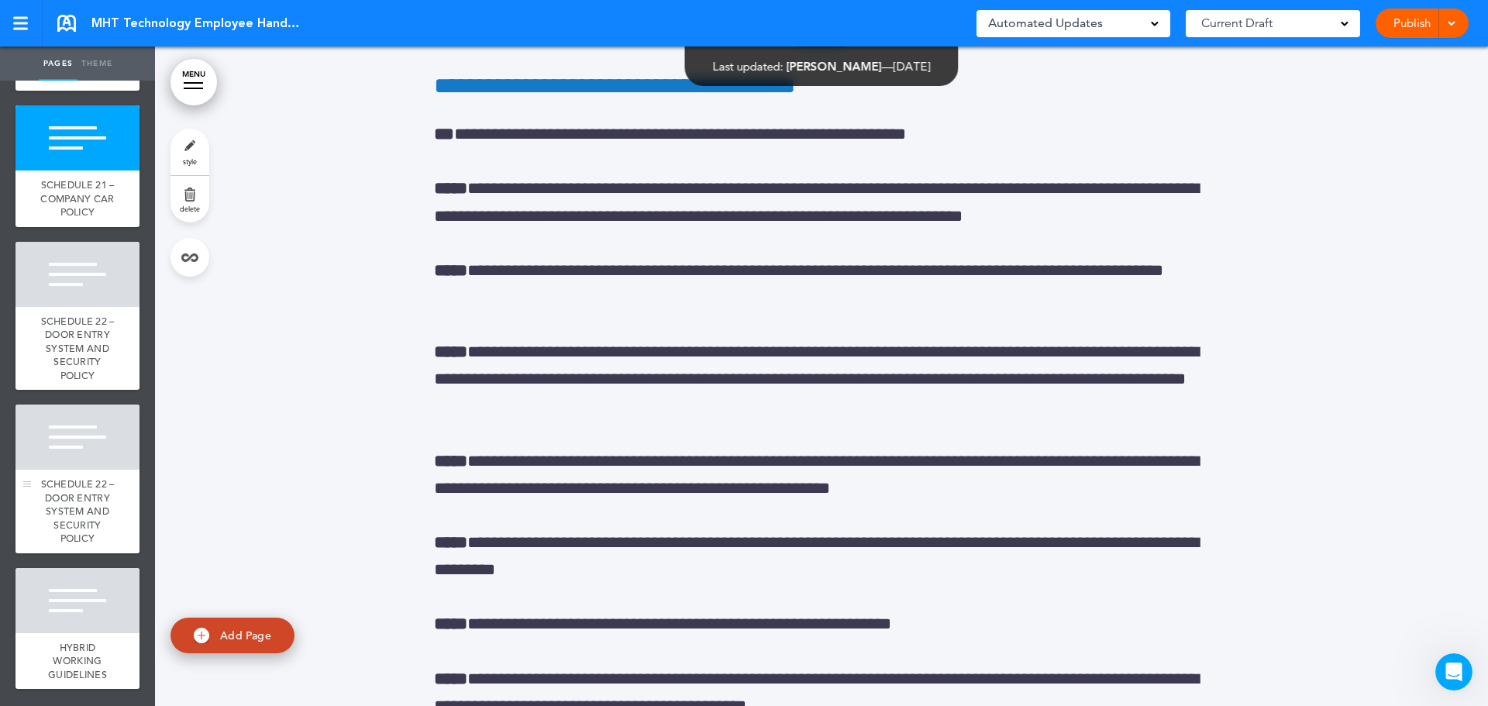
click at [57, 545] on span "SCHEDULE 22 – DOOR ENTRY SYSTEM AND SECURITY POLICY" at bounding box center [78, 510] width 74 height 67
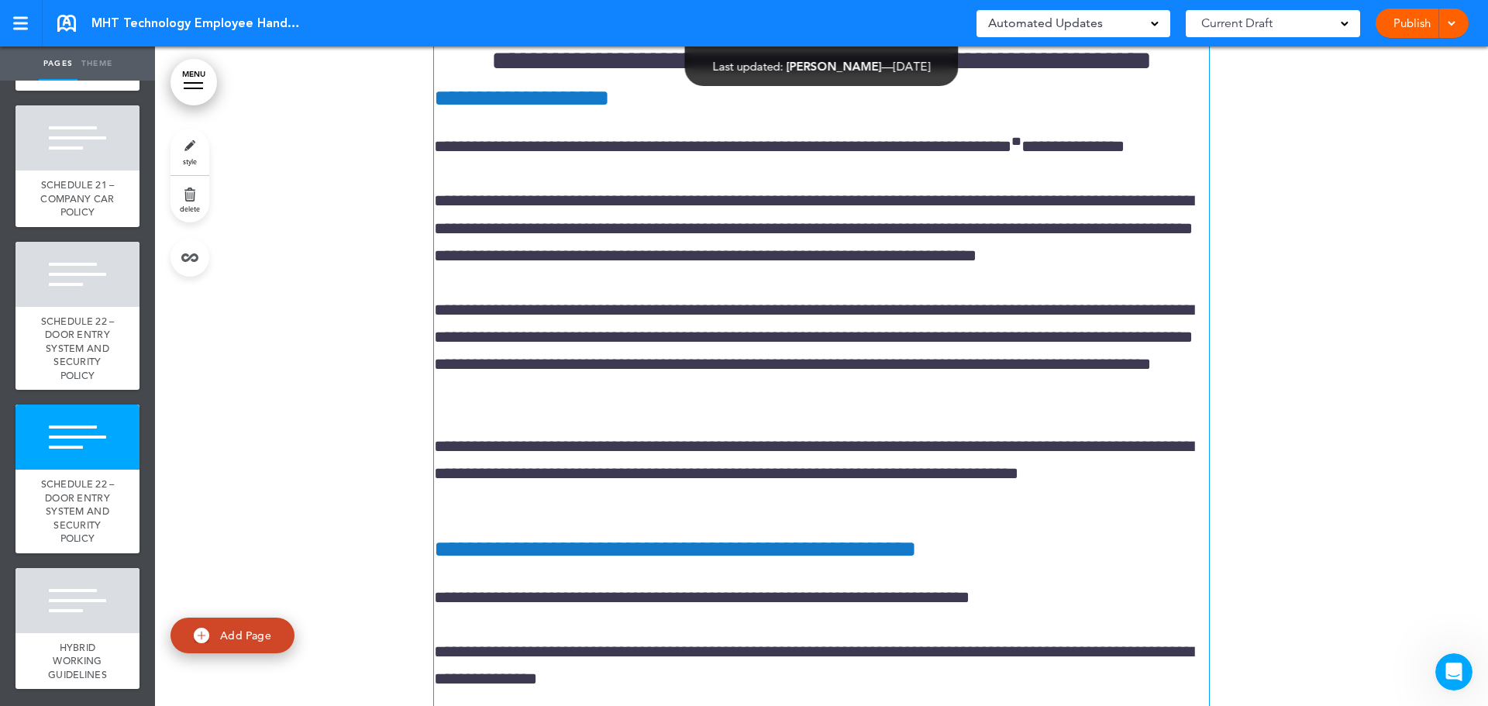
scroll to position [234773, 0]
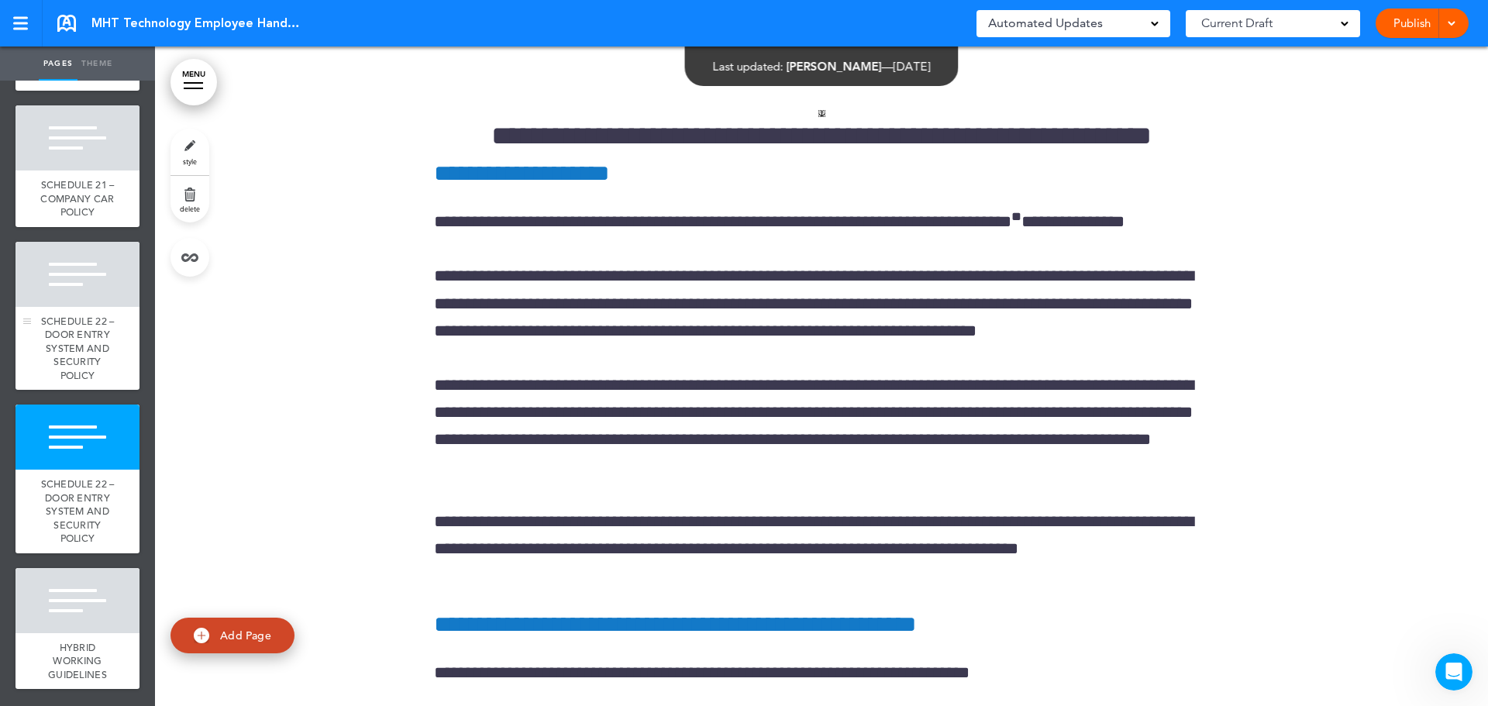
click at [60, 382] on div "SCHEDULE 22 – DOOR ENTRY SYSTEM AND SECURITY POLICY" at bounding box center [77, 349] width 124 height 84
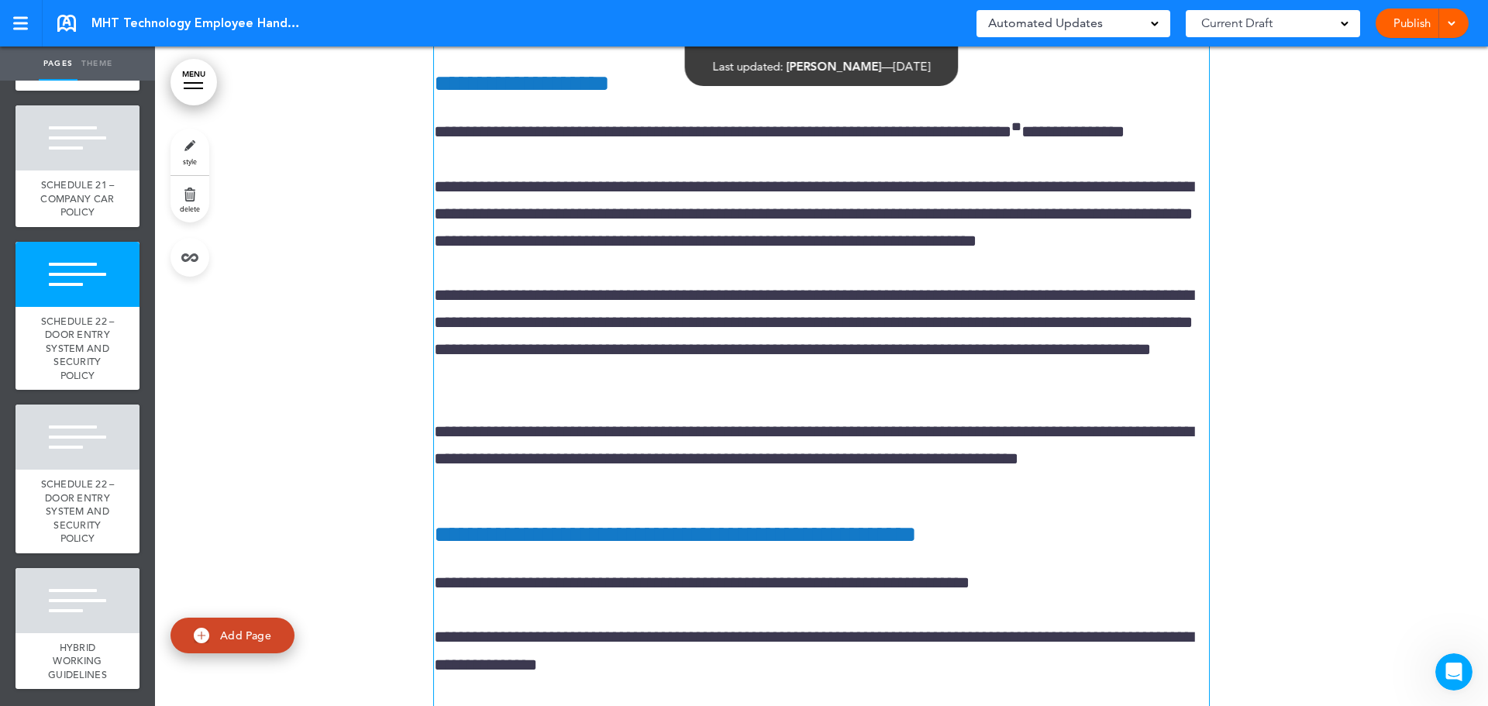
scroll to position [230266, 0]
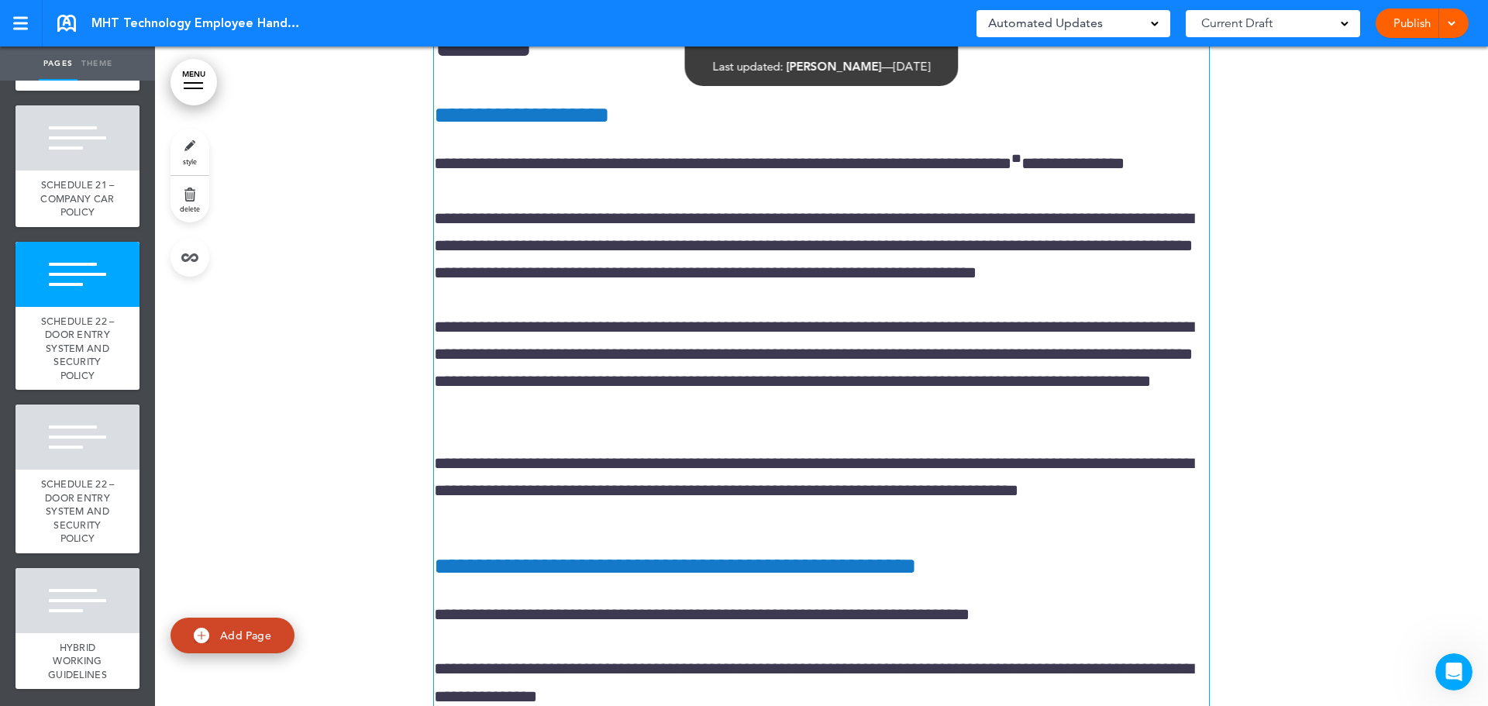
drag, startPoint x: 588, startPoint y: 186, endPoint x: 574, endPoint y: 173, distance: 19.2
click at [587, 65] on h1 "**********" at bounding box center [821, 22] width 775 height 85
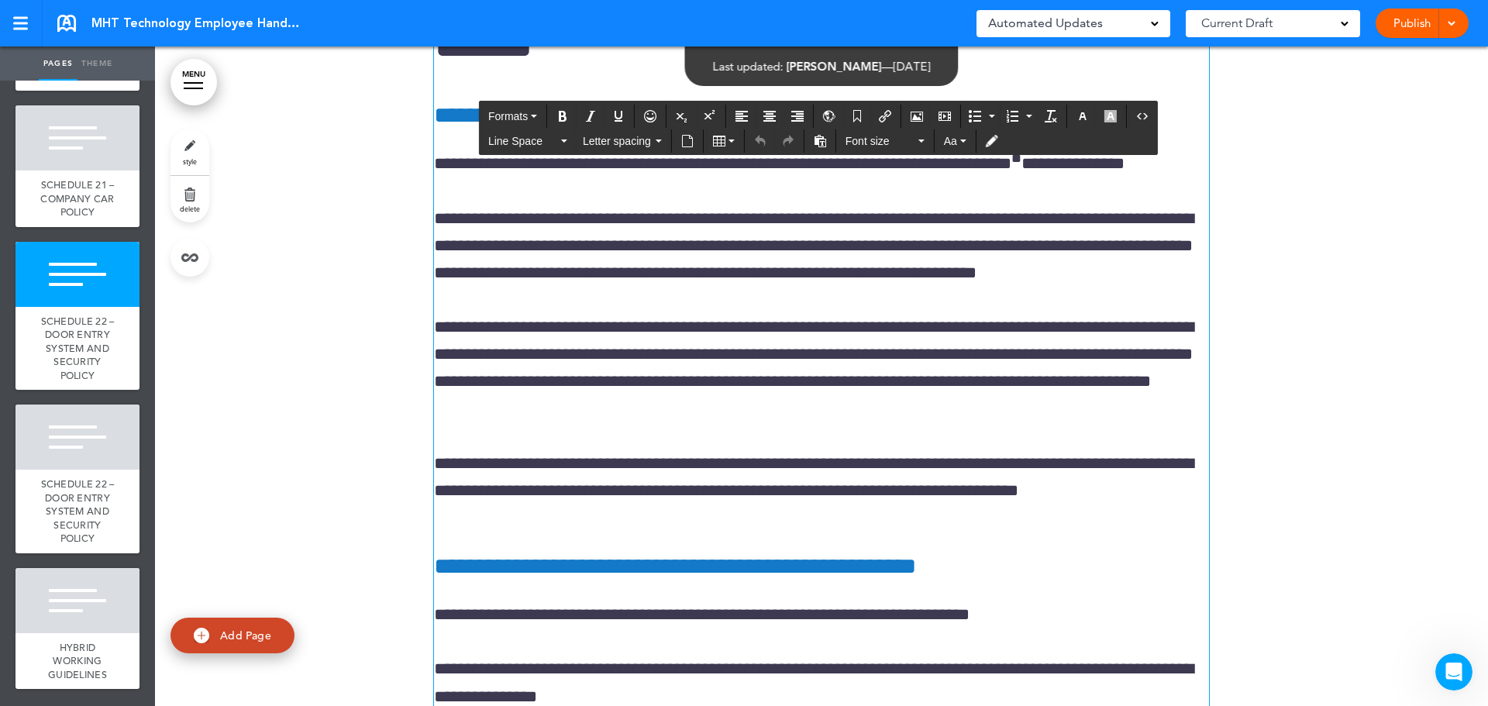
click at [192, 150] on link "style" at bounding box center [189, 152] width 39 height 46
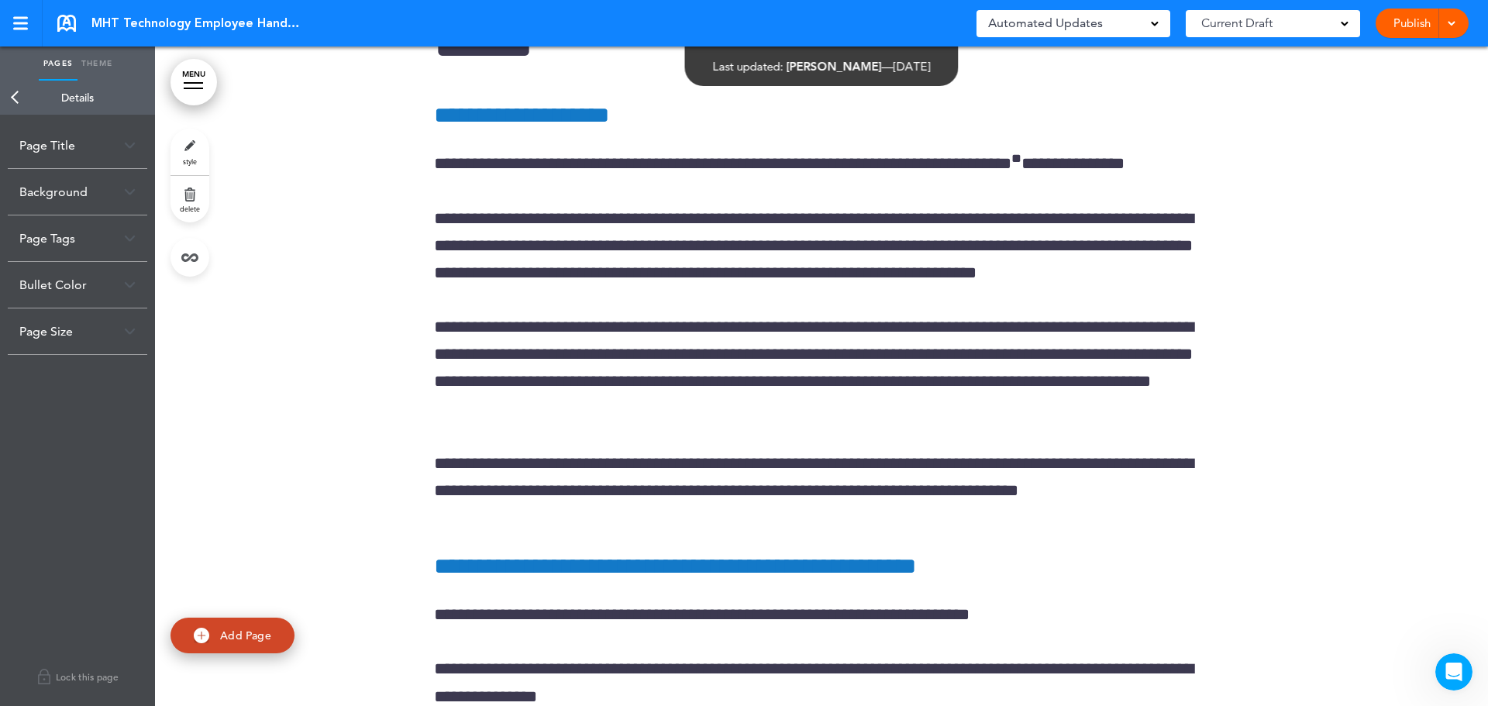
click at [8, 98] on link "Back" at bounding box center [15, 98] width 31 height 34
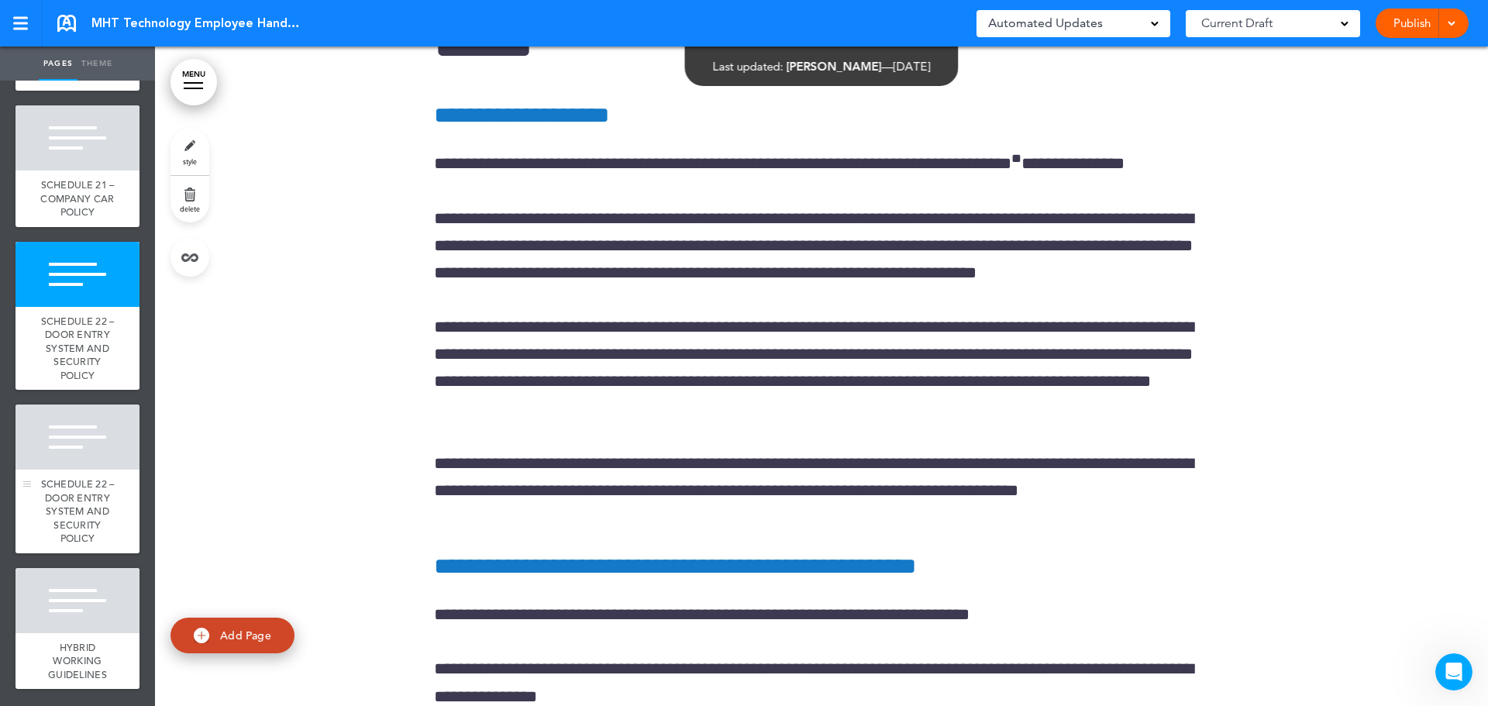
click at [77, 545] on span "SCHEDULE 22 – DOOR ENTRY SYSTEM AND SECURITY POLICY" at bounding box center [78, 510] width 74 height 67
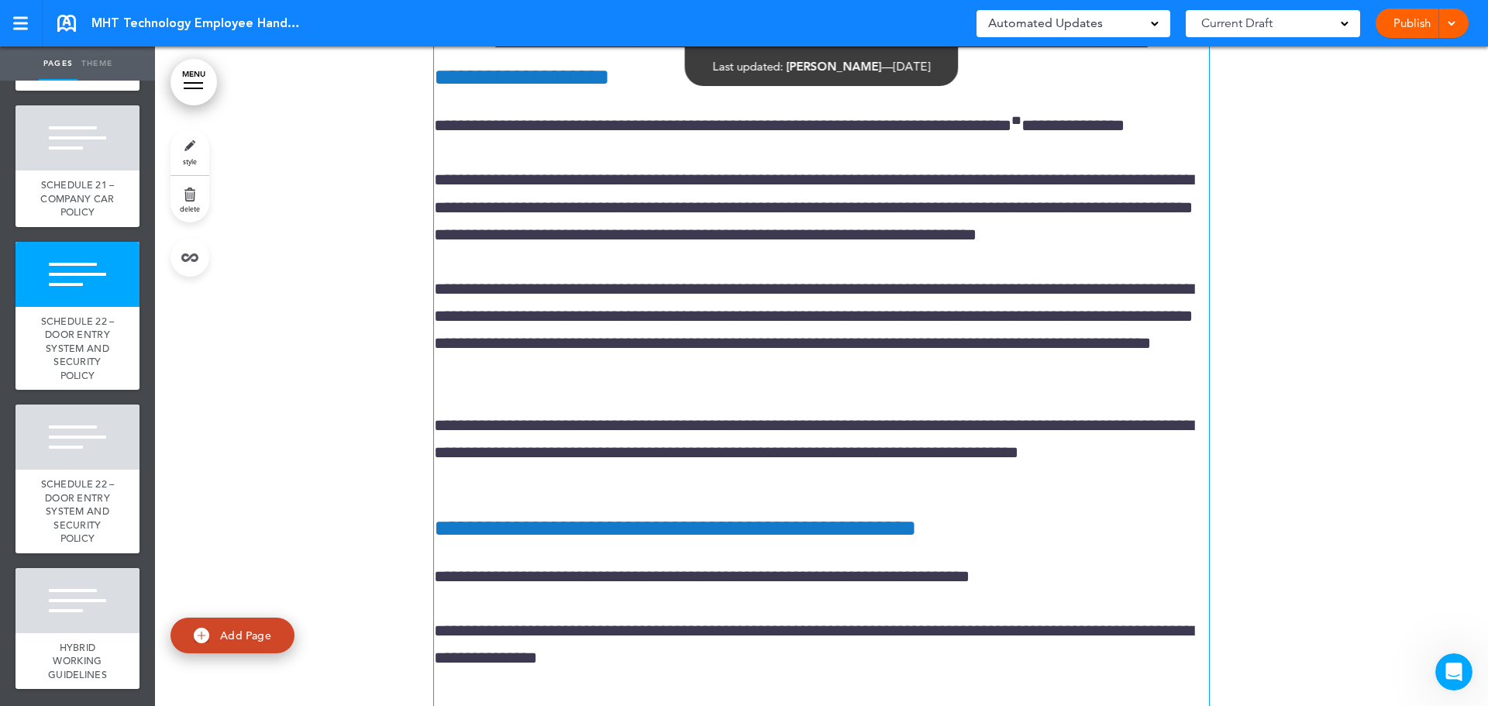
scroll to position [234928, 0]
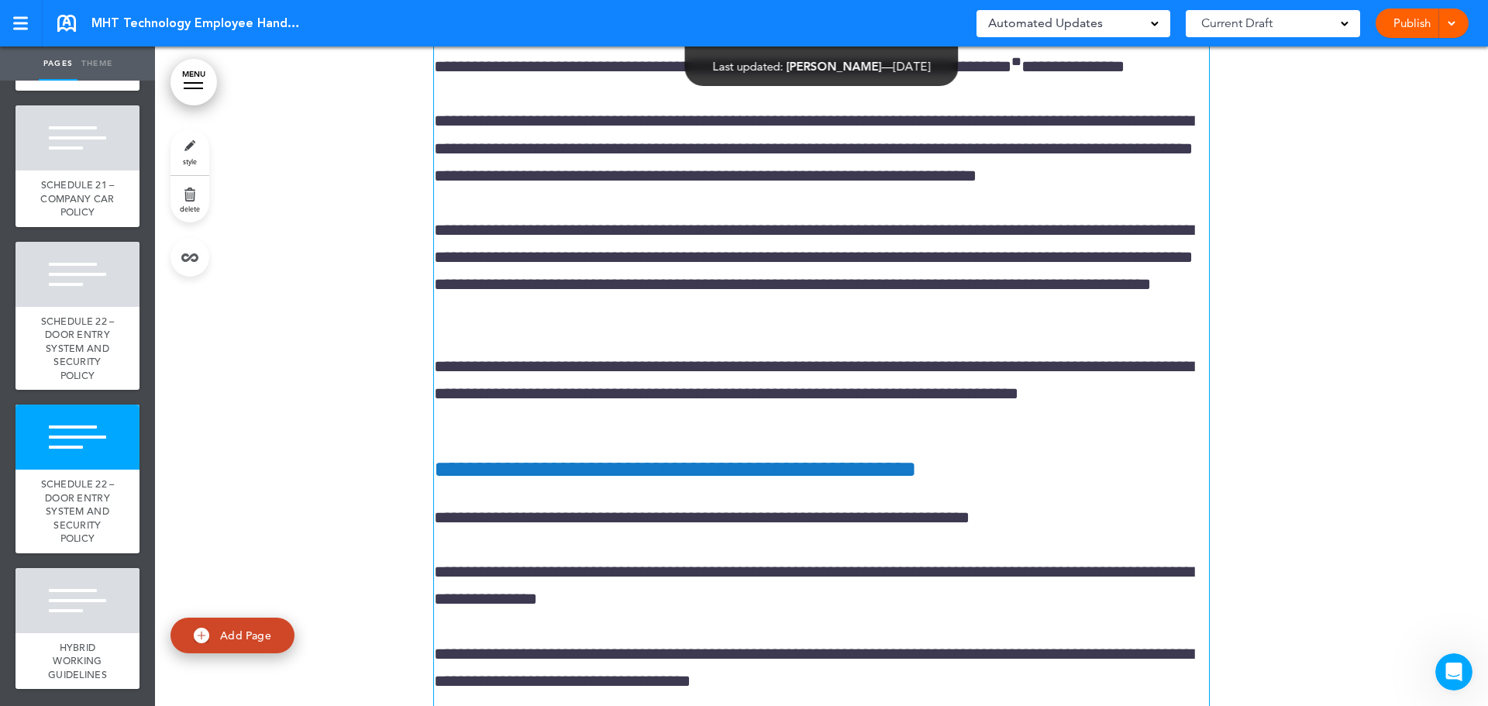
drag, startPoint x: 784, startPoint y: 201, endPoint x: 446, endPoint y: 177, distance: 338.8
click at [783, 201] on div "**********" at bounding box center [821, 513] width 775 height 1012
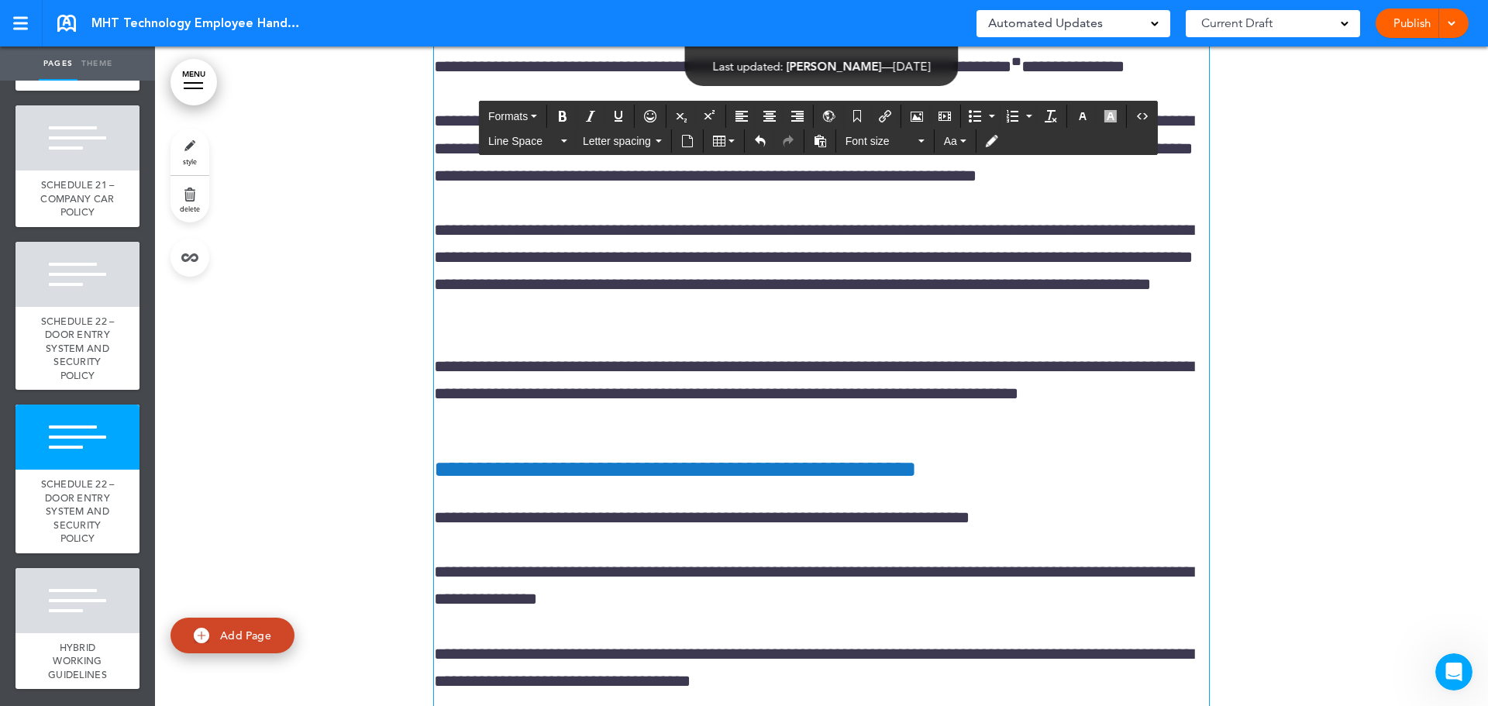
click at [441, 30] on h6 "**********" at bounding box center [821, 18] width 775 height 23
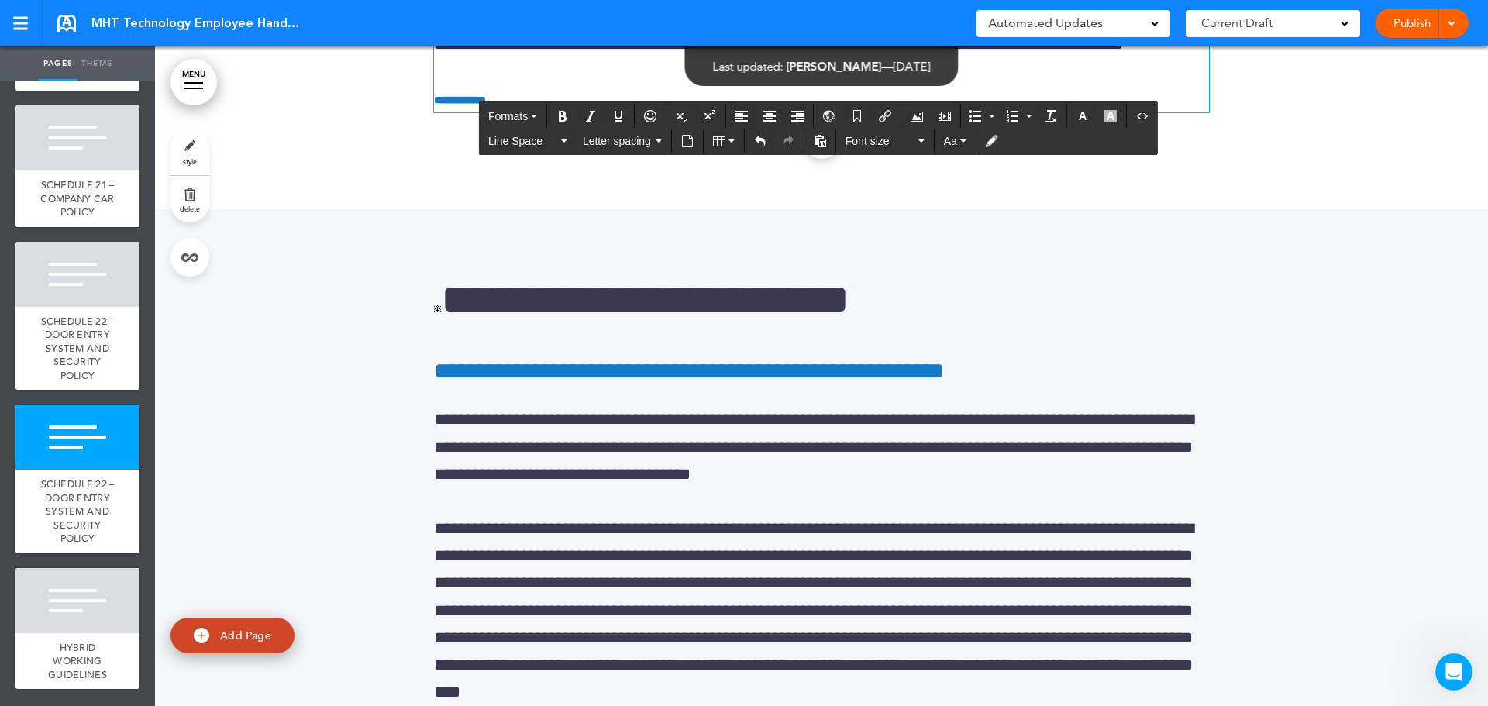
scroll to position [239142, 0]
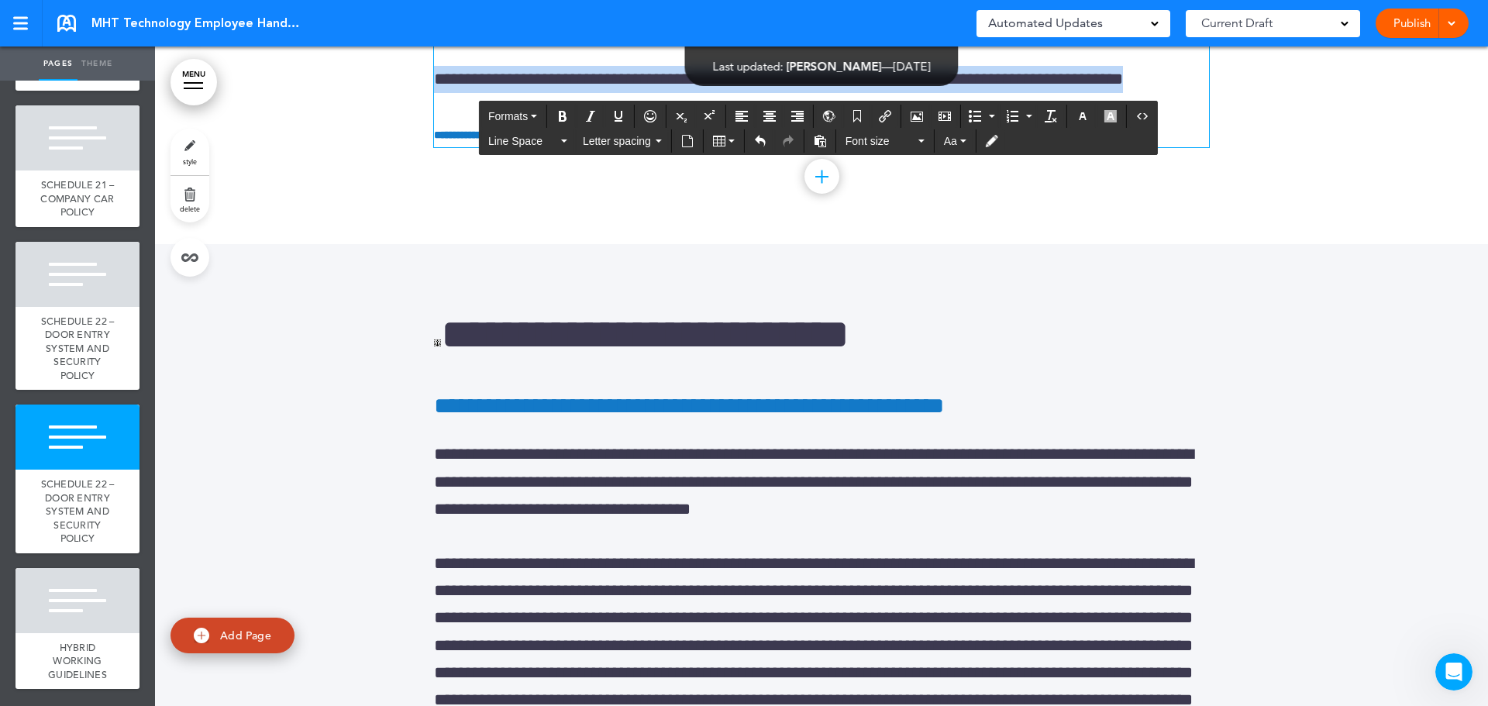
drag, startPoint x: 433, startPoint y: 168, endPoint x: 1196, endPoint y: 254, distance: 767.4
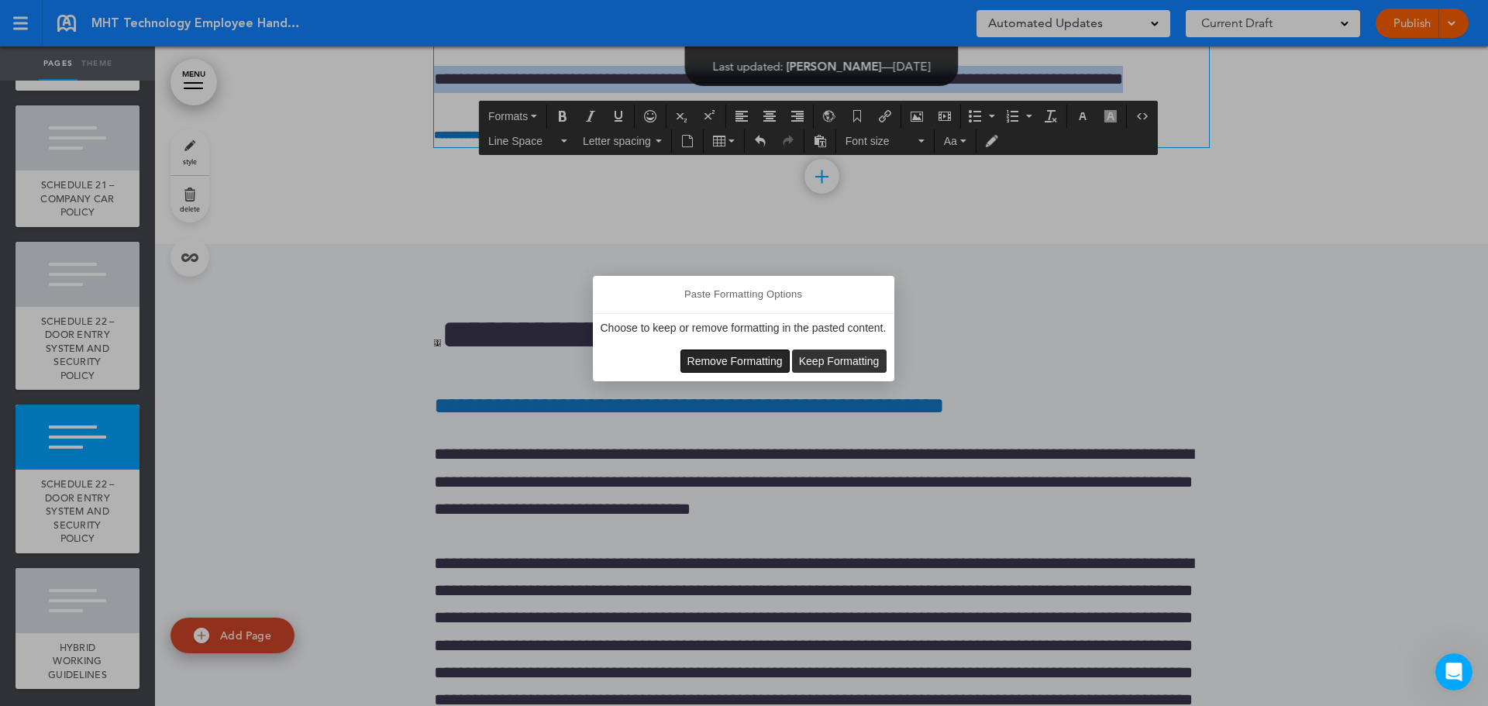
click at [727, 363] on span "Remove Formatting" at bounding box center [734, 361] width 95 height 12
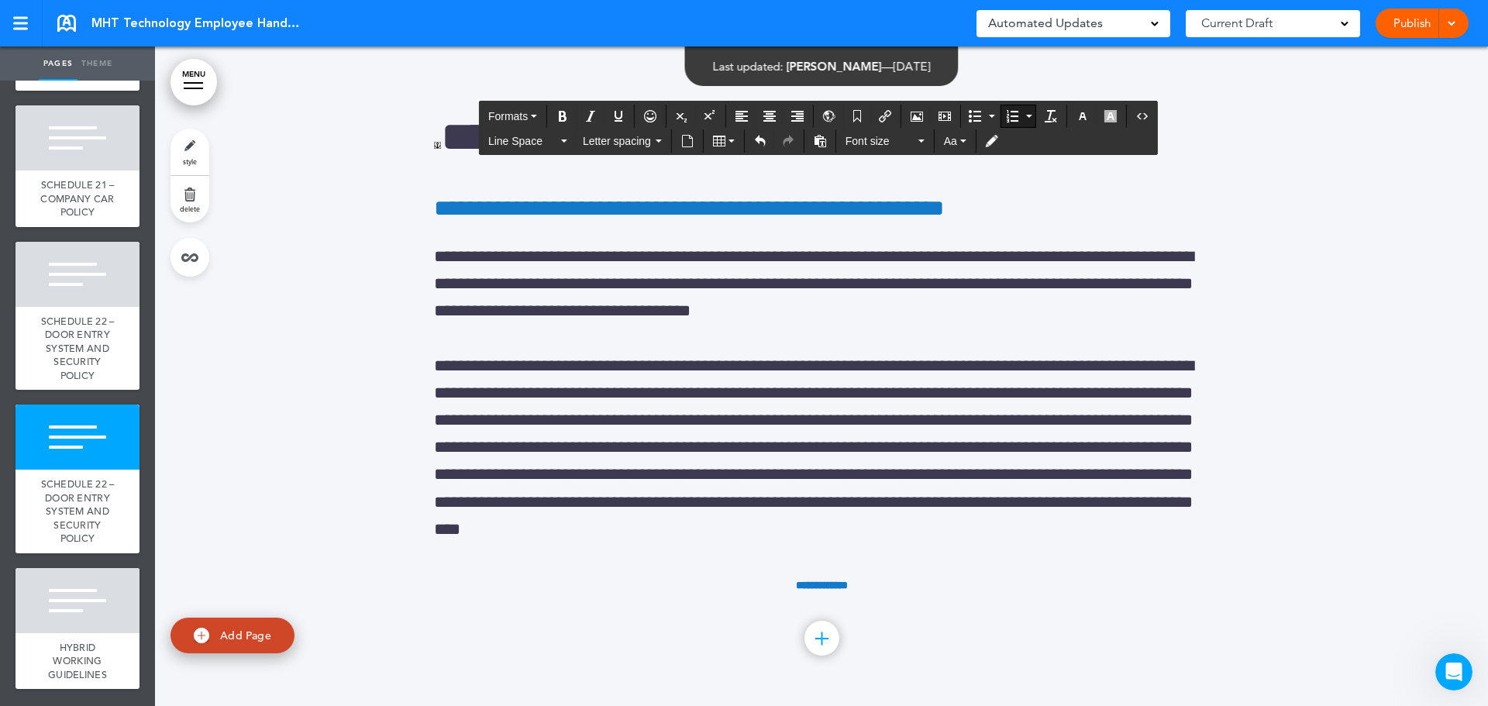
scroll to position [234834, 0]
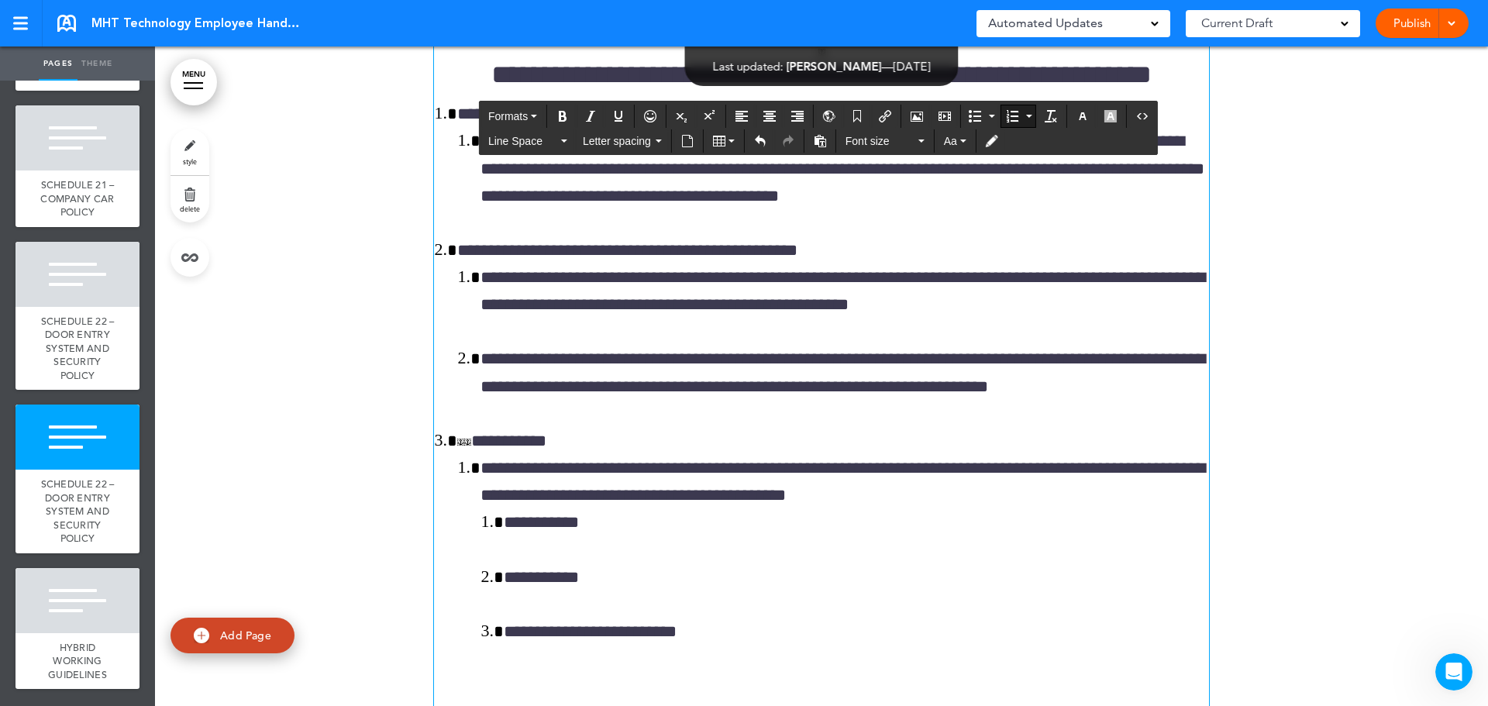
click at [489, 210] on li "**********" at bounding box center [844, 169] width 728 height 82
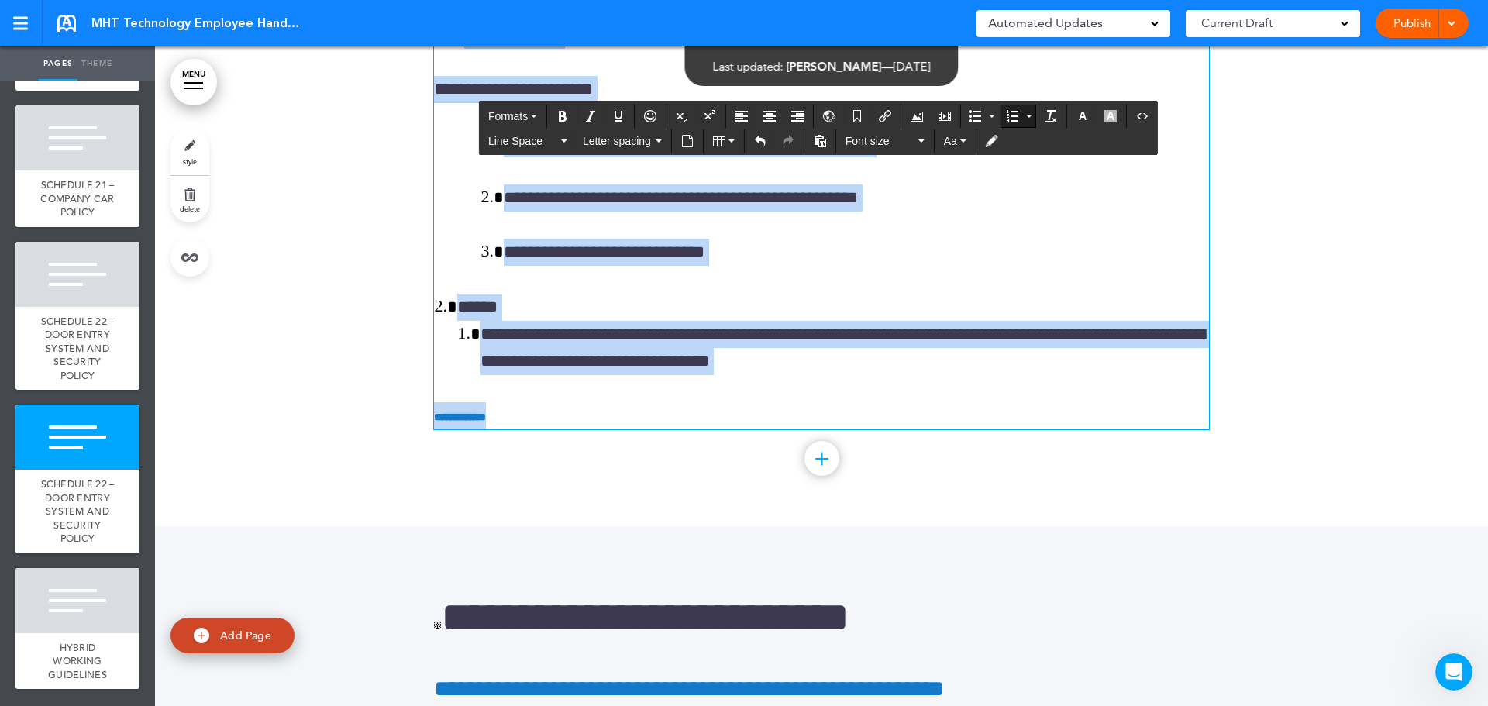
scroll to position [235968, 0]
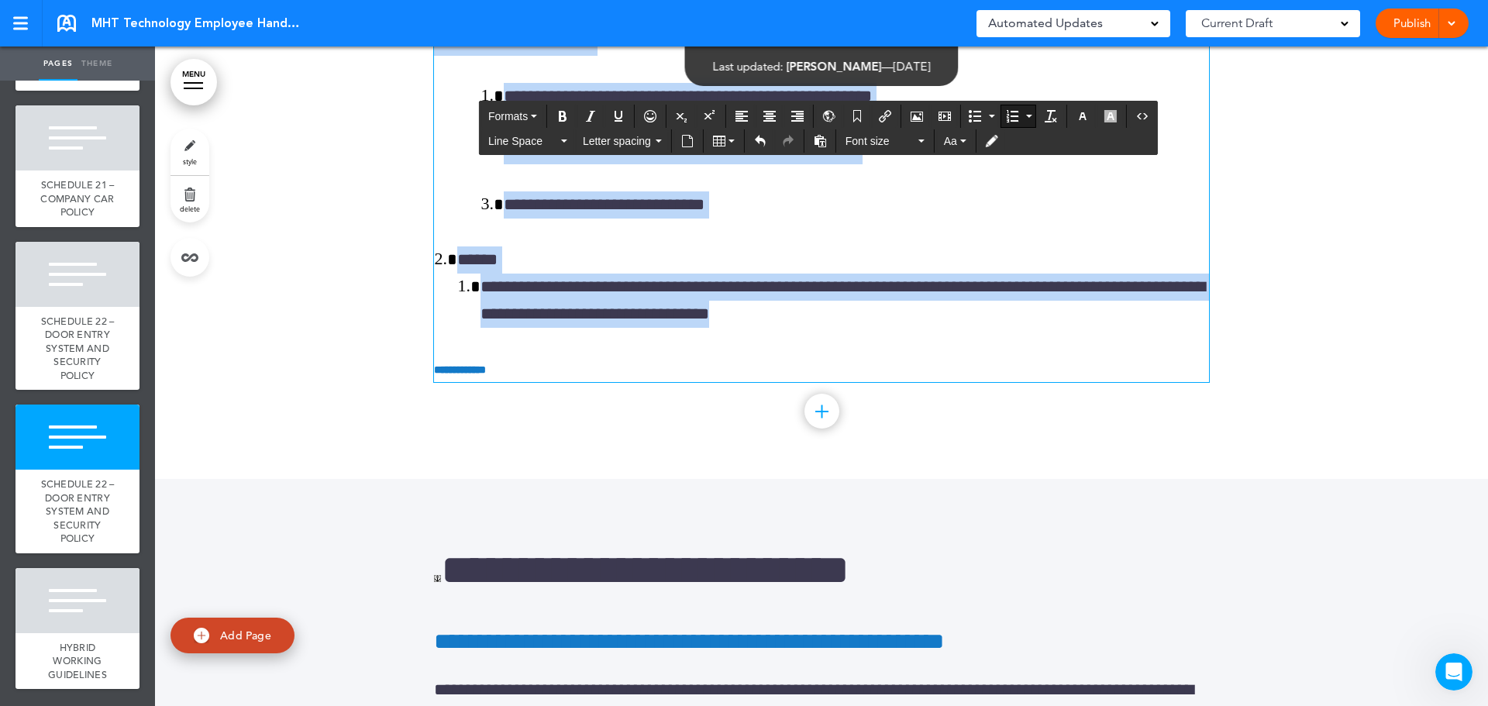
drag, startPoint x: 453, startPoint y: 187, endPoint x: 889, endPoint y: 458, distance: 513.1
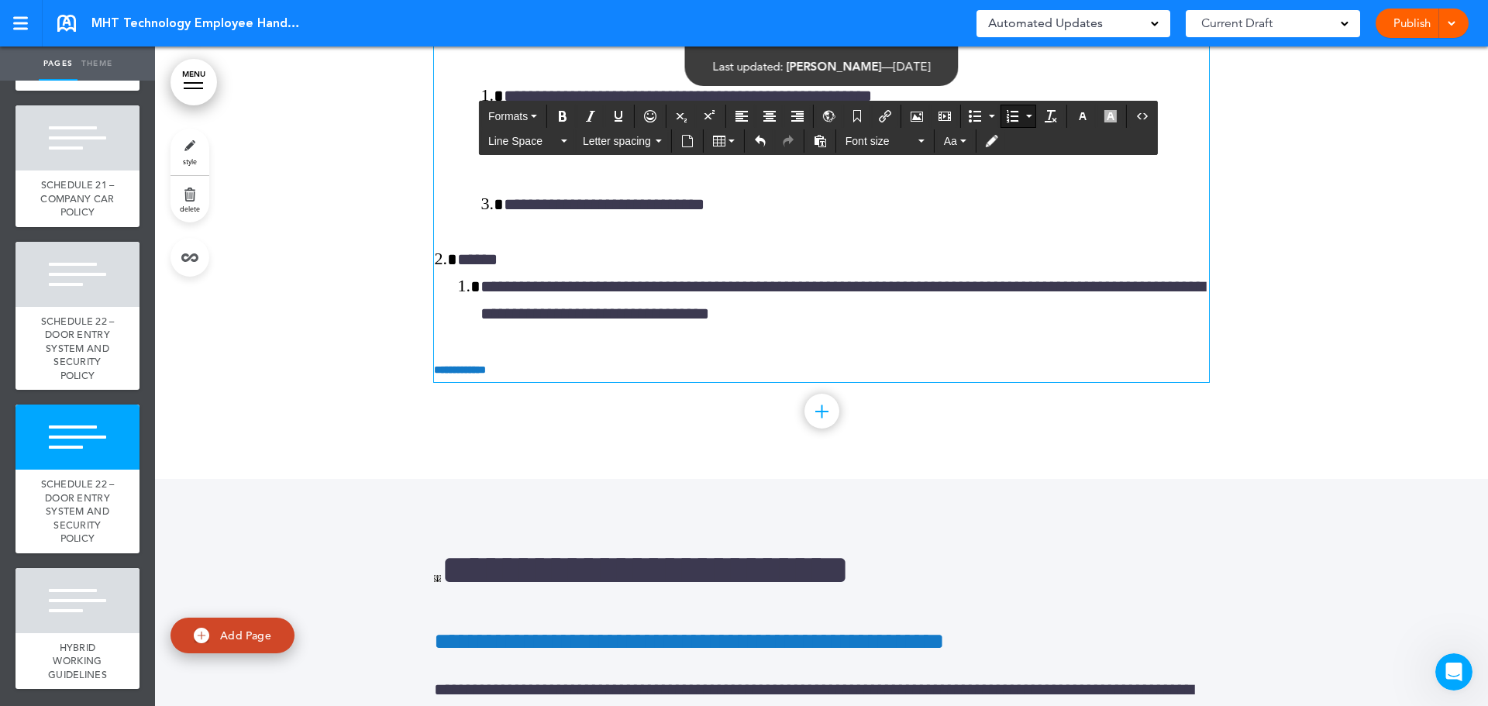
scroll to position [234852, 0]
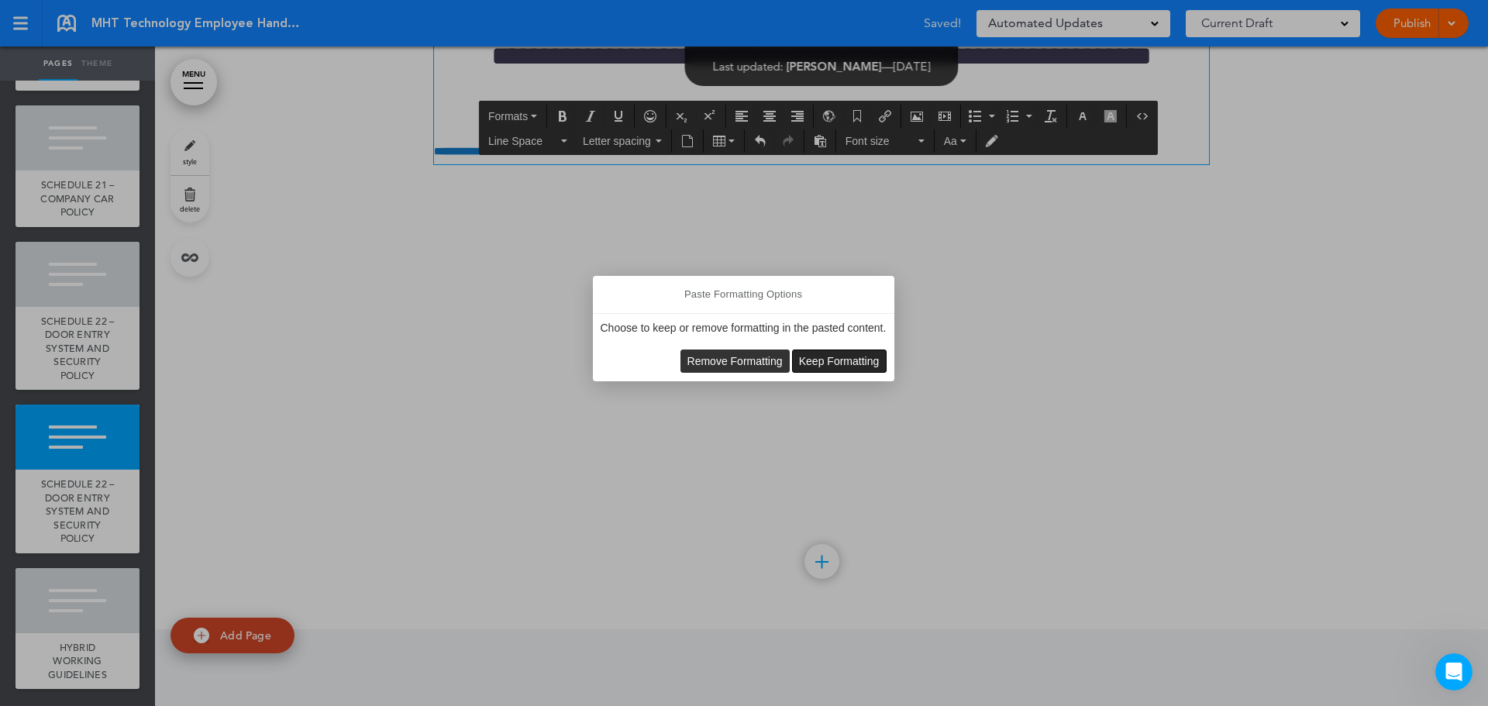
click at [829, 367] on span "Keep Formatting" at bounding box center [839, 361] width 81 height 12
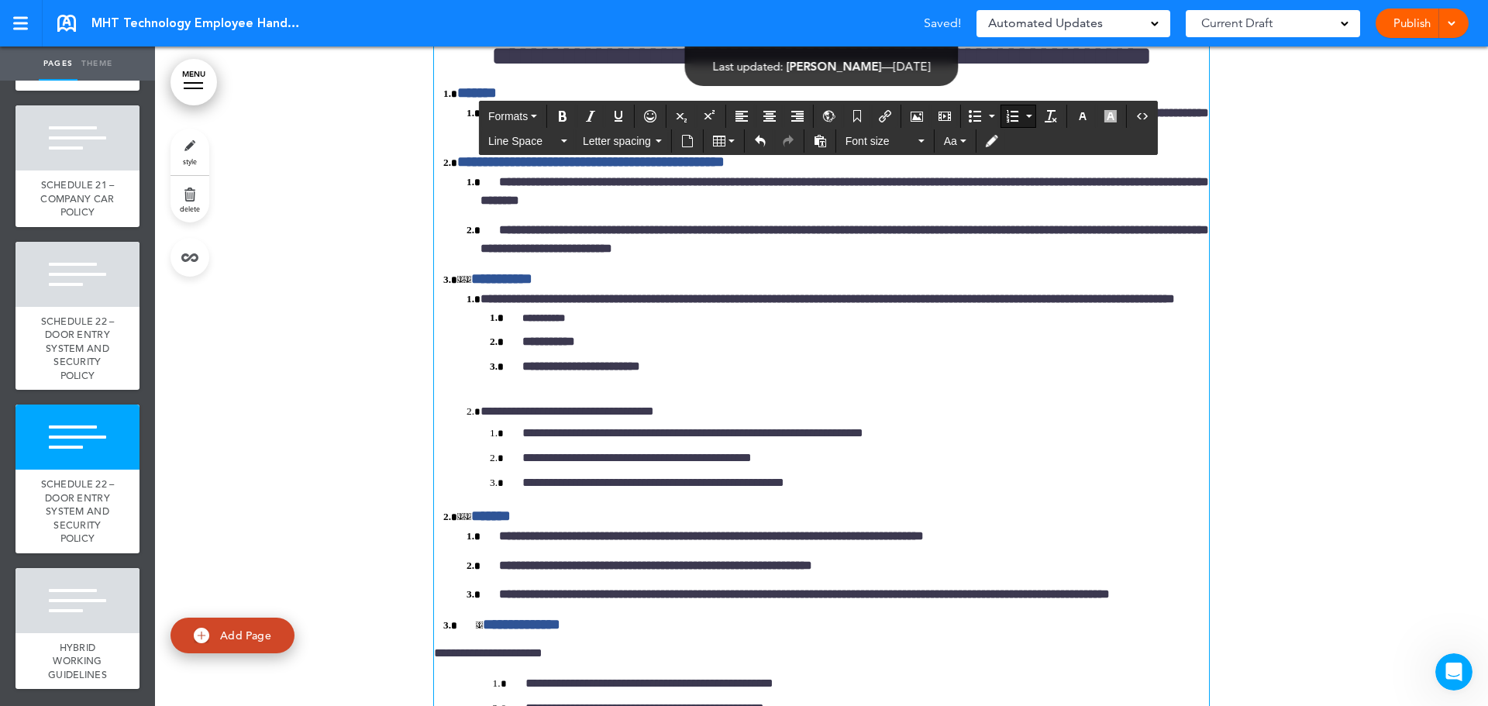
click at [509, 137] on span "**********" at bounding box center [844, 122] width 728 height 30
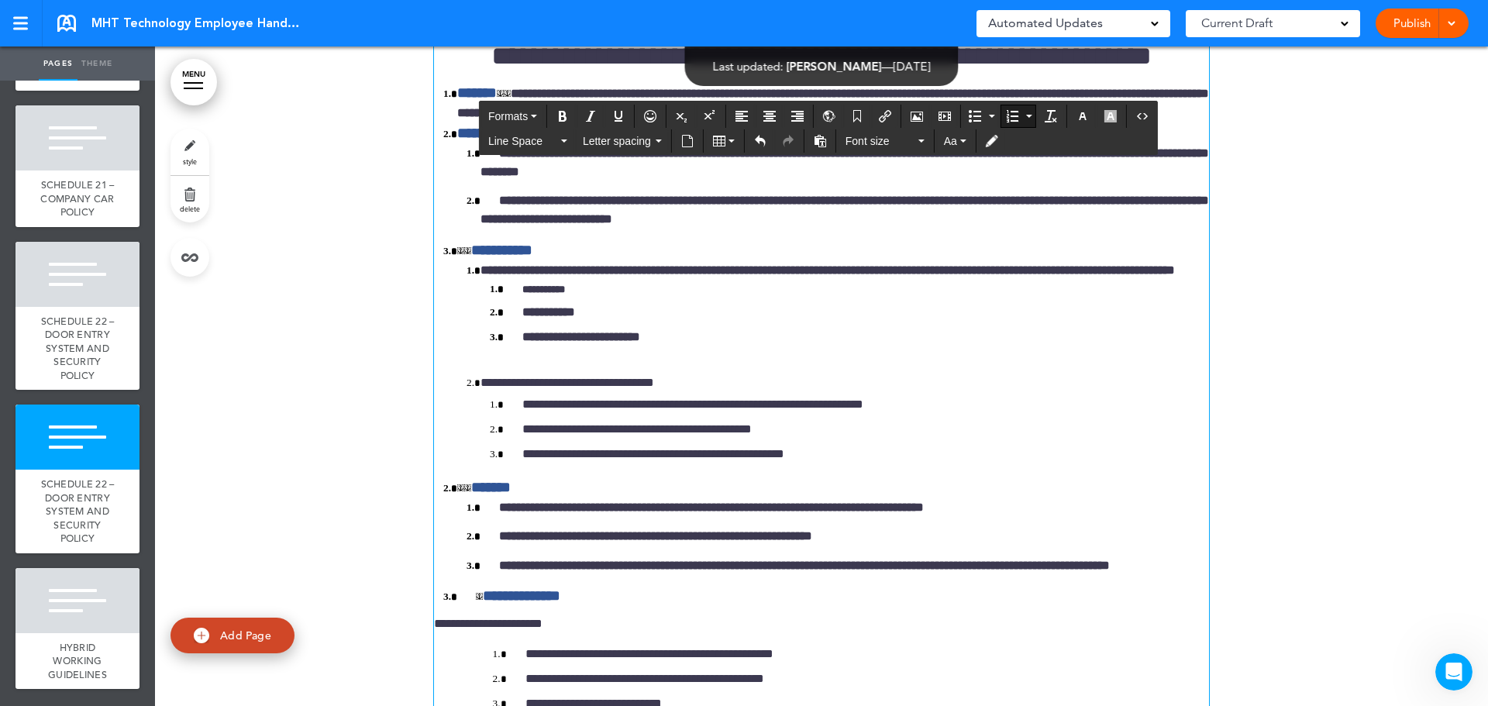
click at [515, 119] on span "**********" at bounding box center [833, 103] width 752 height 31
click at [464, 254] on link at bounding box center [467, 250] width 7 height 7
click at [457, 254] on link at bounding box center [460, 250] width 7 height 7
drag, startPoint x: 455, startPoint y: 403, endPoint x: 496, endPoint y: 435, distance: 51.9
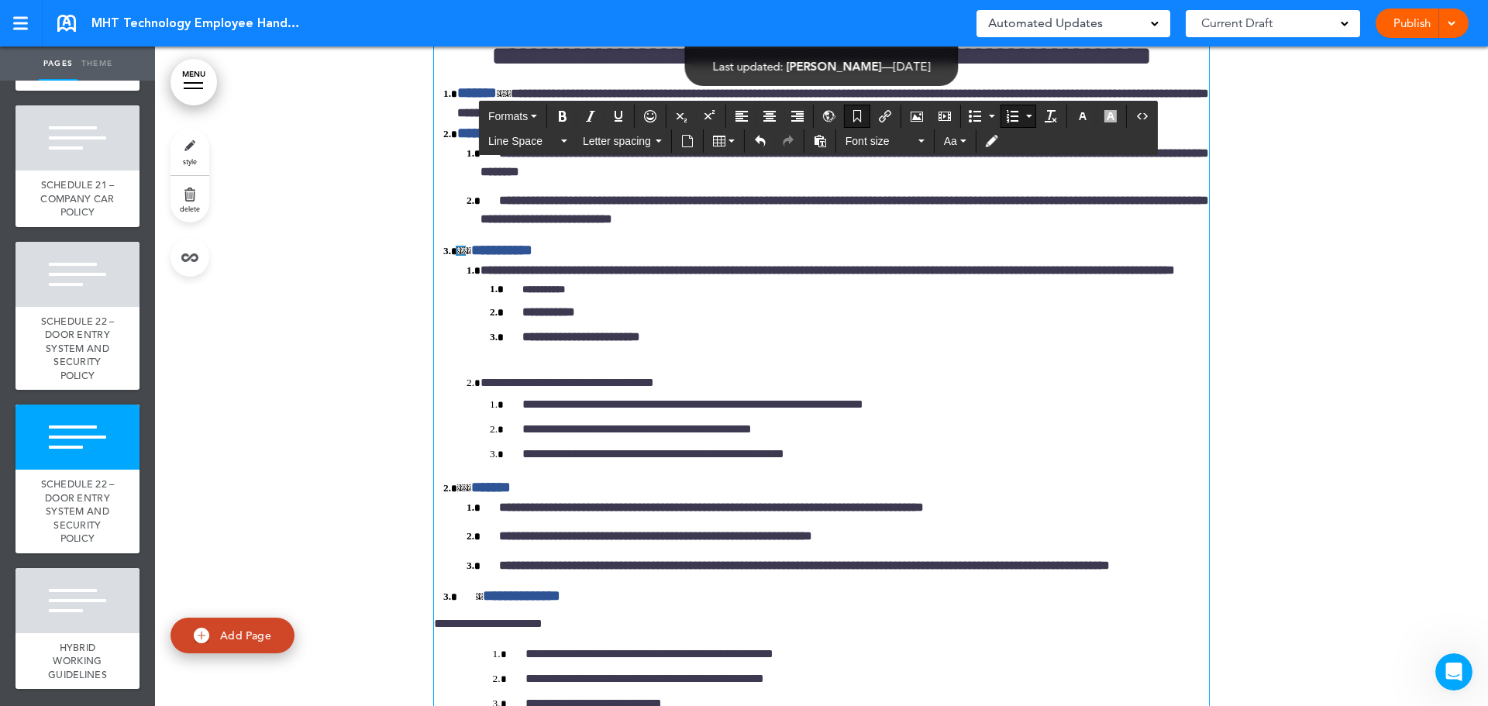
click at [495, 276] on span "**********" at bounding box center [827, 270] width 694 height 12
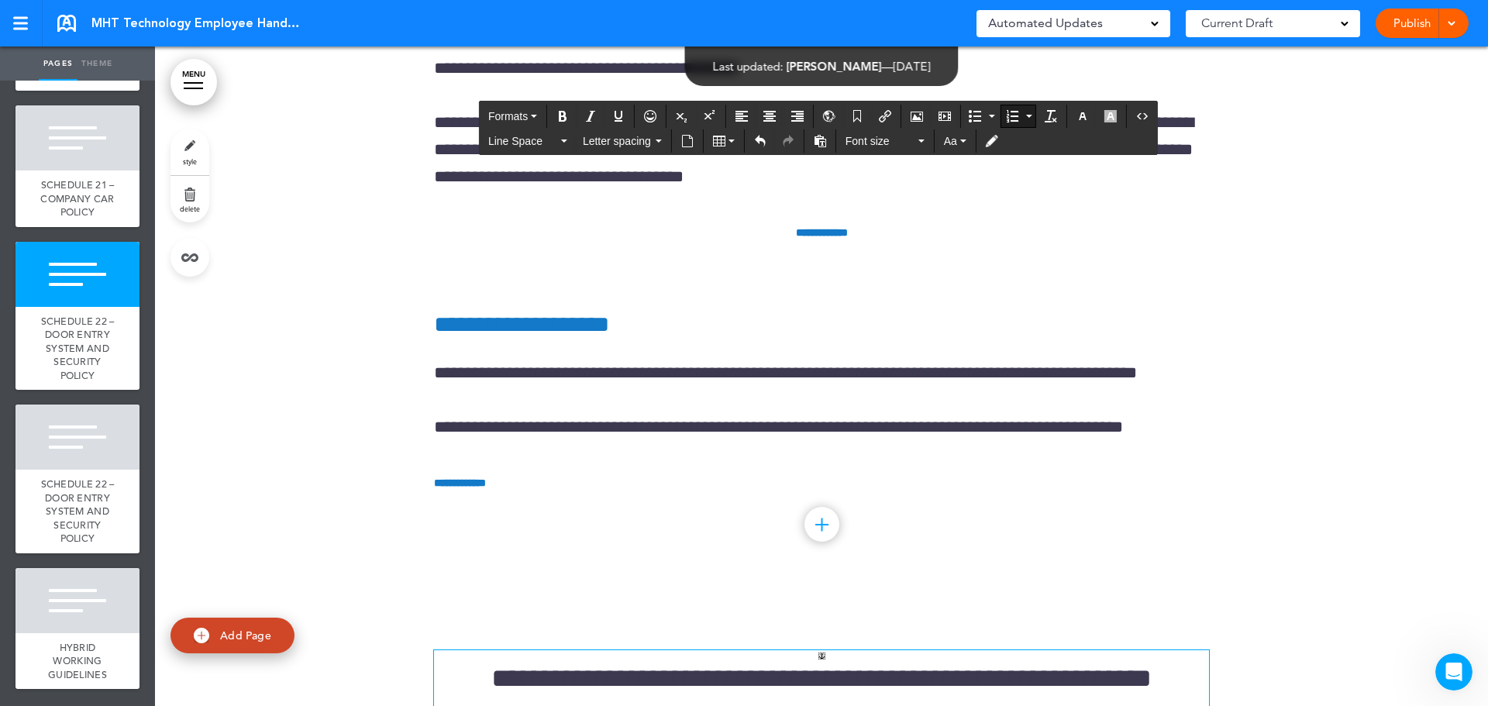
scroll to position [234232, 0]
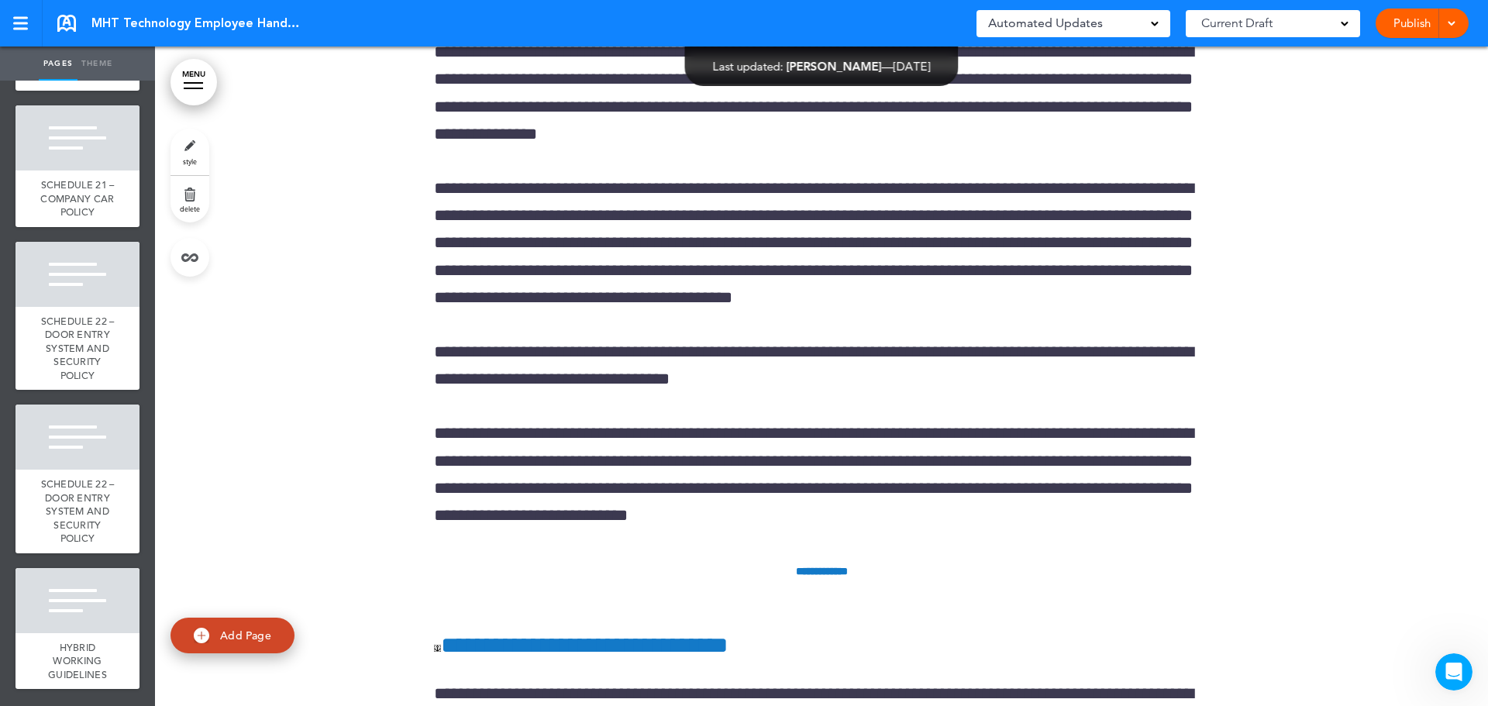
scroll to position [16844, 0]
click at [88, 501] on span "SCHEDULE 22 – DOOR ENTRY SYSTEM AND SECURITY POLICY" at bounding box center [78, 510] width 74 height 67
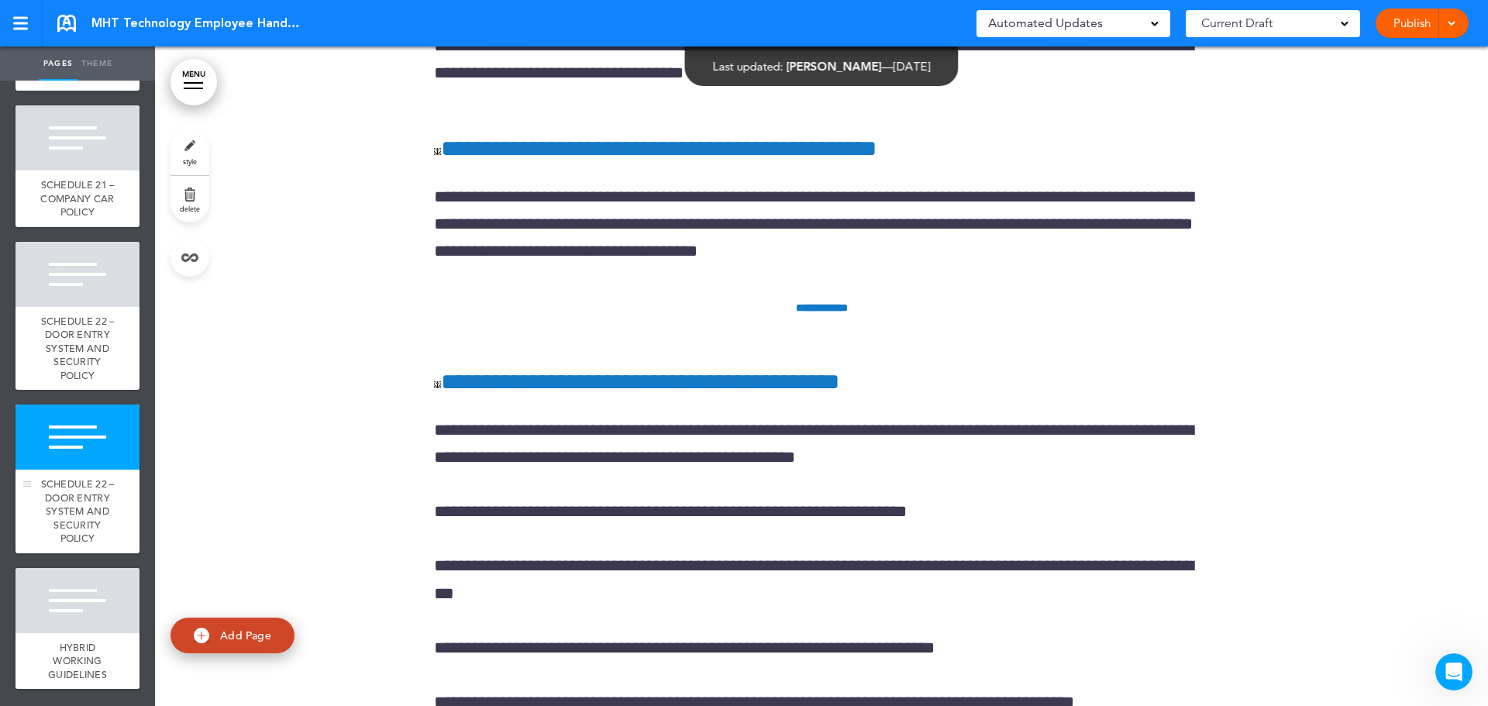
scroll to position [234928, 0]
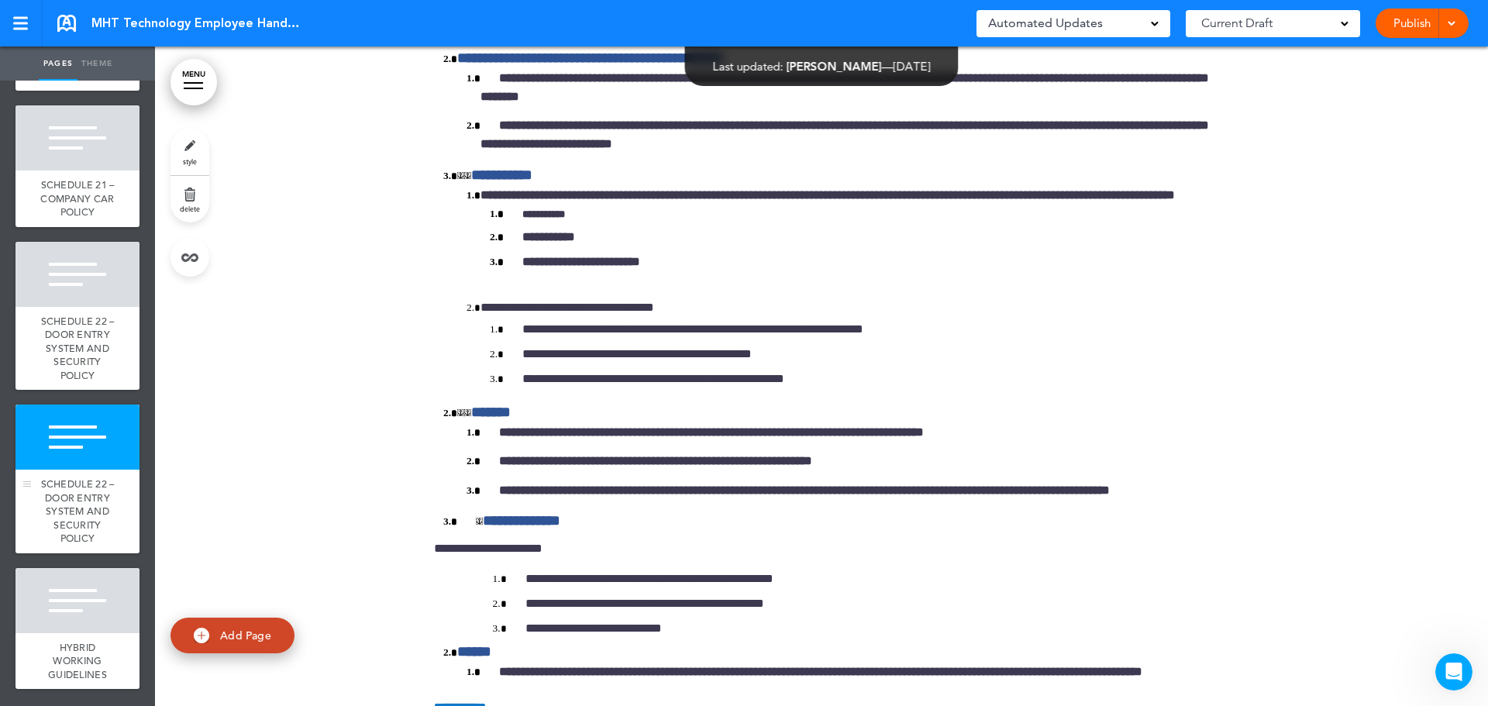
click at [72, 486] on span "SCHEDULE 22 – DOOR ENTRY SYSTEM AND SECURITY POLICY" at bounding box center [78, 510] width 74 height 67
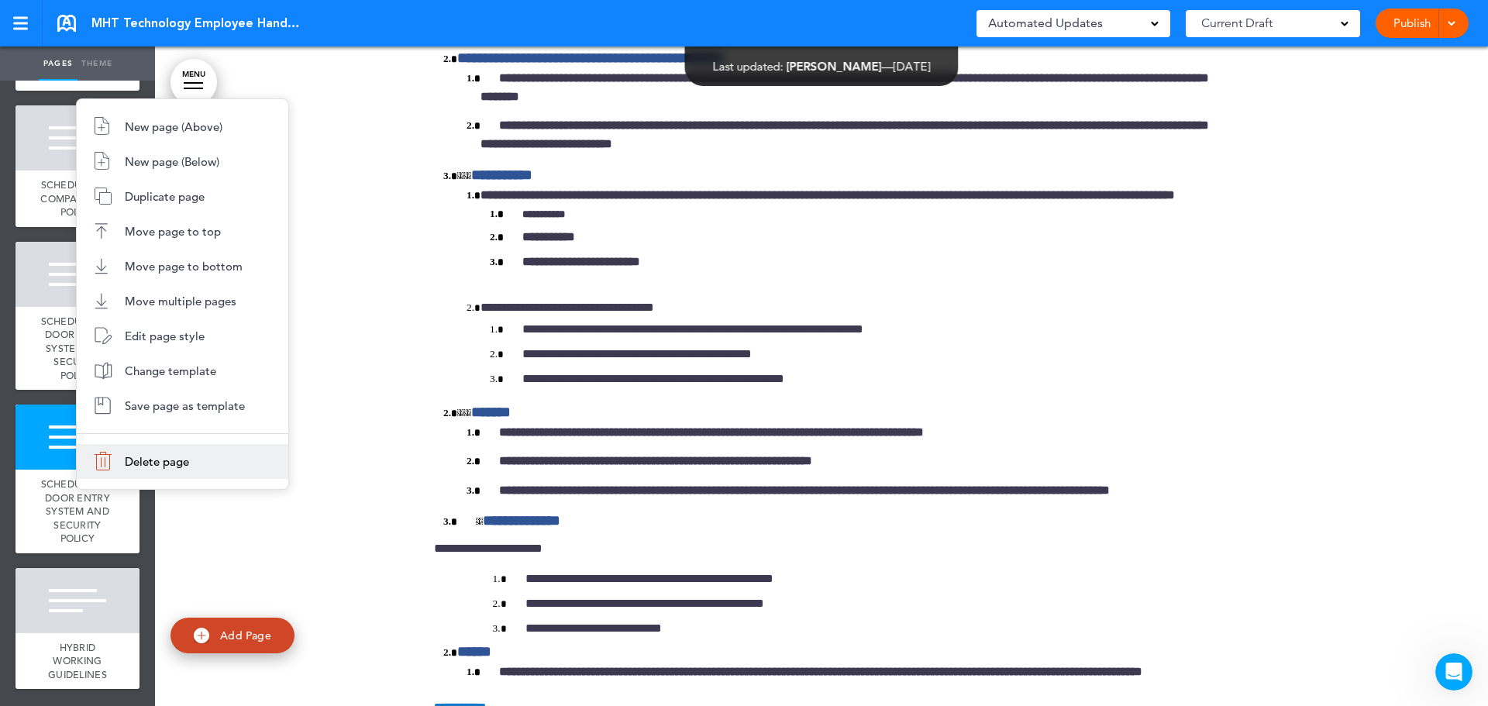
click at [128, 463] on span "Delete page" at bounding box center [157, 461] width 64 height 15
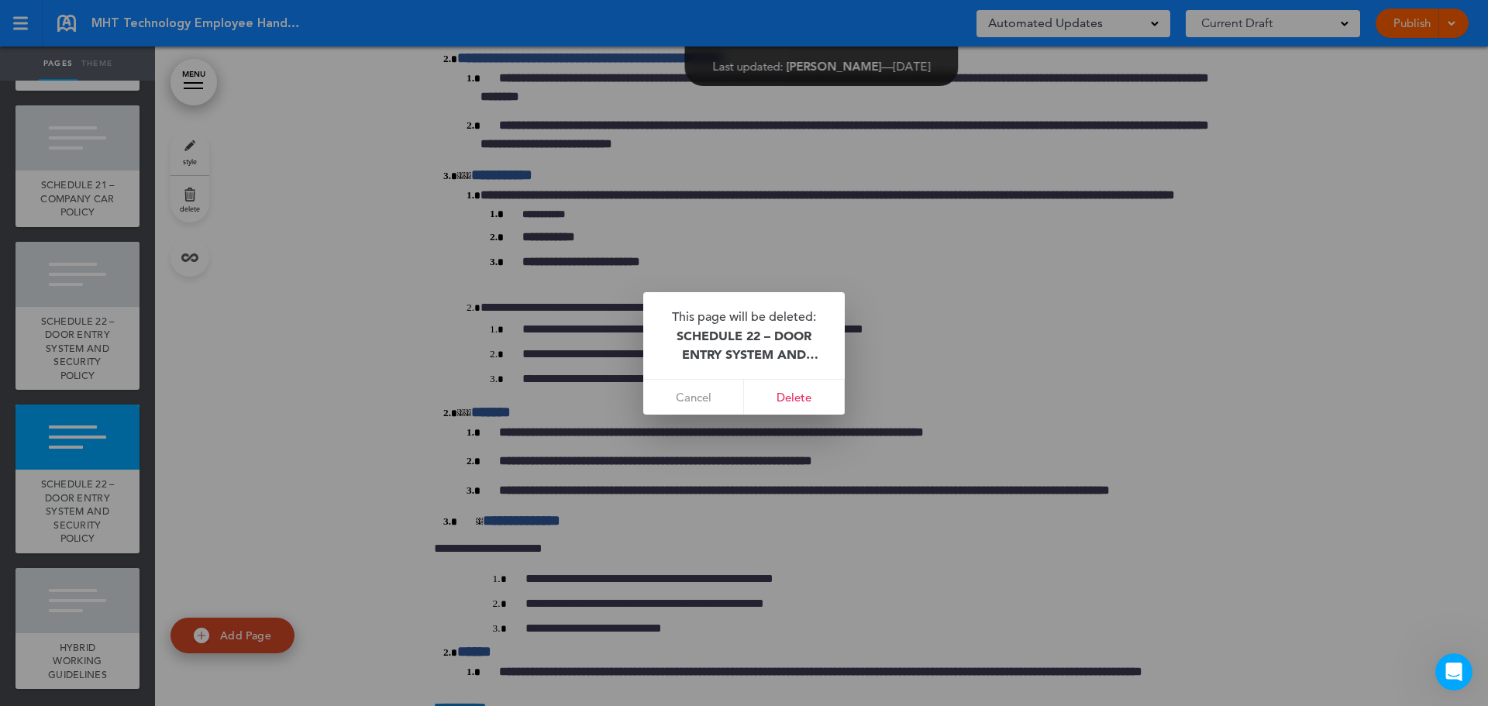
click at [797, 392] on link "Delete" at bounding box center [794, 397] width 101 height 35
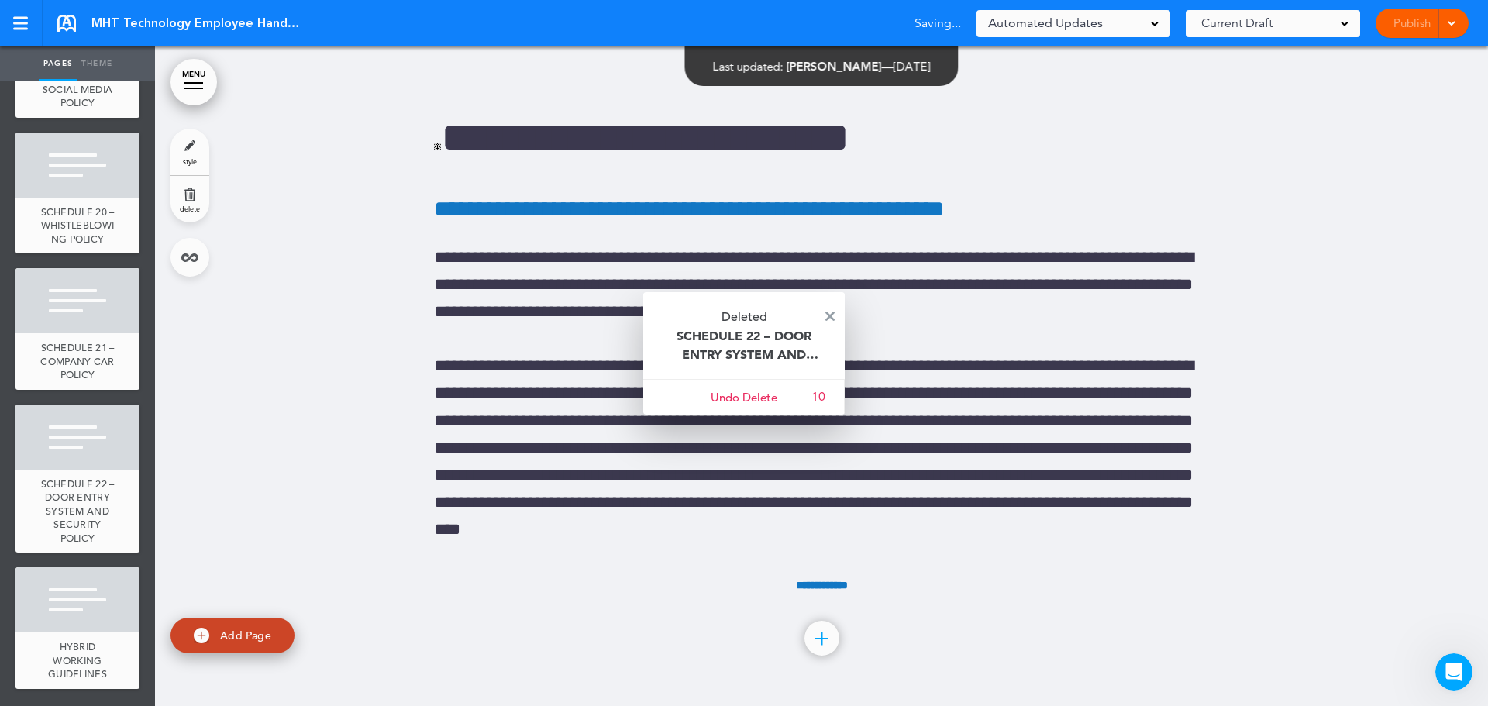
scroll to position [16667, 0]
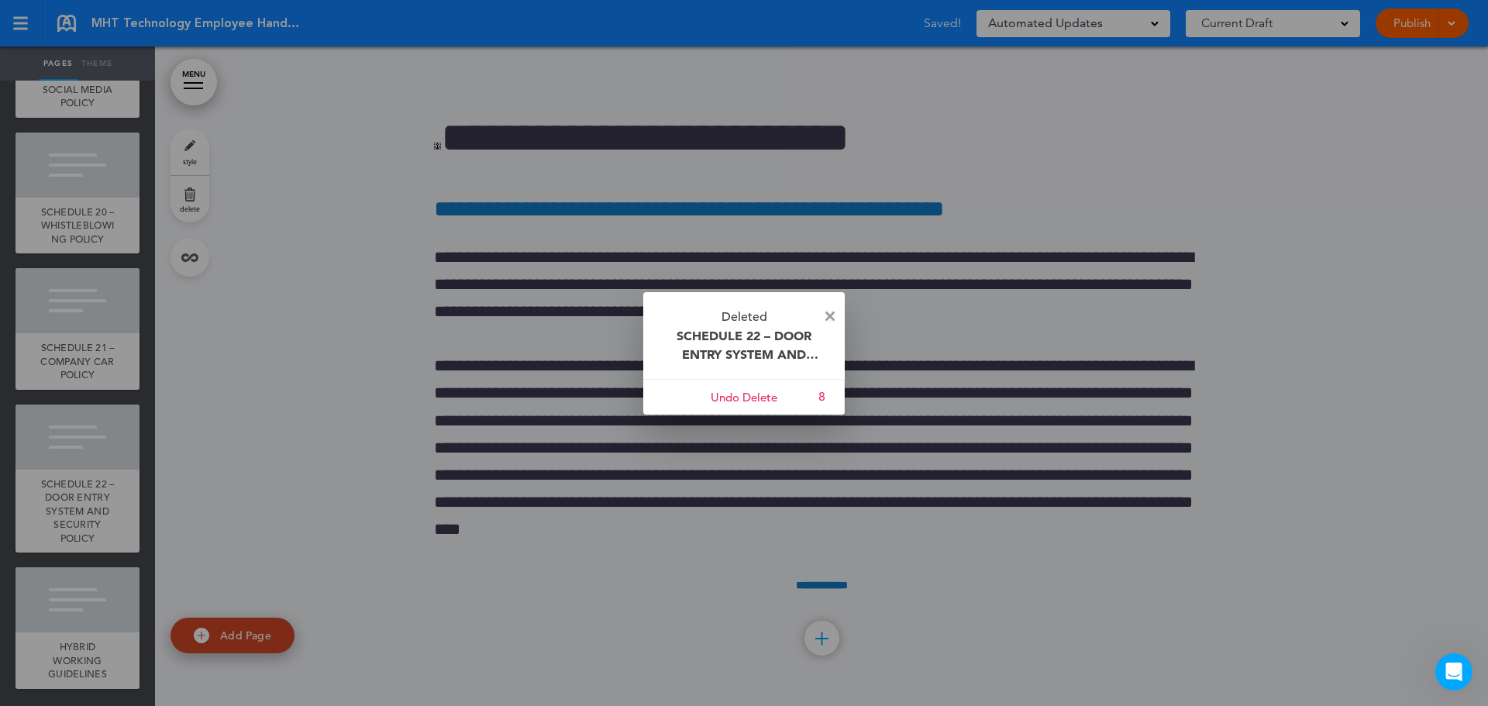
click at [831, 315] on img at bounding box center [829, 316] width 9 height 9
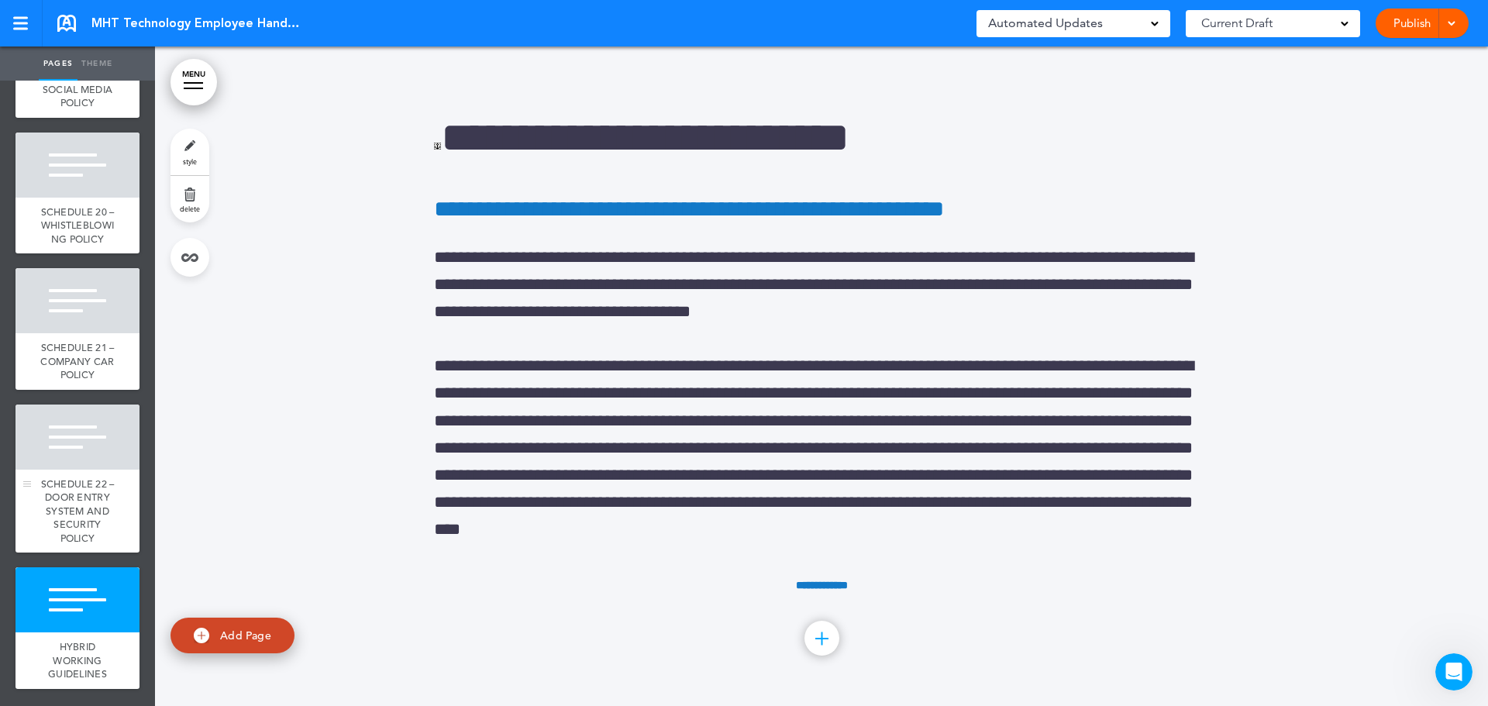
click at [90, 452] on div at bounding box center [77, 437] width 124 height 65
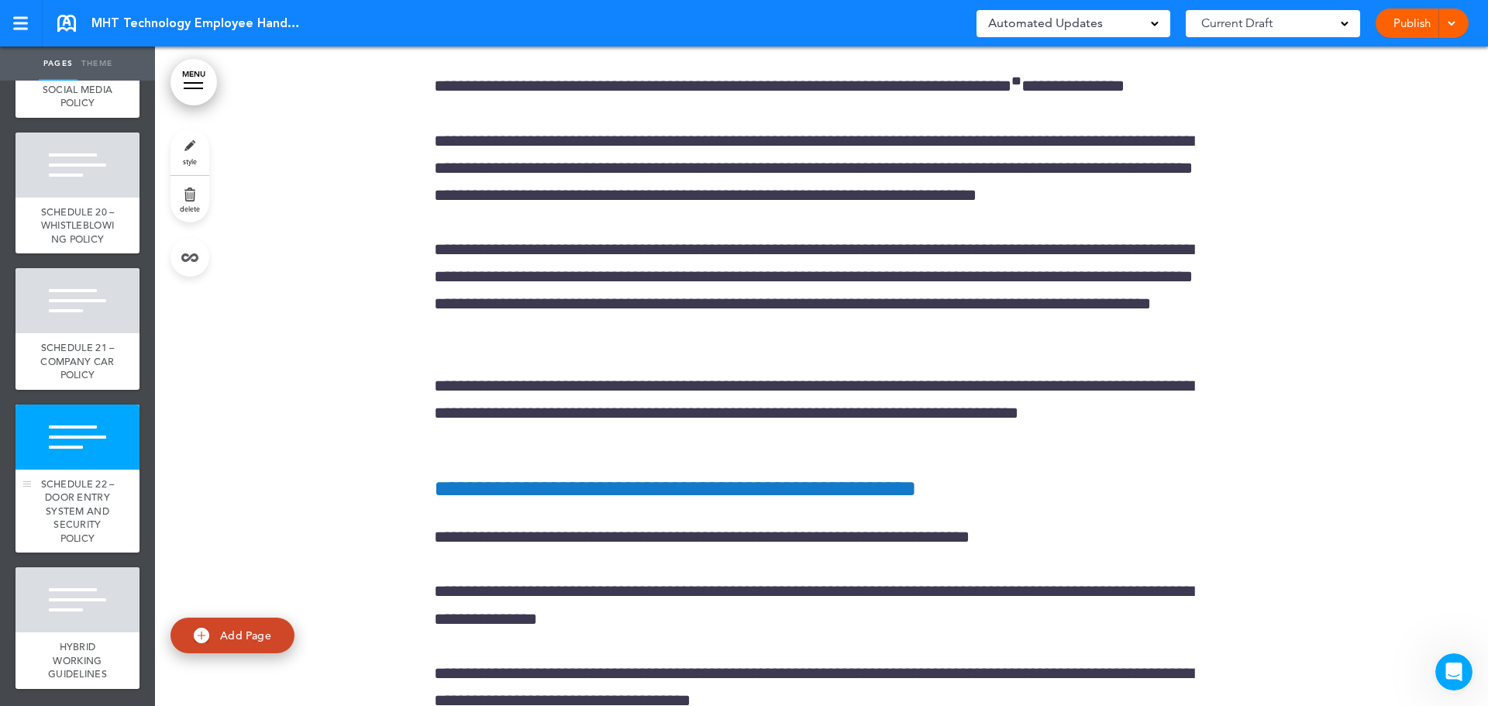
scroll to position [230266, 0]
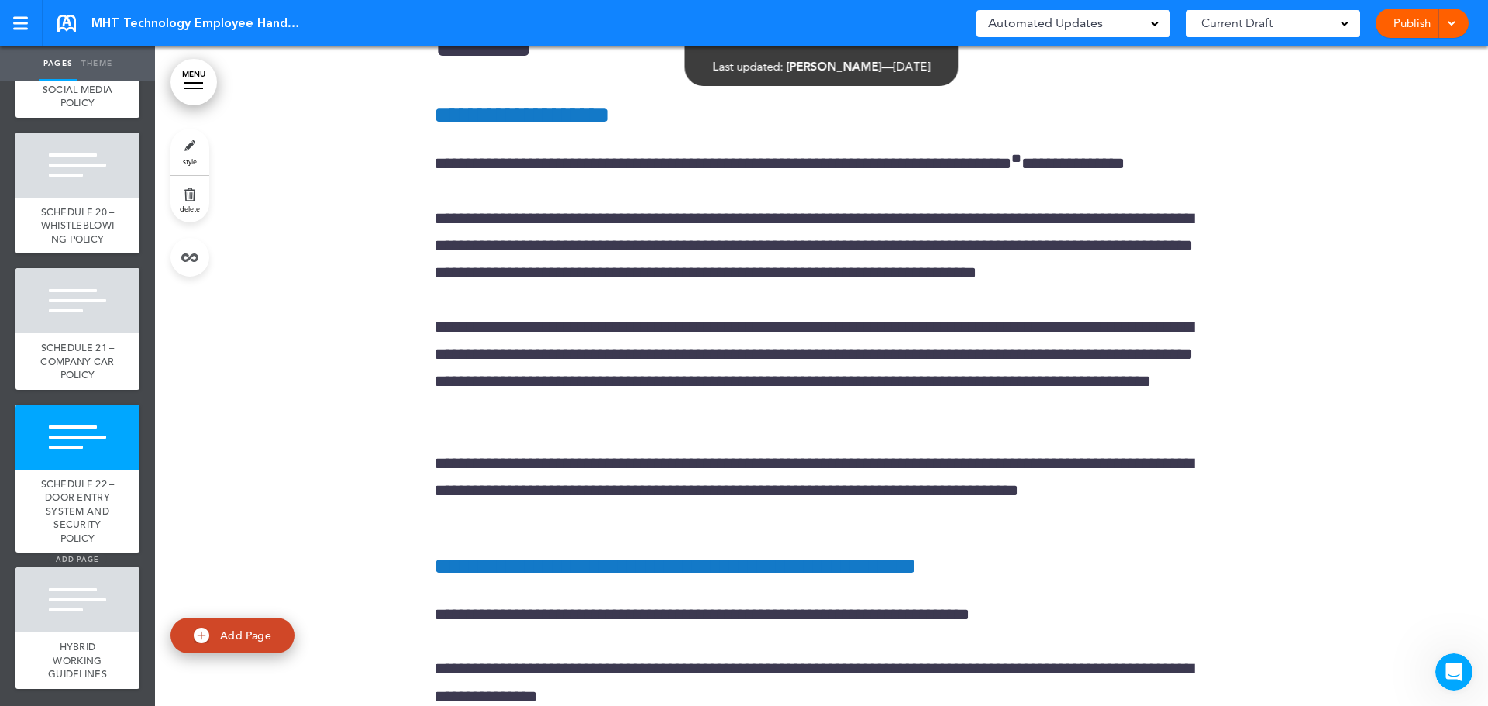
click at [96, 559] on span "add page" at bounding box center [77, 559] width 58 height 10
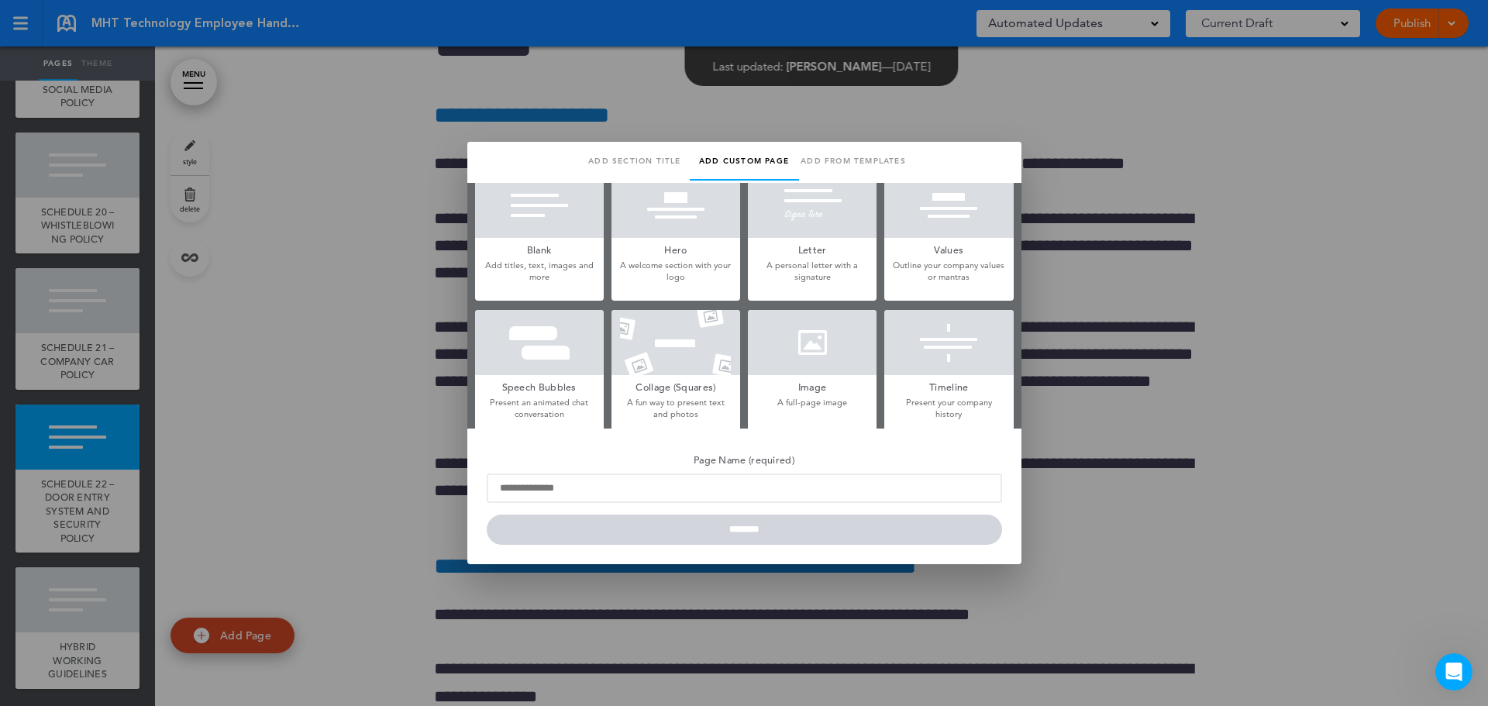
scroll to position [0, 0]
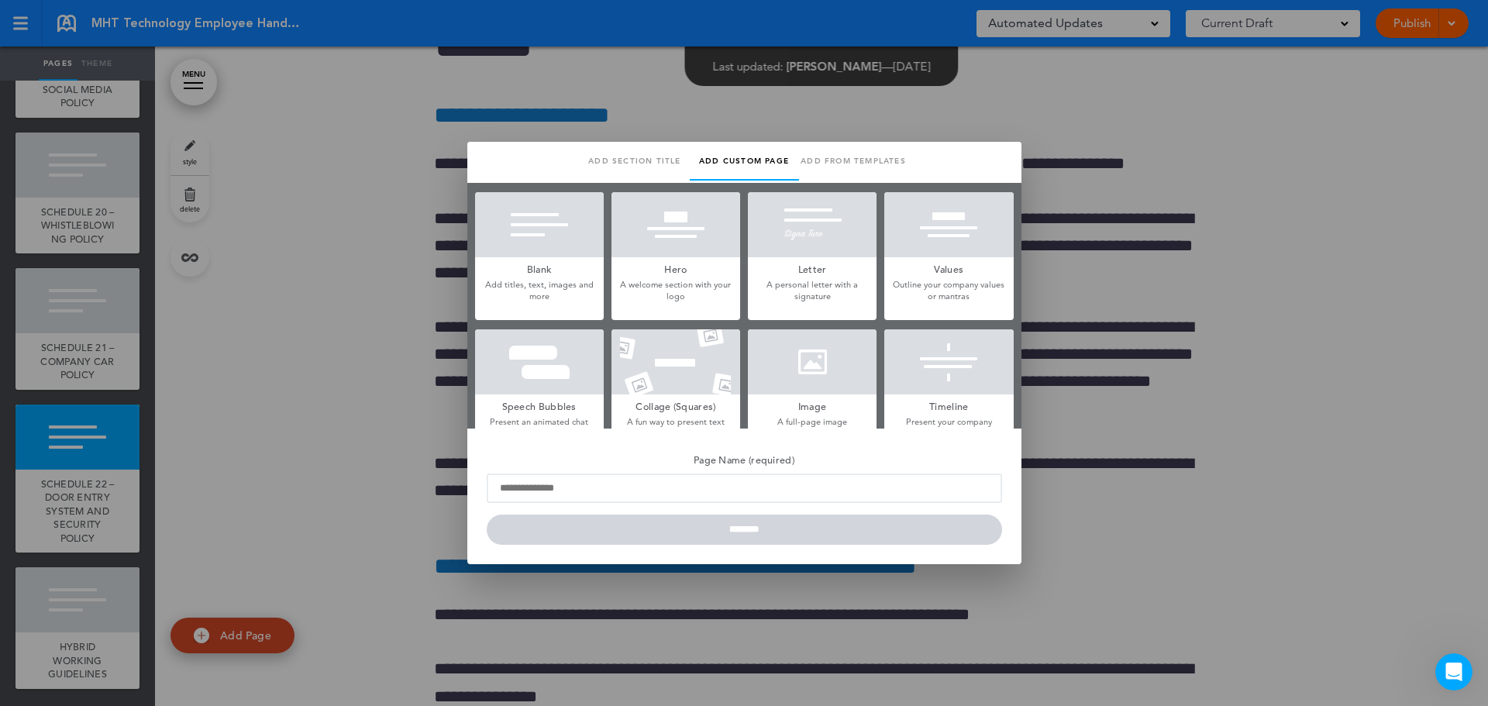
click at [1270, 198] on div at bounding box center [744, 353] width 1488 height 706
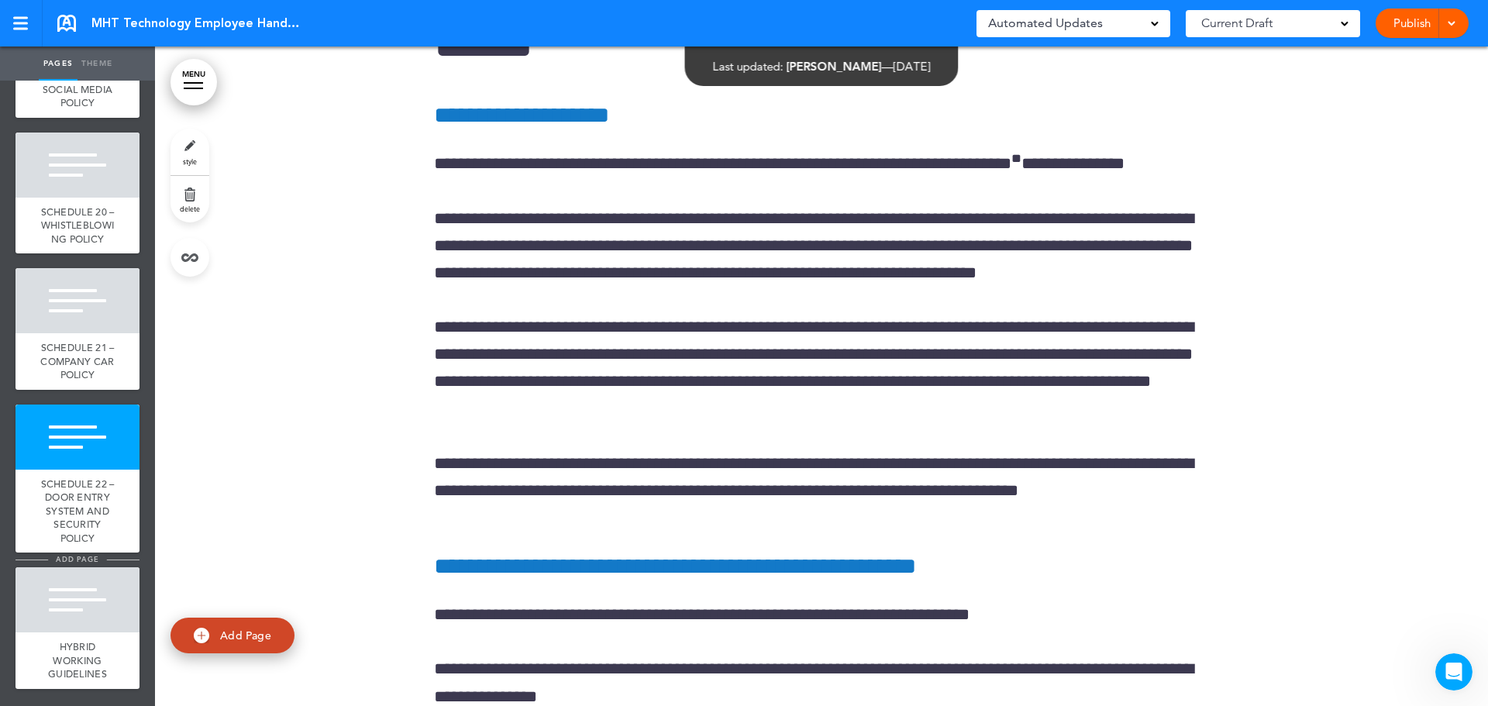
click at [95, 563] on span "add page" at bounding box center [77, 559] width 58 height 10
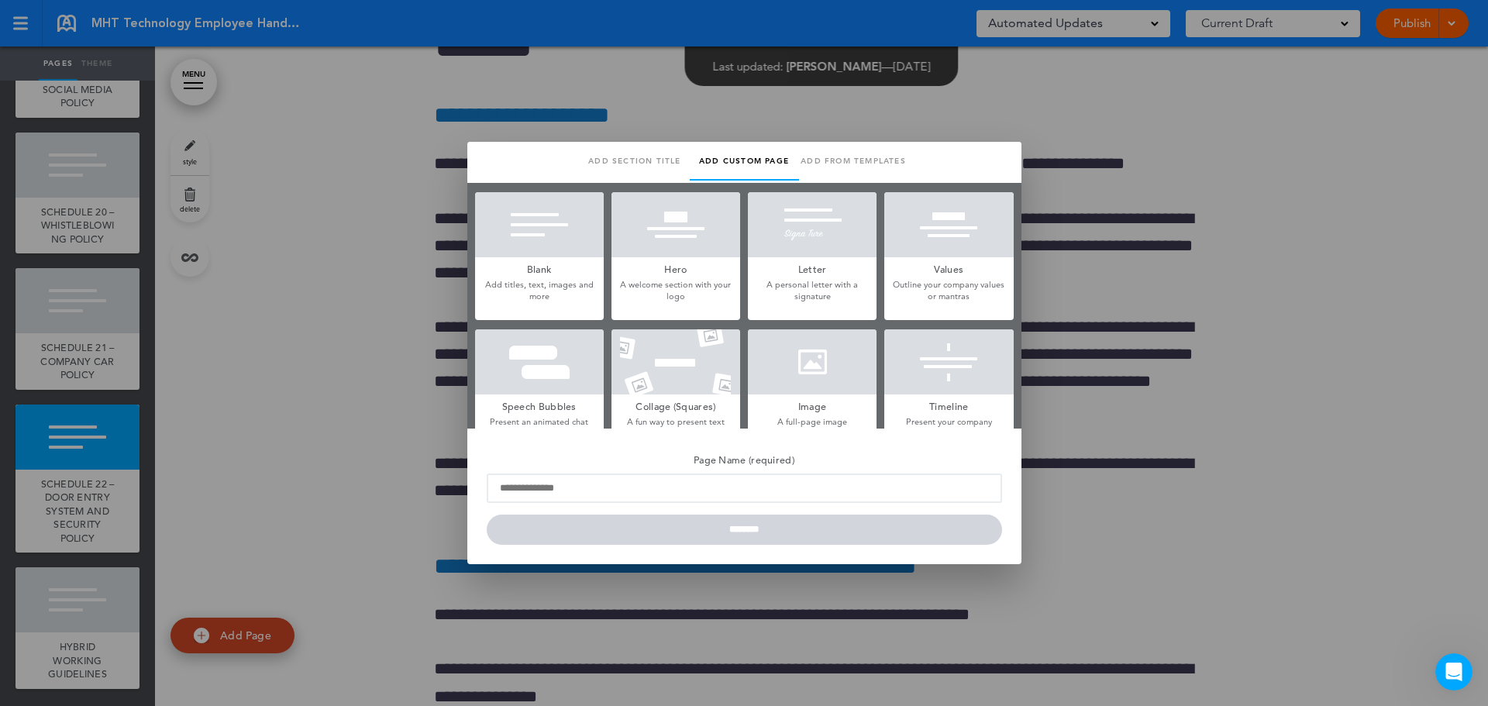
click at [95, 561] on div at bounding box center [744, 353] width 1488 height 706
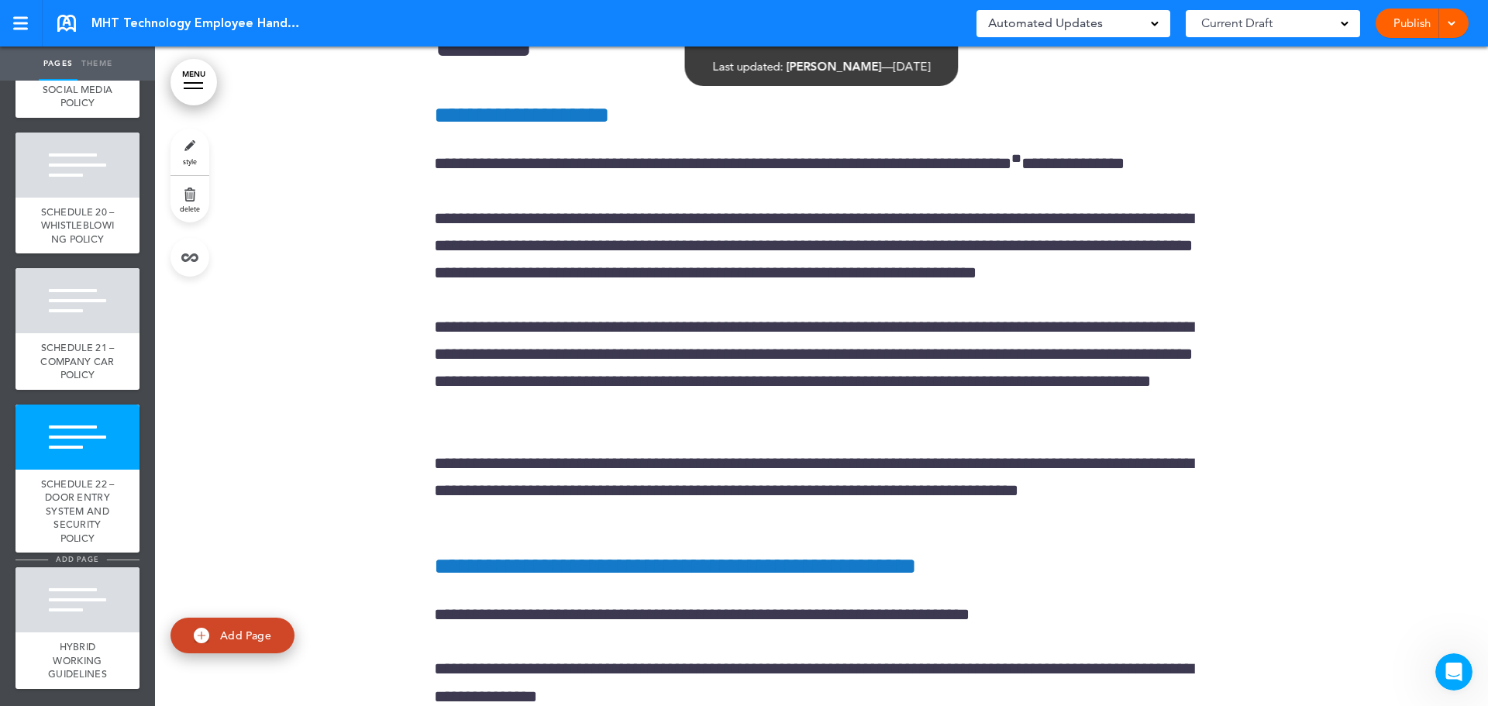
click at [100, 559] on span "add page" at bounding box center [77, 559] width 58 height 10
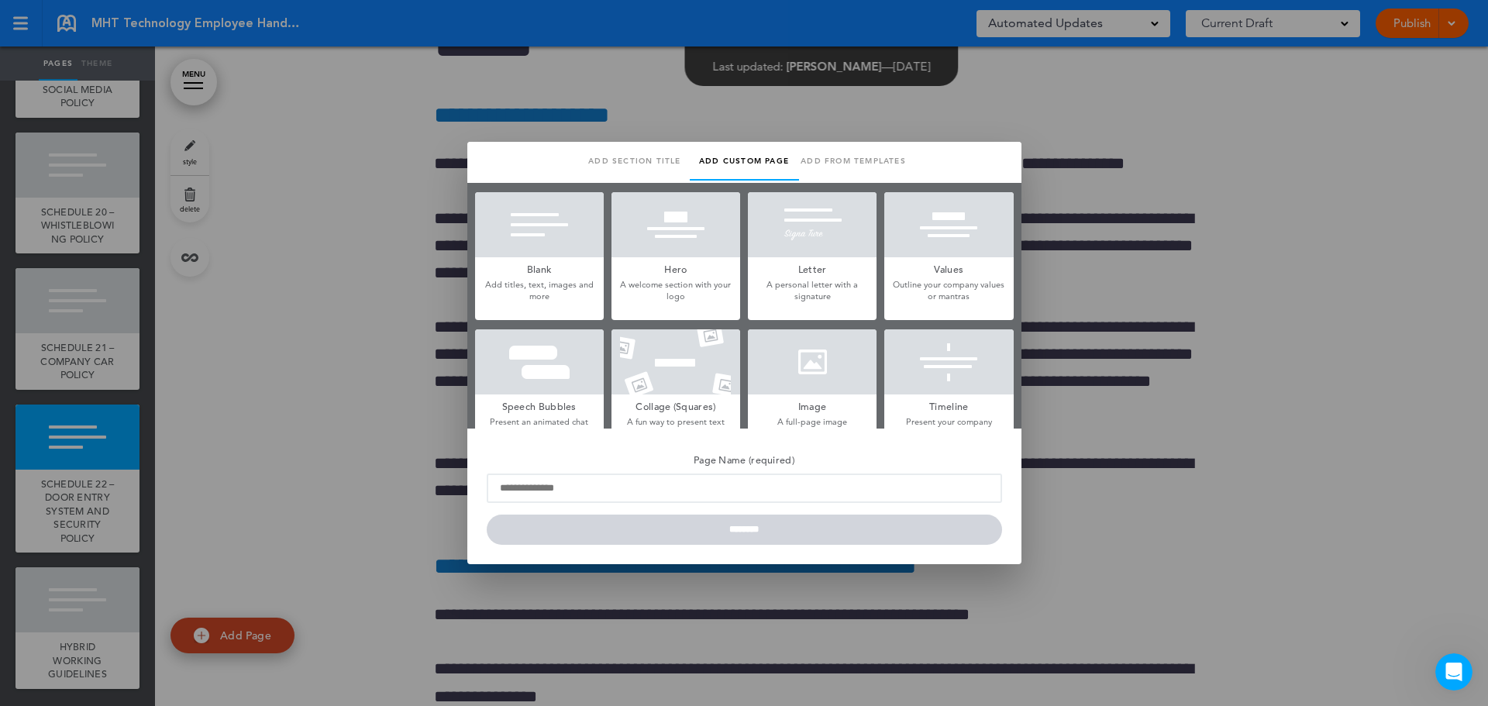
click at [1367, 291] on div at bounding box center [744, 353] width 1488 height 706
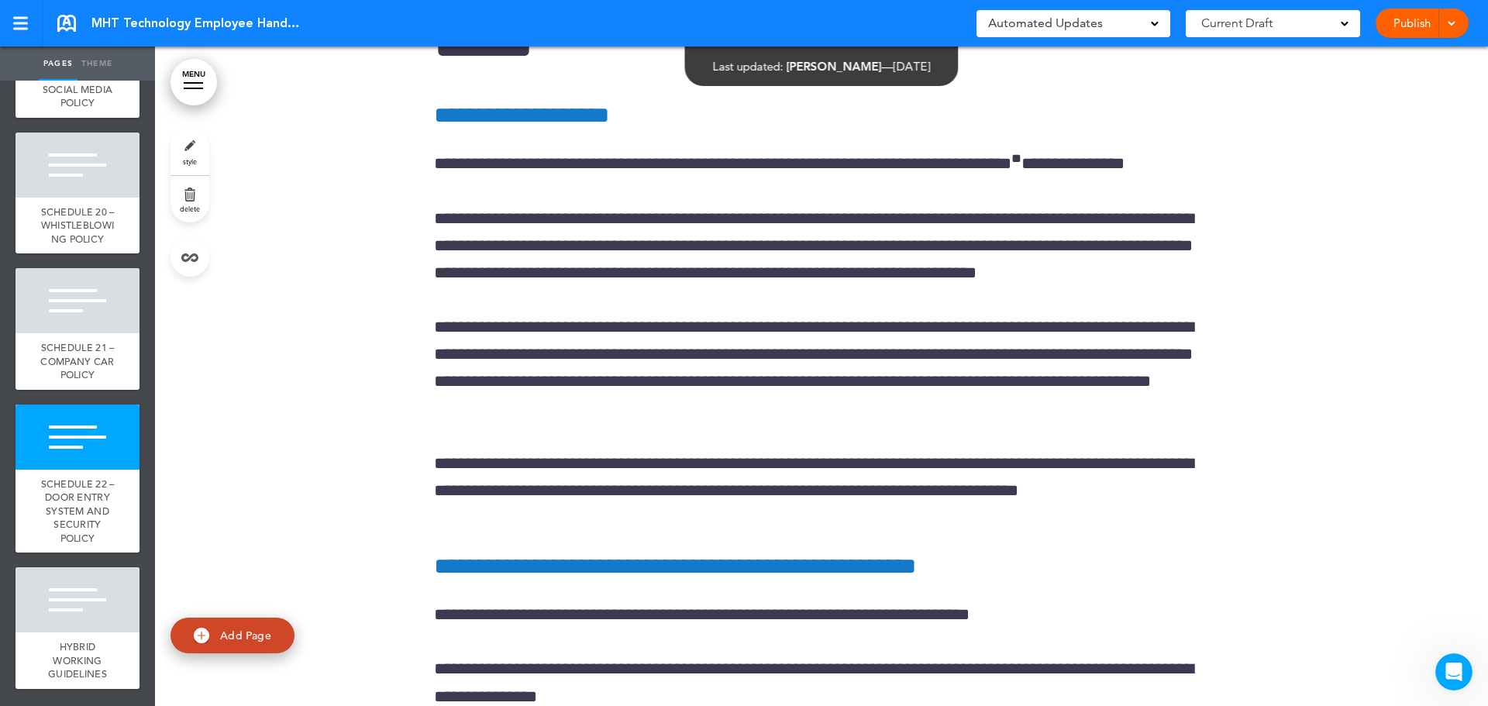
click at [1458, 22] on div "Publish Publish Preview Draft" at bounding box center [1422, 23] width 93 height 29
click at [1261, 30] on span "Current Draft" at bounding box center [1236, 23] width 71 height 22
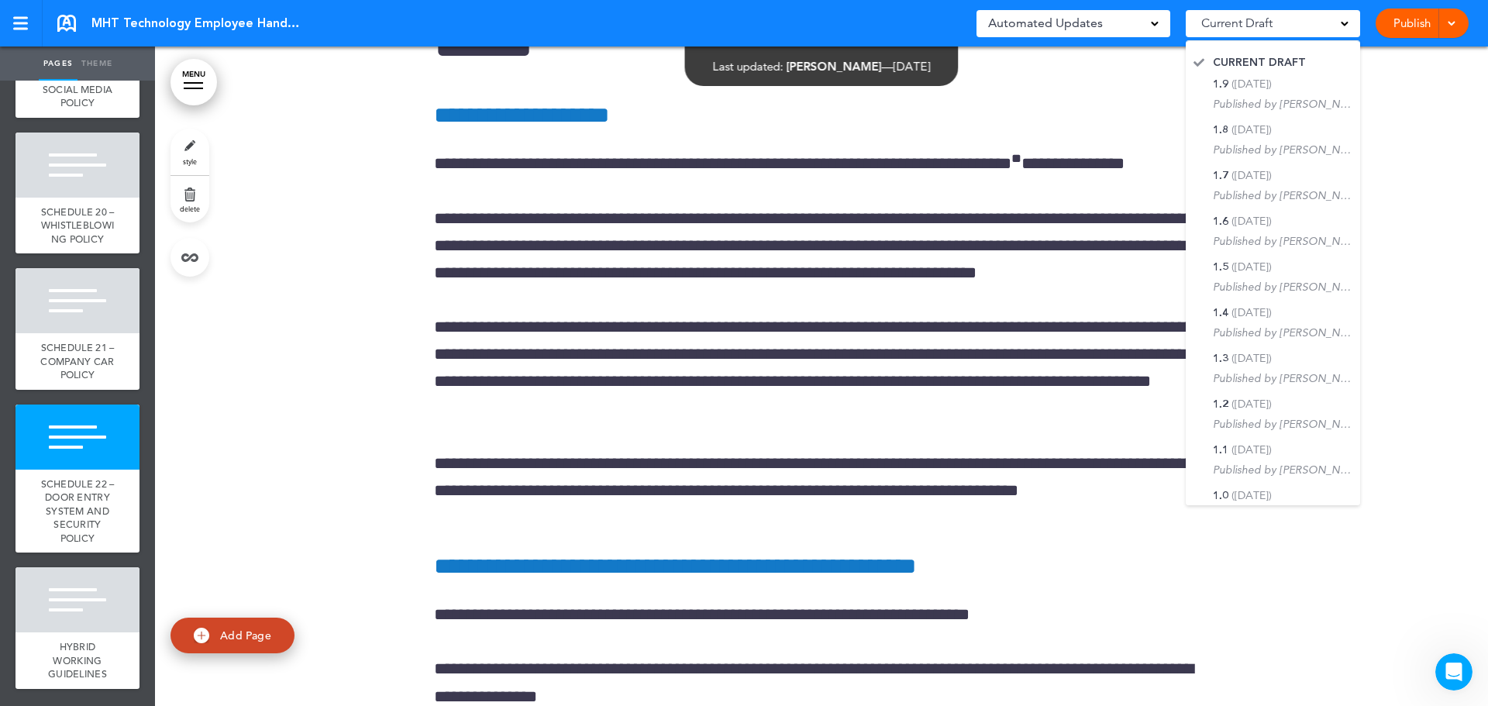
click at [1261, 29] on span "Current Draft" at bounding box center [1236, 23] width 71 height 22
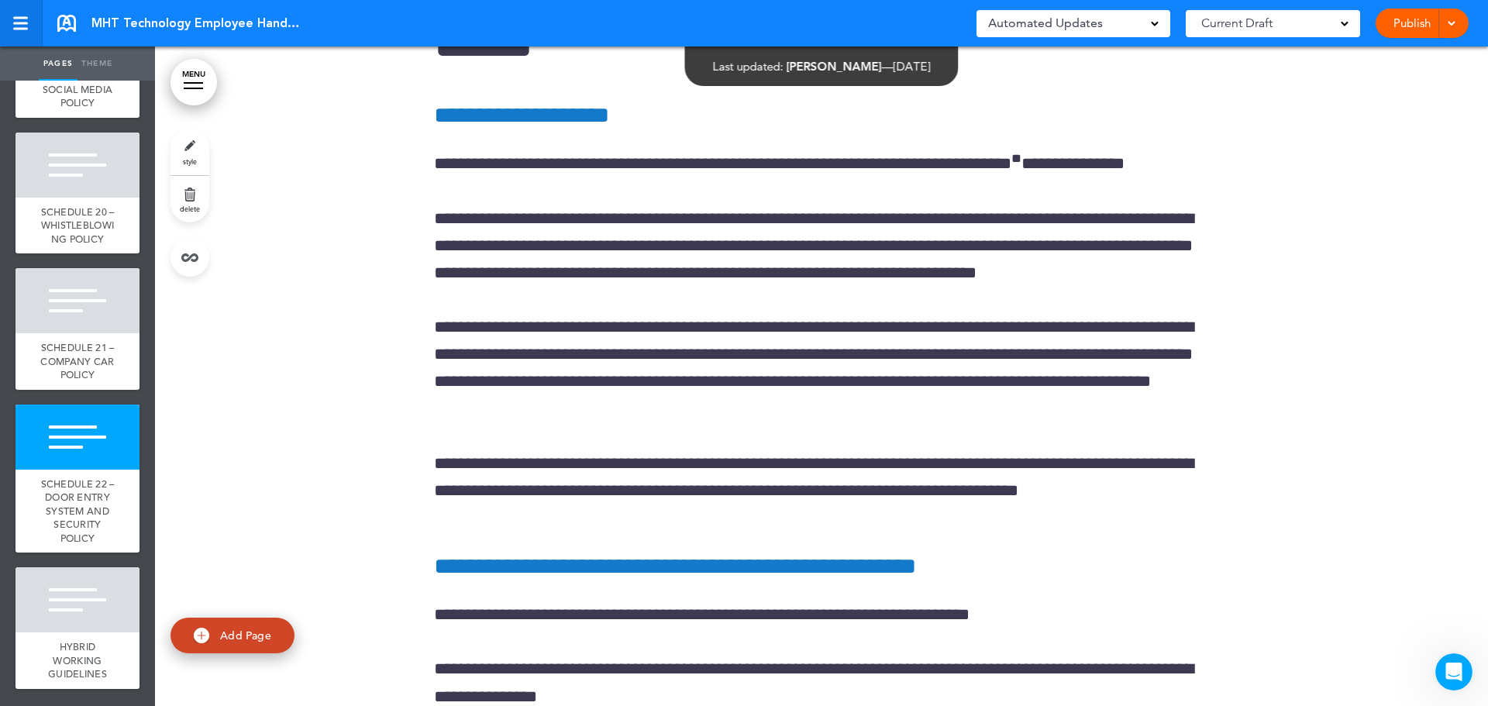
click at [18, 28] on div at bounding box center [20, 29] width 15 height 2
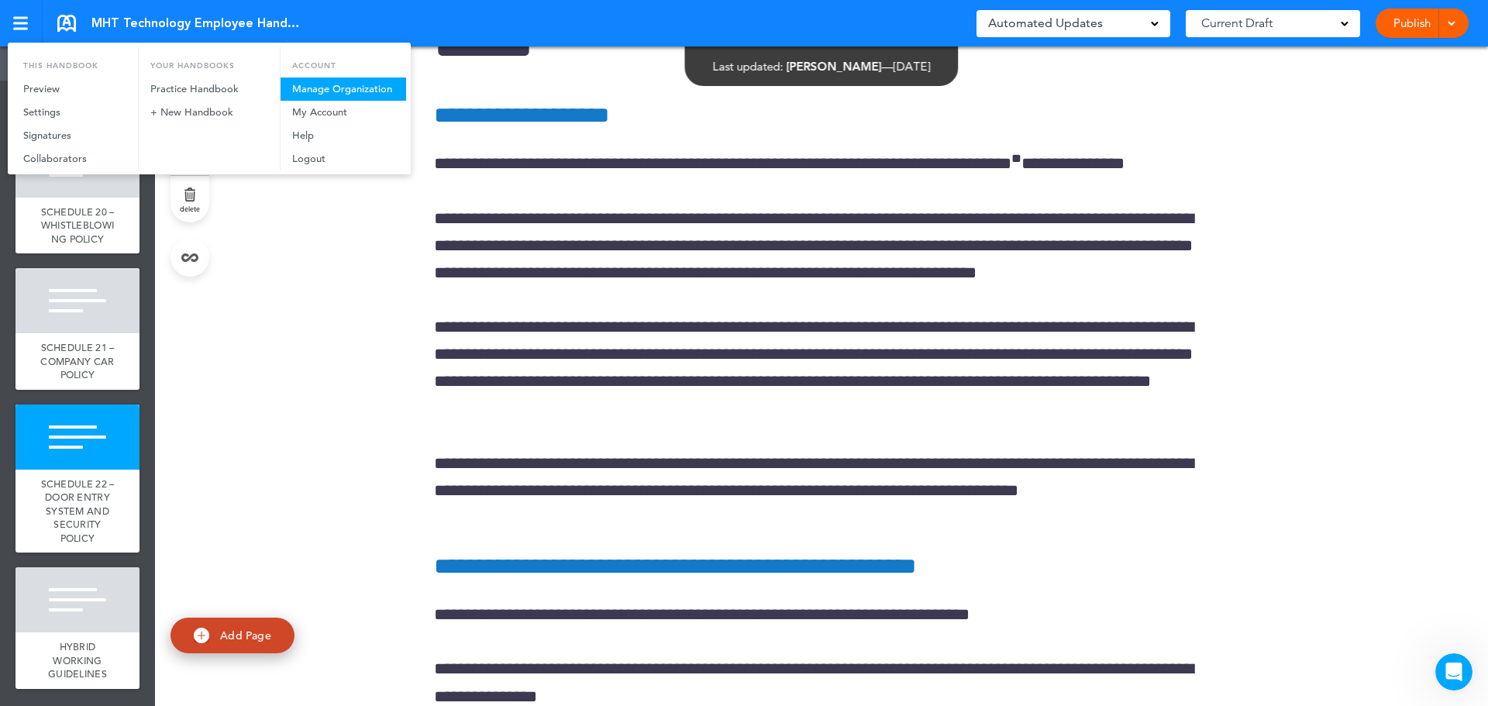
click at [347, 91] on link "Manage Organization" at bounding box center [344, 88] width 126 height 23
